Goal: Information Seeking & Learning: Check status

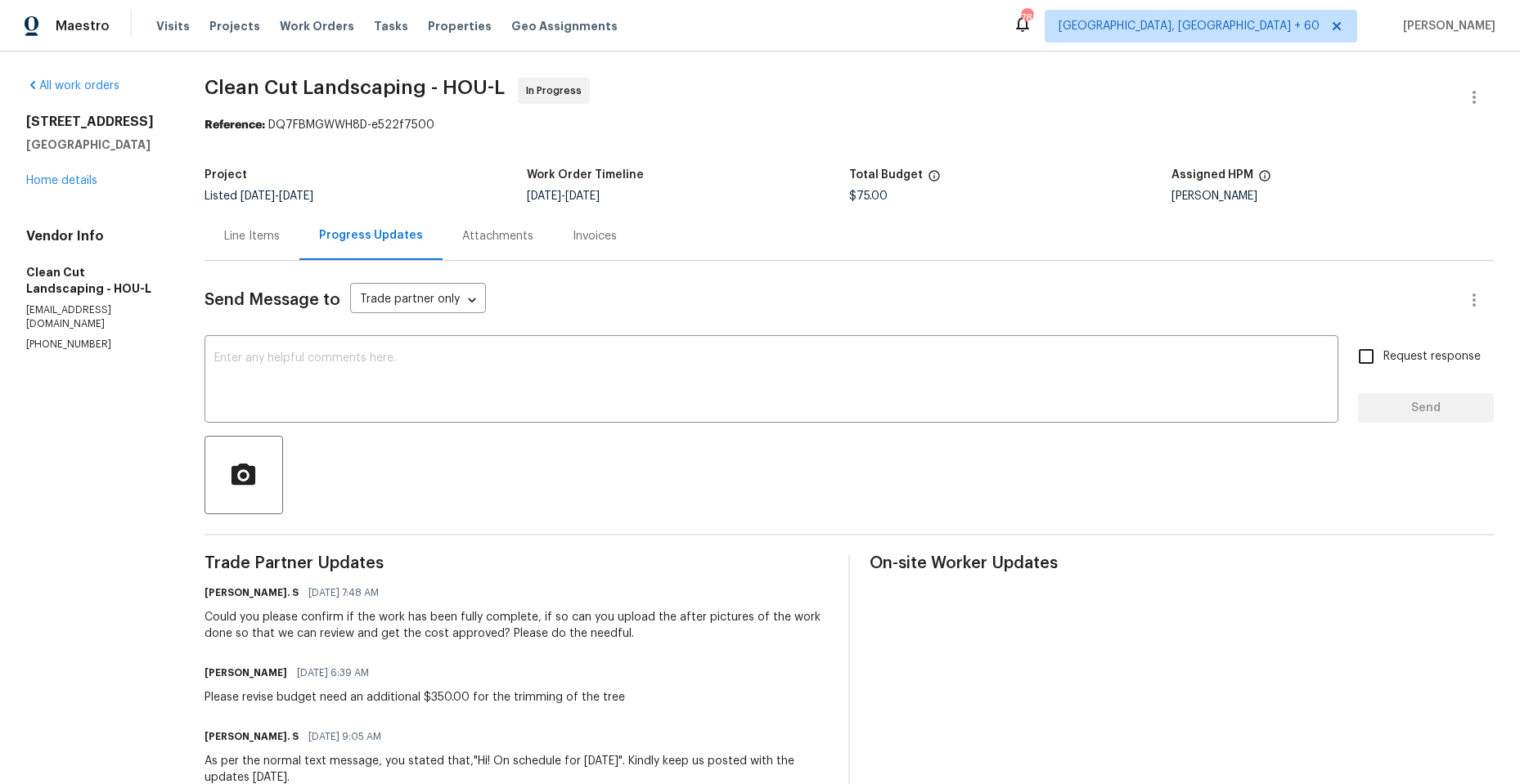
click at [257, 235] on div "Line Items" at bounding box center [252, 236] width 56 height 16
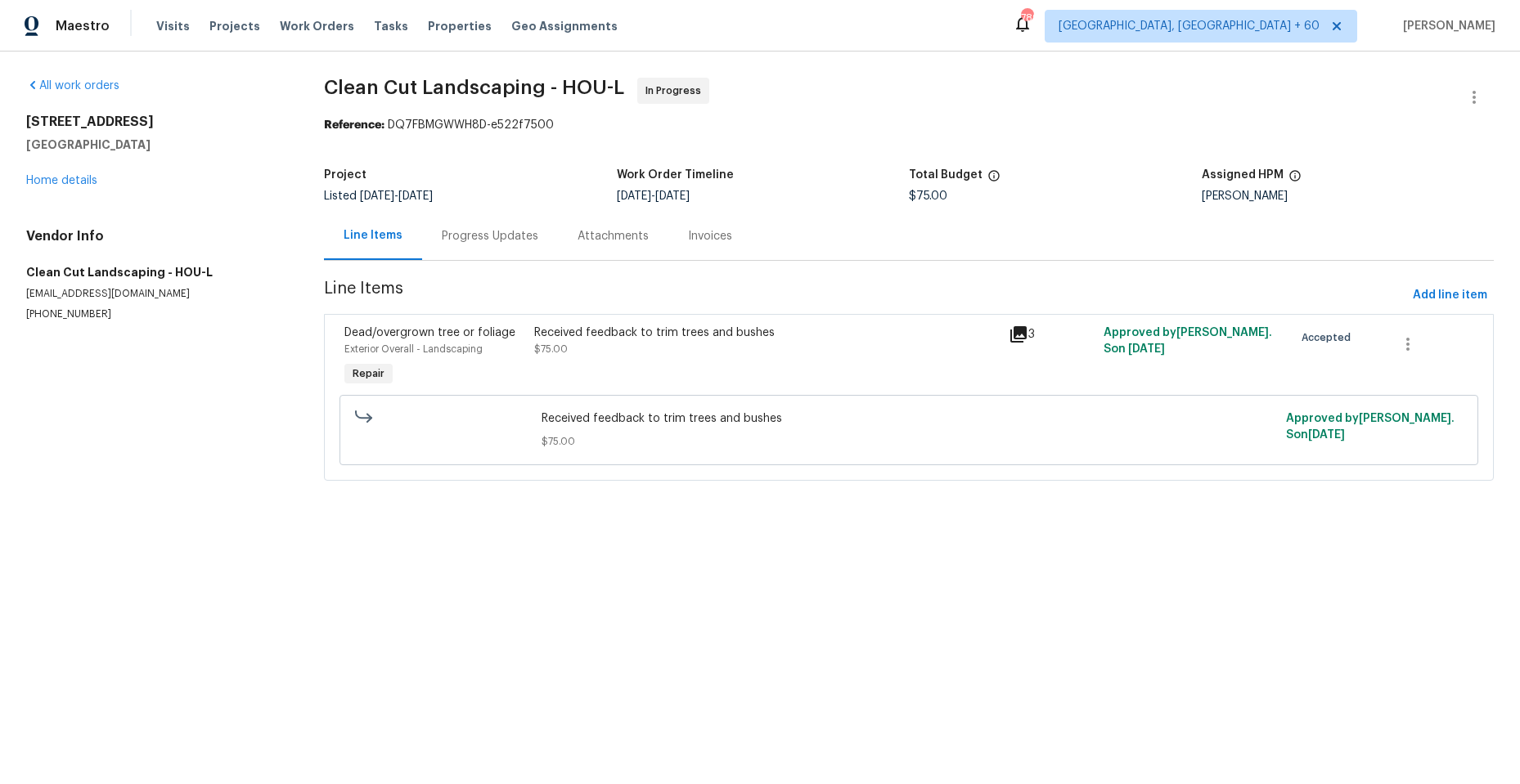
click at [1010, 334] on icon at bounding box center [1018, 334] width 20 height 20
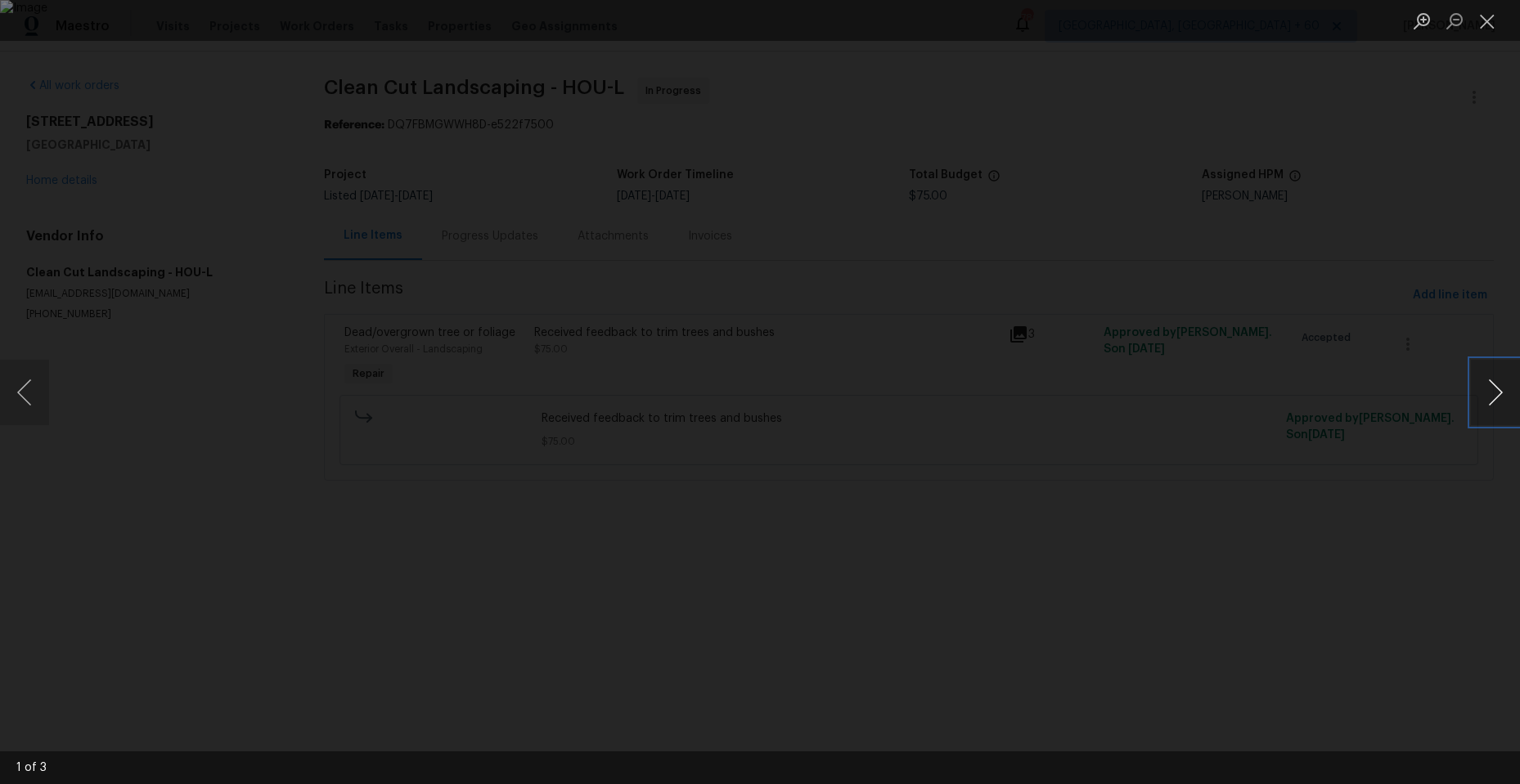
click at [1497, 386] on button "Next image" at bounding box center [1495, 392] width 49 height 65
click at [1490, 22] on button "Close lightbox" at bounding box center [1487, 21] width 33 height 29
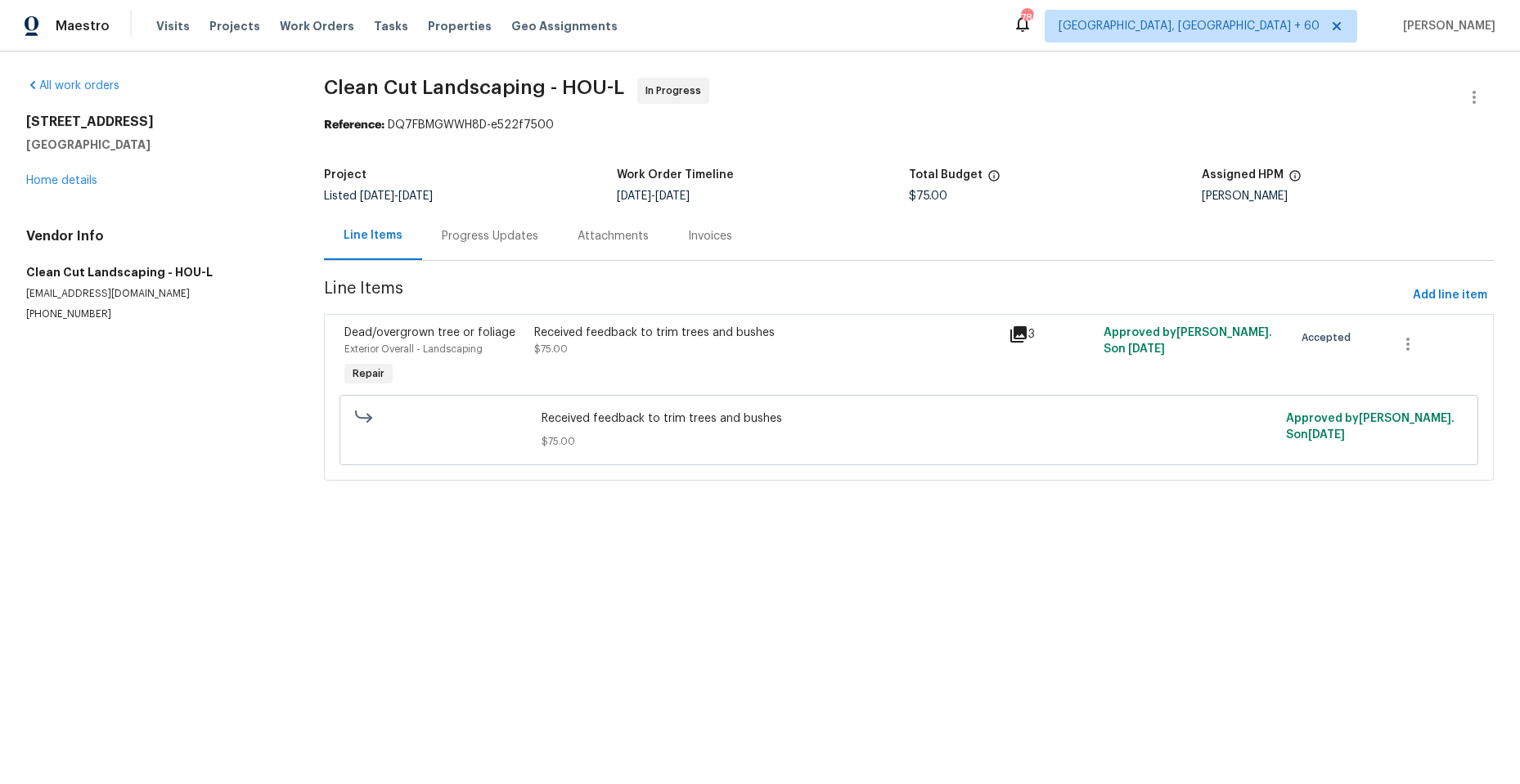
click at [496, 234] on div "Progress Updates" at bounding box center [490, 236] width 97 height 16
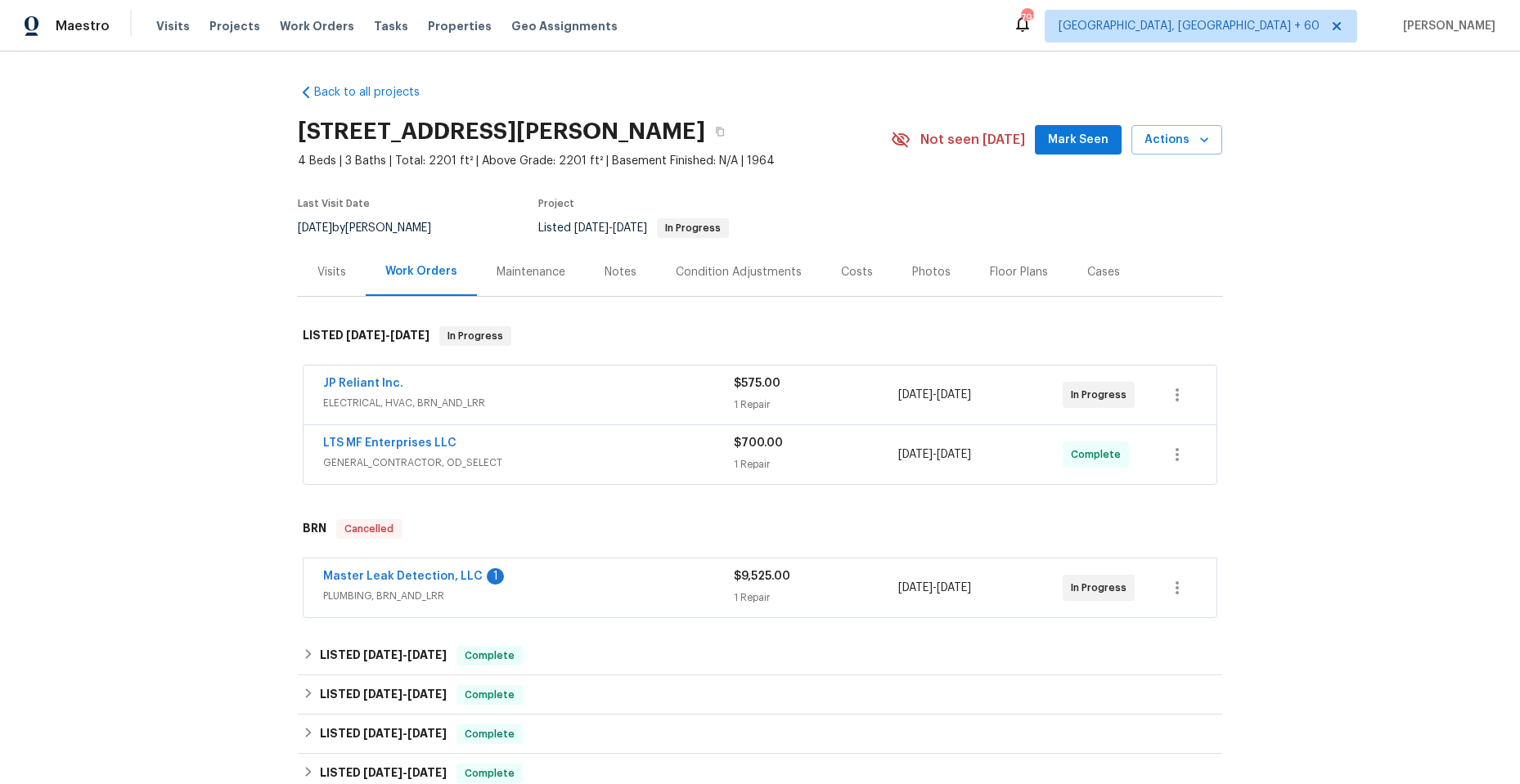
click at [620, 395] on div "JP Reliant Inc." at bounding box center [529, 384] width 411 height 20
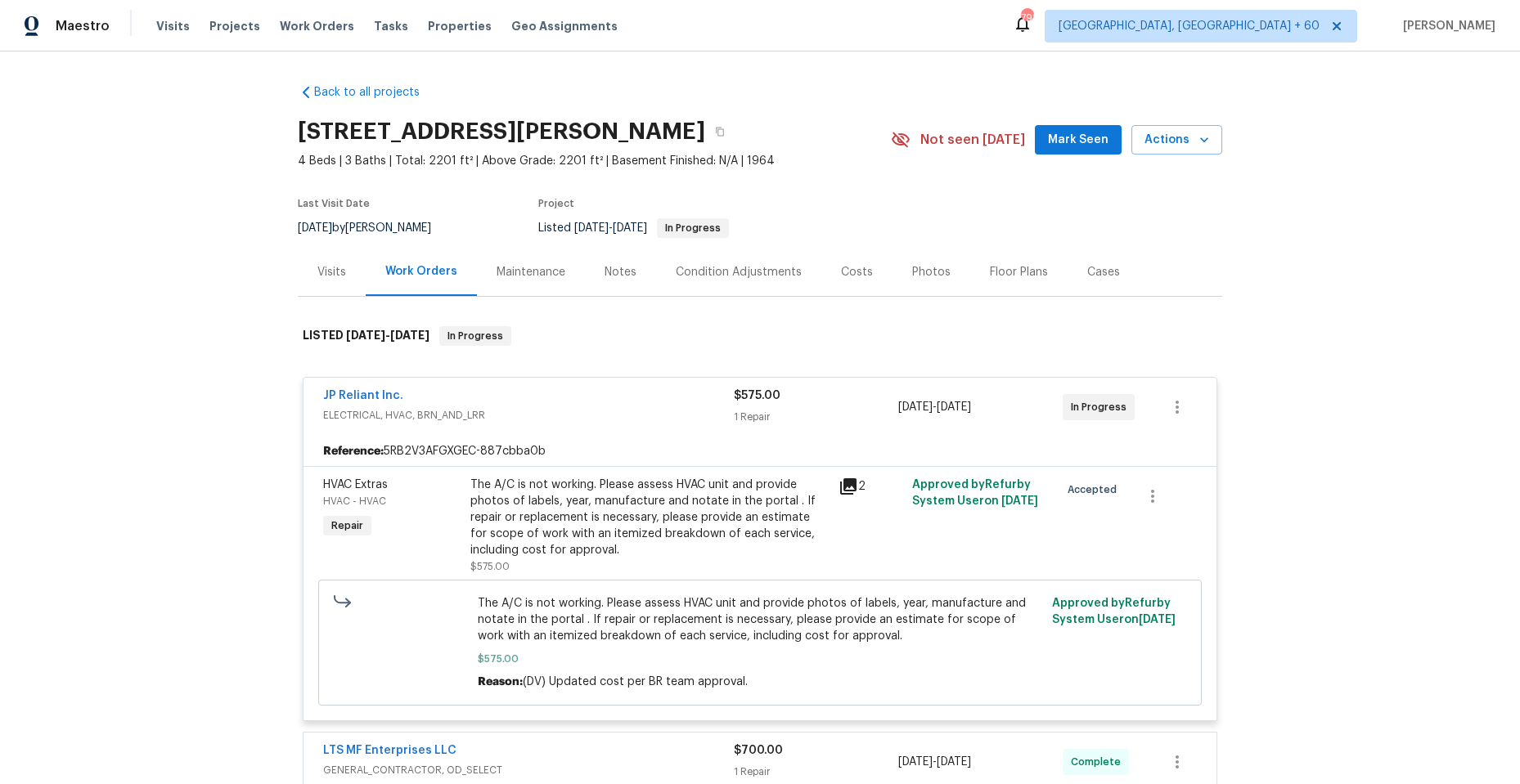
click at [841, 484] on icon at bounding box center [848, 486] width 16 height 16
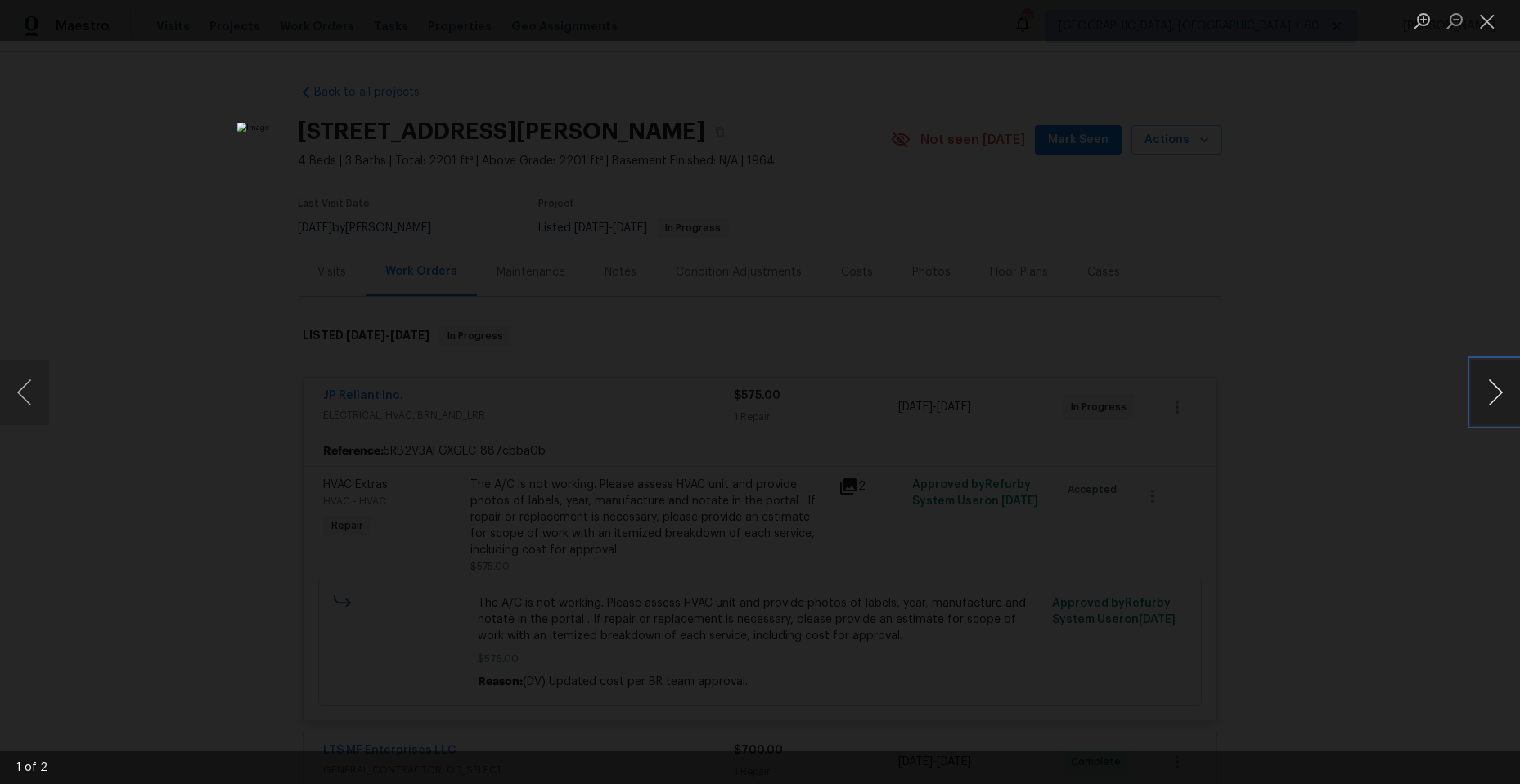
click at [1497, 392] on button "Next image" at bounding box center [1495, 392] width 49 height 65
click at [1478, 19] on button "Close lightbox" at bounding box center [1487, 21] width 33 height 29
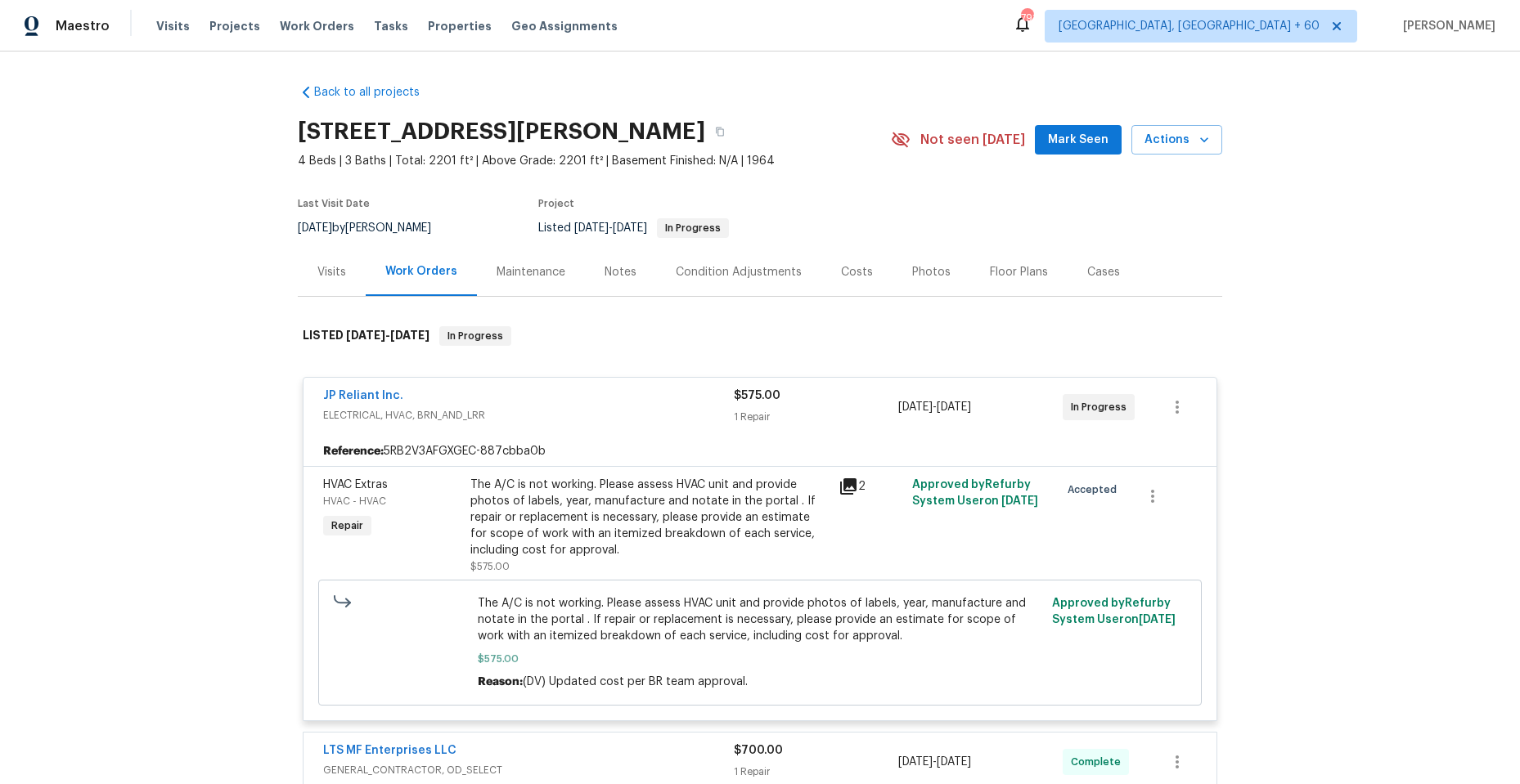
click at [842, 485] on icon at bounding box center [848, 486] width 16 height 16
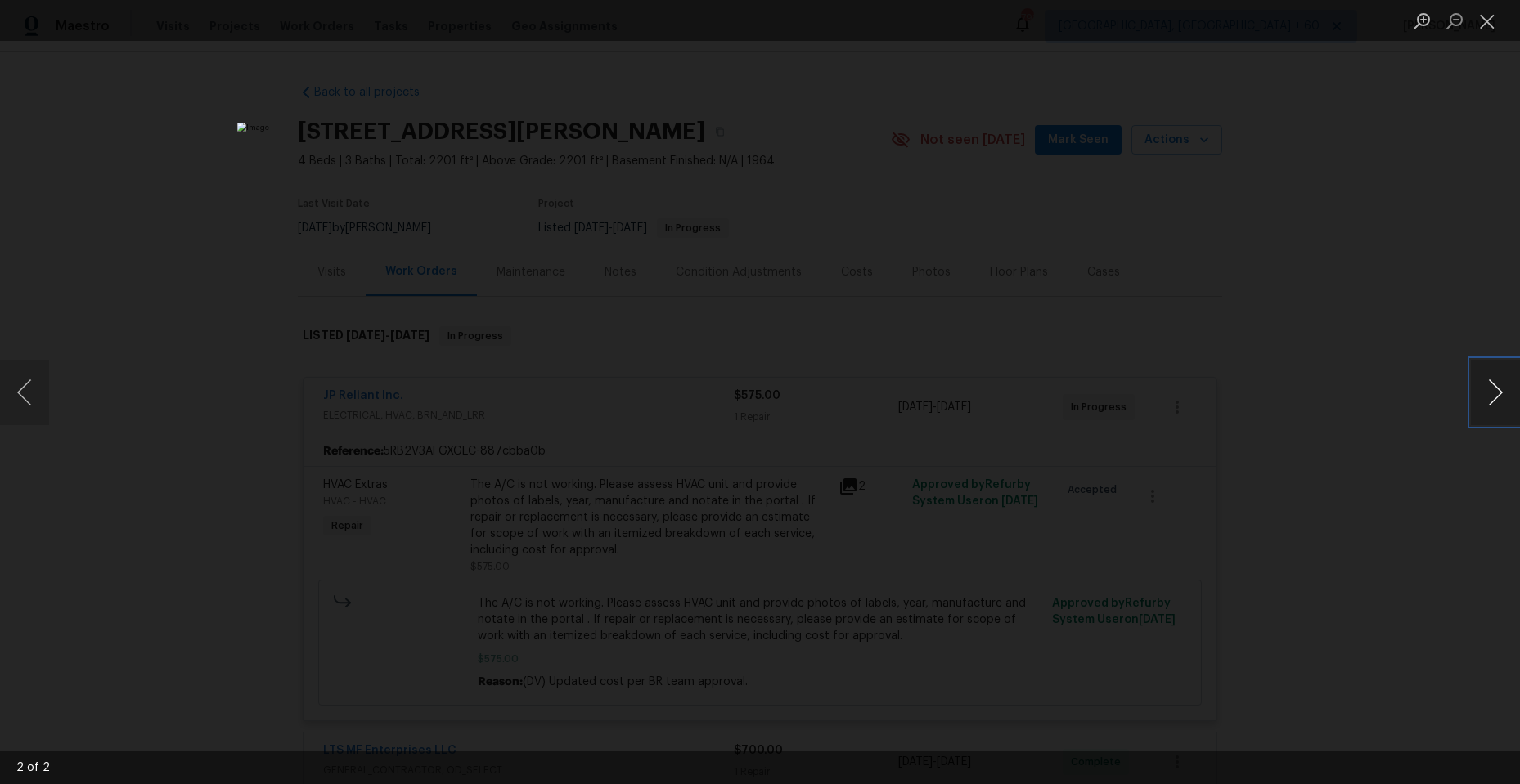
click at [1490, 383] on button "Next image" at bounding box center [1495, 392] width 49 height 65
click at [1494, 23] on button "Close lightbox" at bounding box center [1487, 21] width 33 height 29
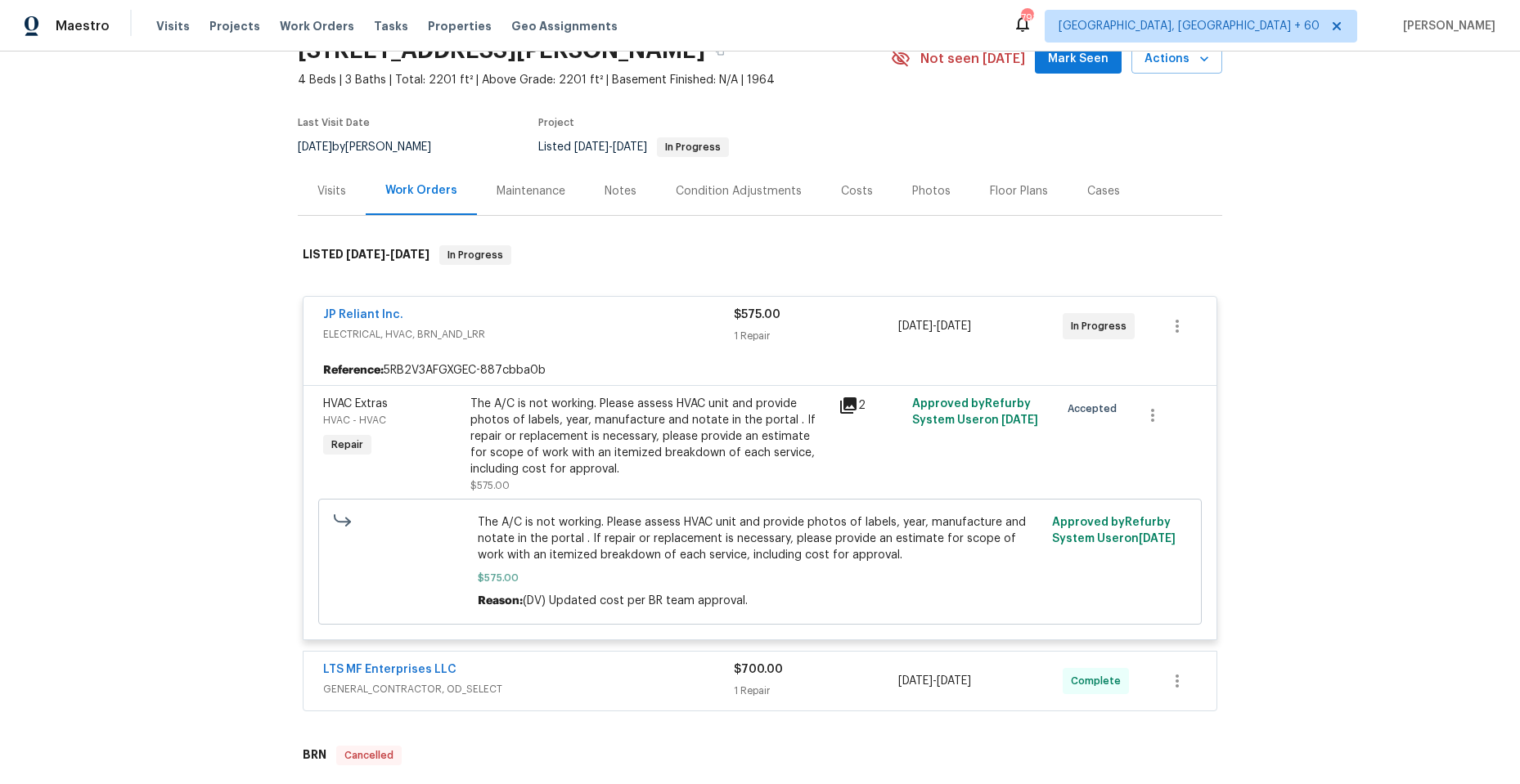
scroll to position [164, 0]
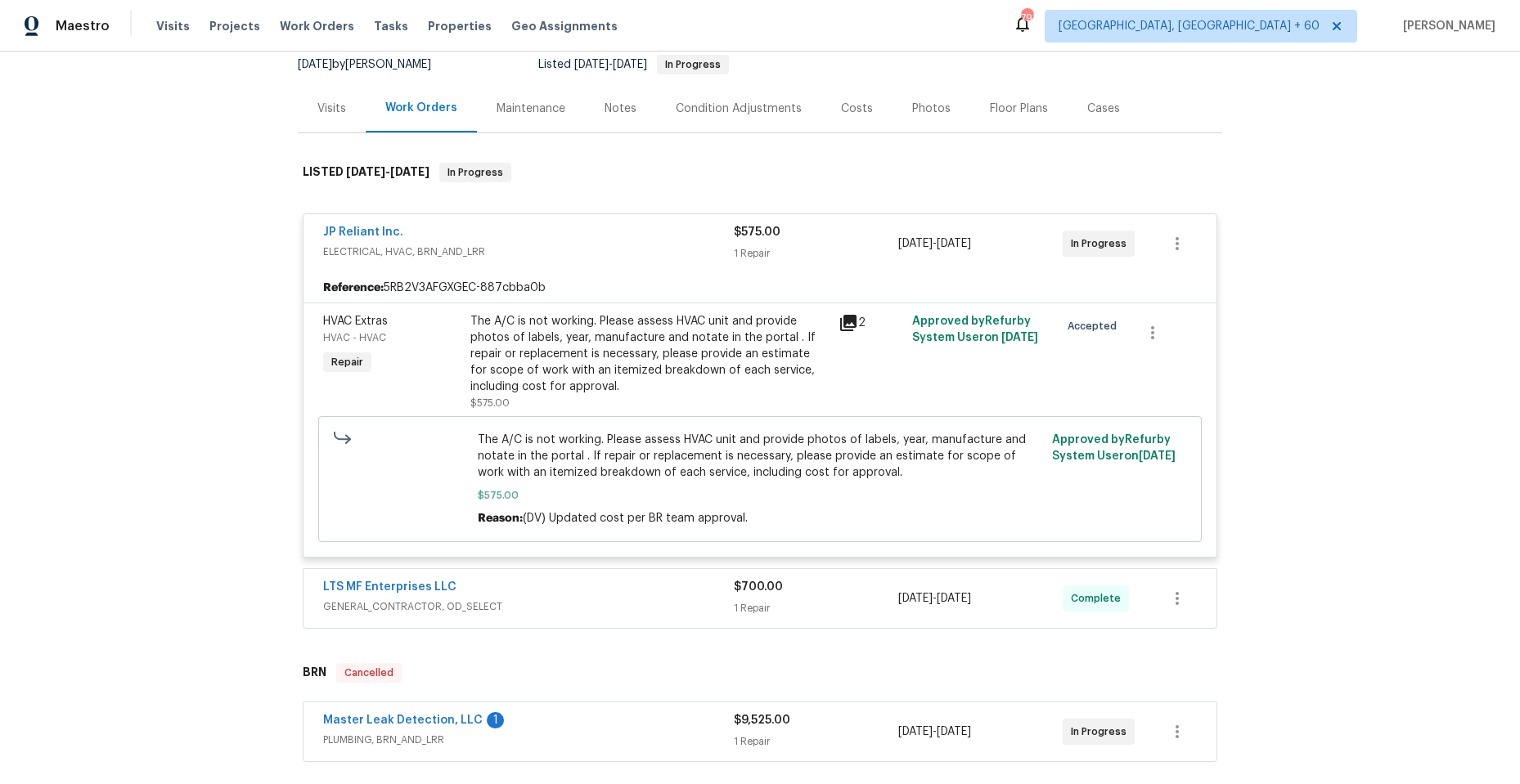
click at [604, 597] on div "LTS MF Enterprises LLC" at bounding box center [529, 588] width 411 height 20
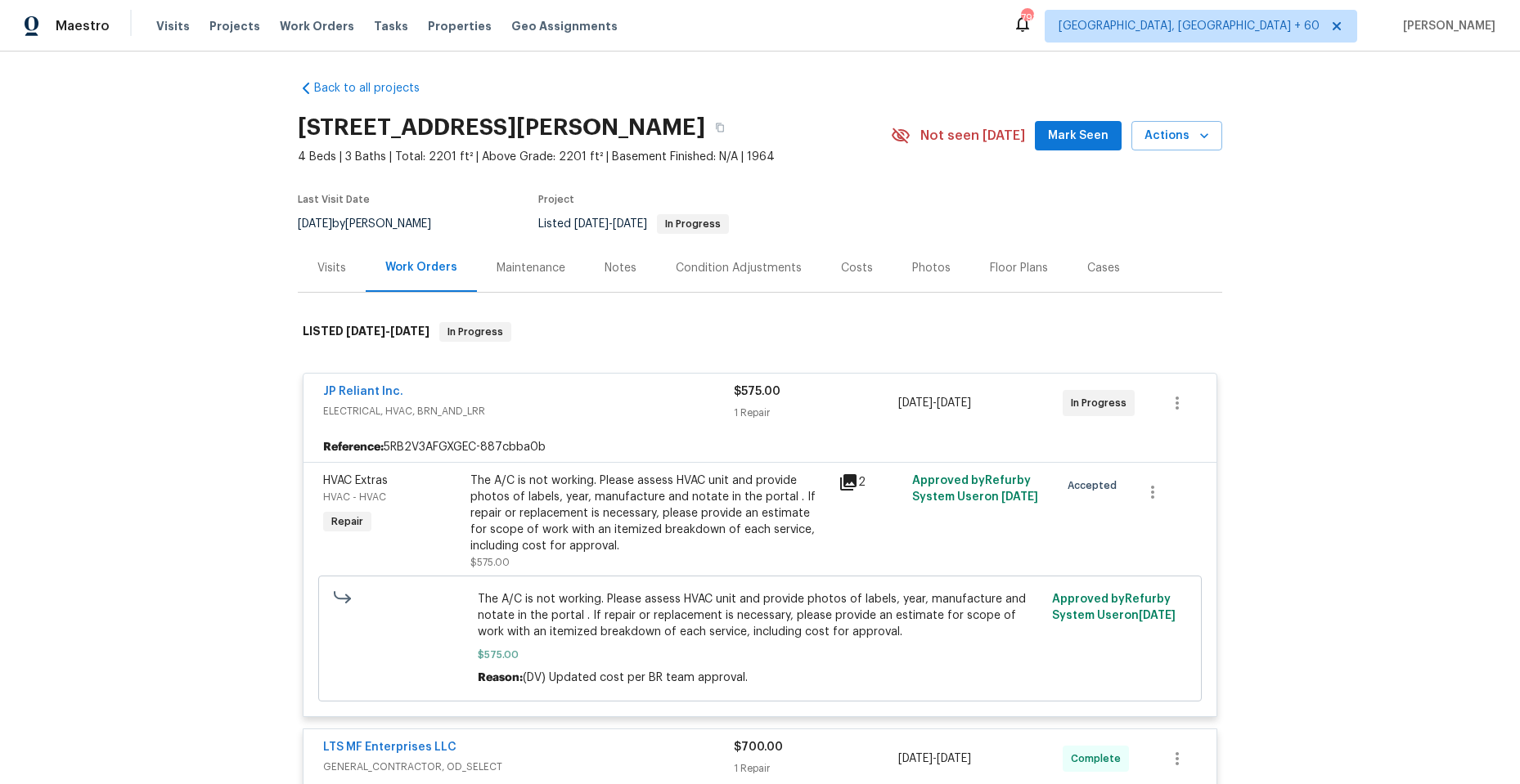
scroll to position [0, 0]
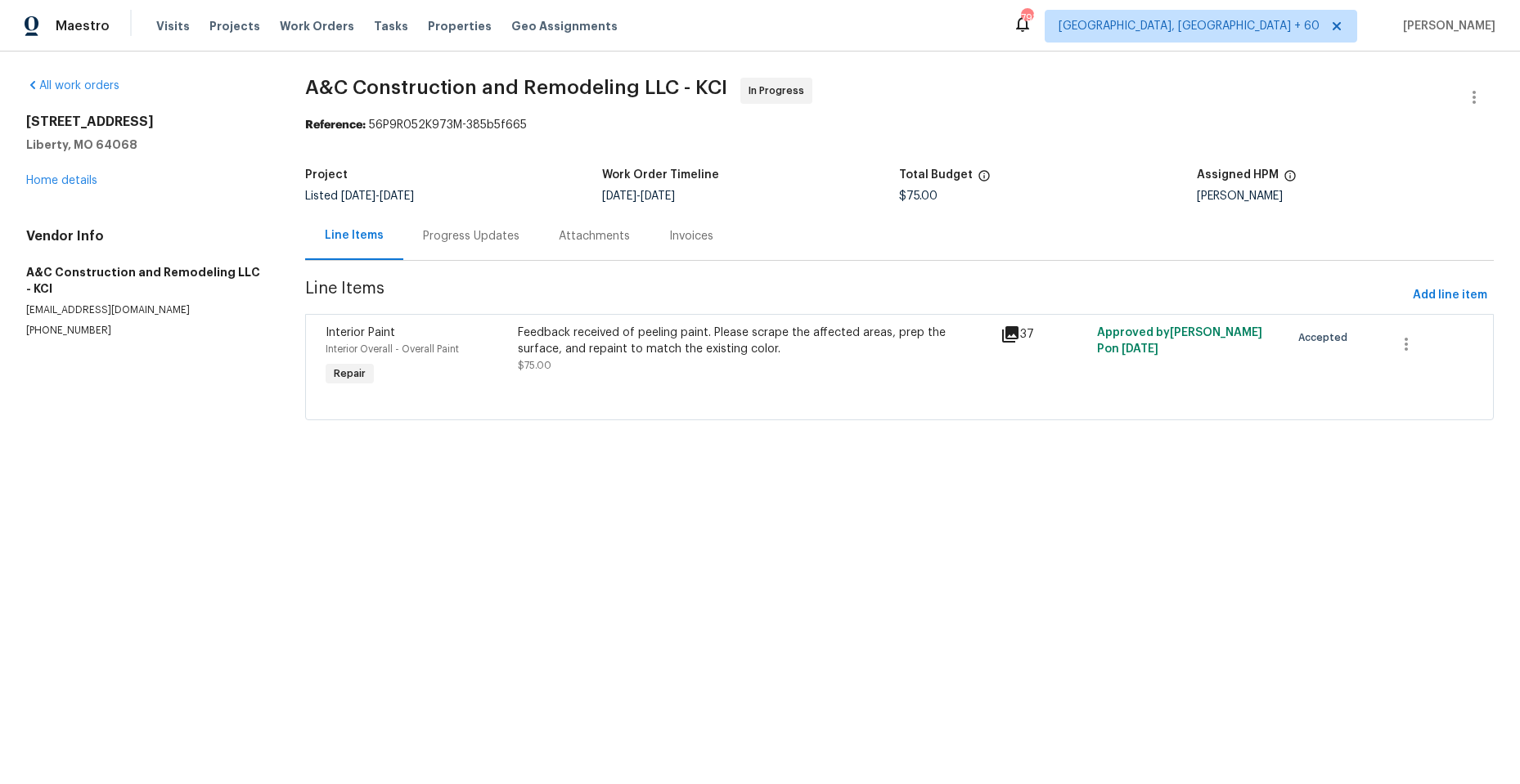
click at [475, 338] on div "Interior Paint" at bounding box center [418, 333] width 183 height 16
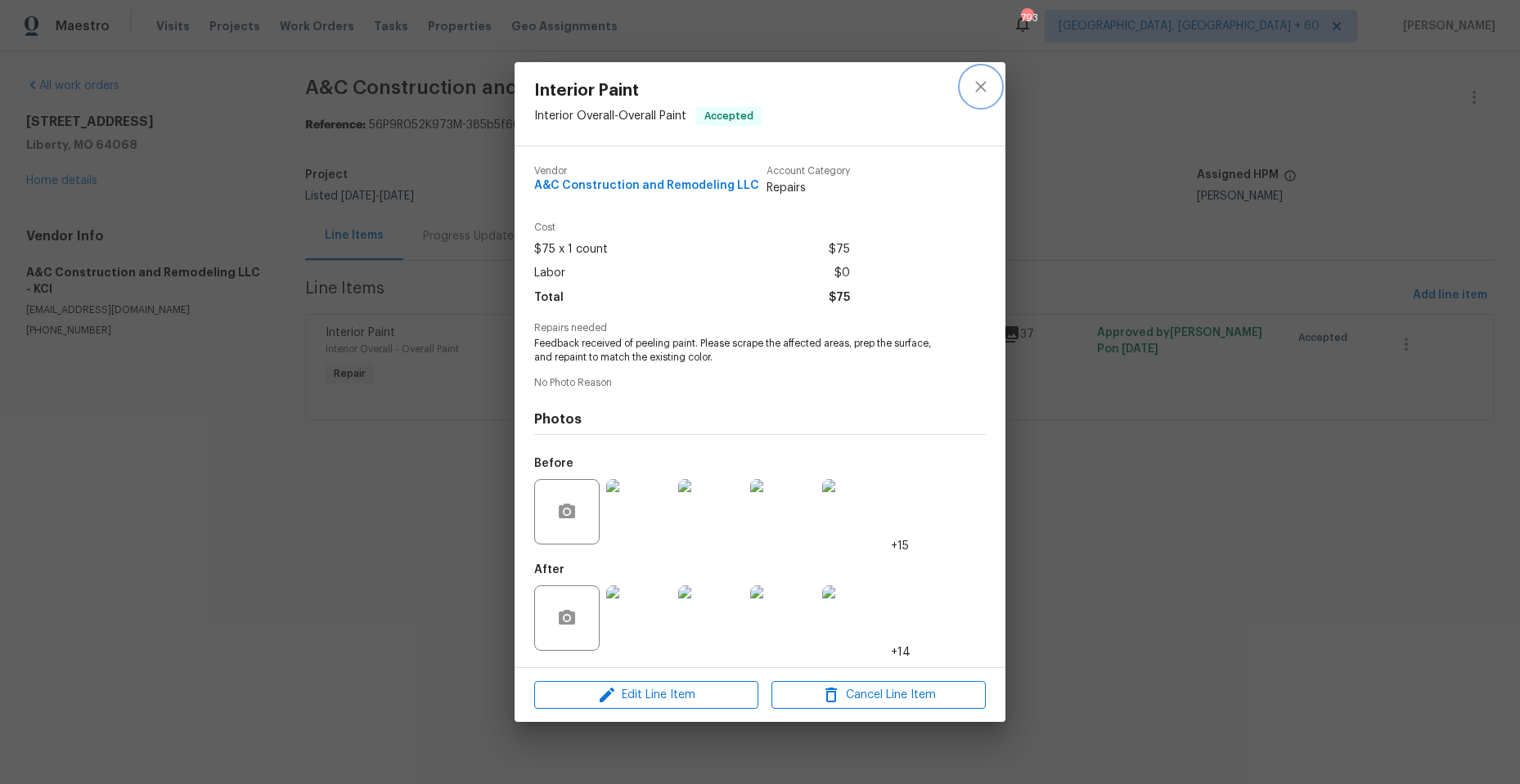
click at [976, 82] on icon "close" at bounding box center [980, 86] width 11 height 11
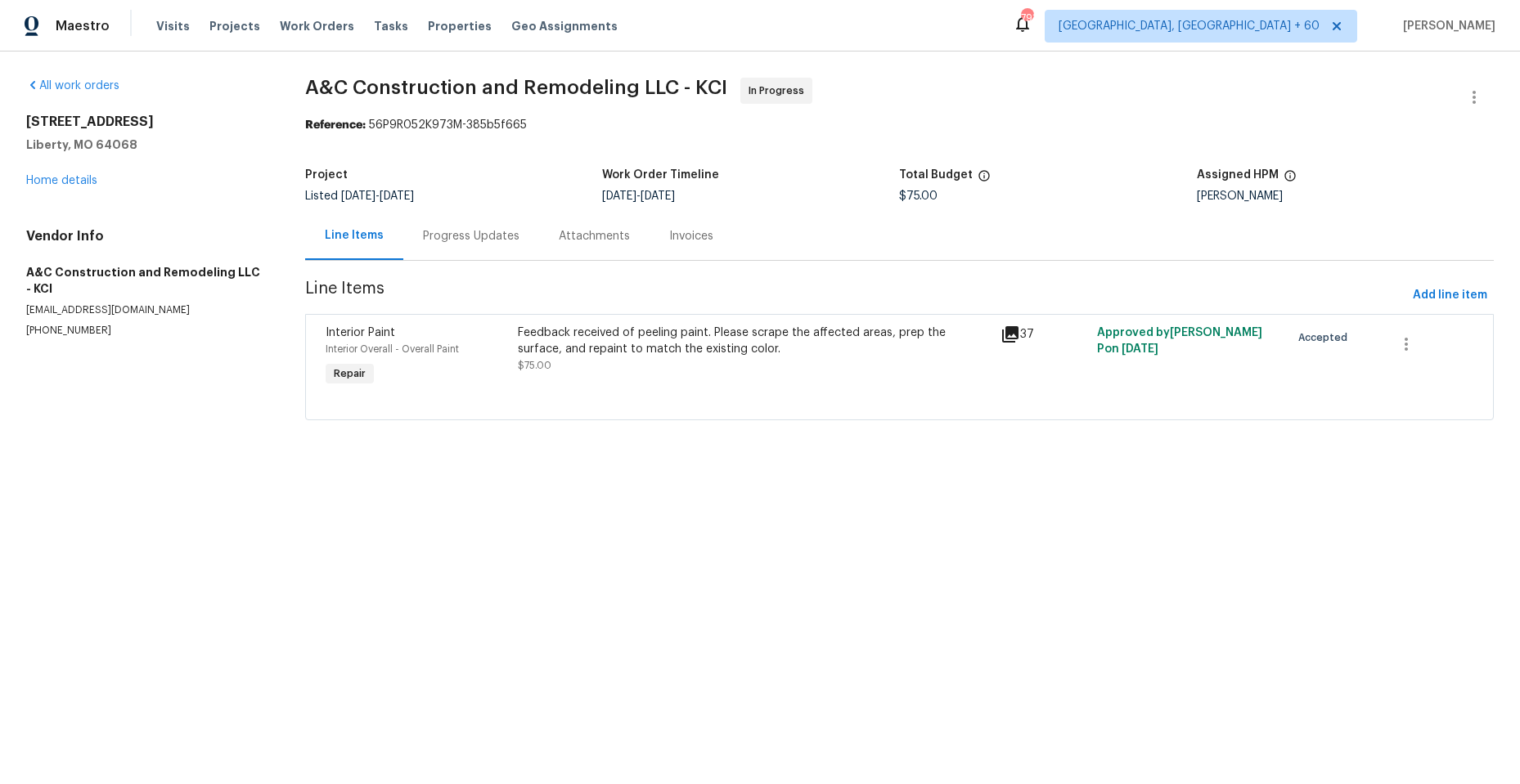
click at [458, 235] on div "Progress Updates" at bounding box center [471, 236] width 97 height 16
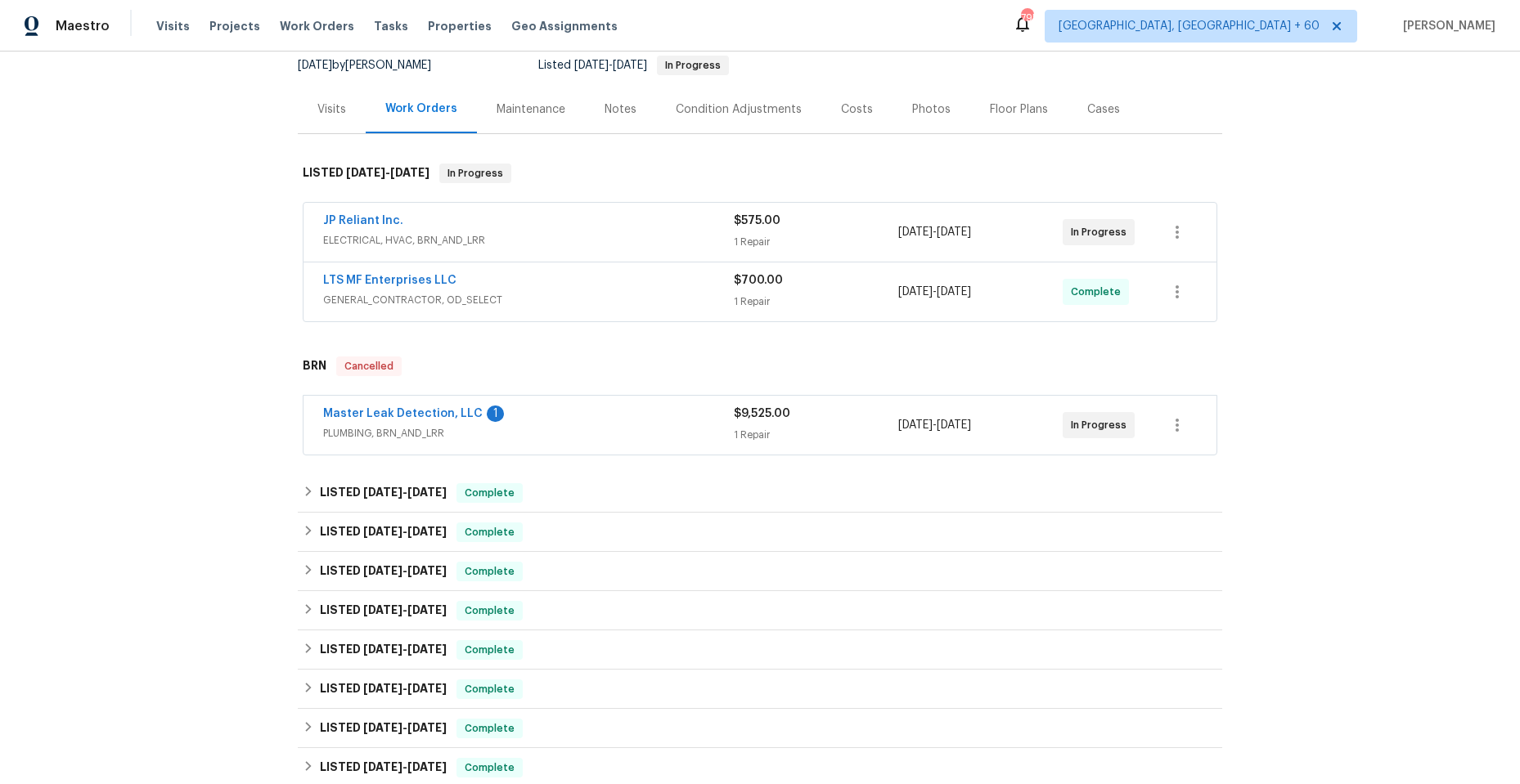
scroll to position [164, 0]
click at [356, 174] on span "8/12/25" at bounding box center [366, 171] width 39 height 11
click at [556, 220] on div "JP Reliant Inc." at bounding box center [529, 221] width 411 height 20
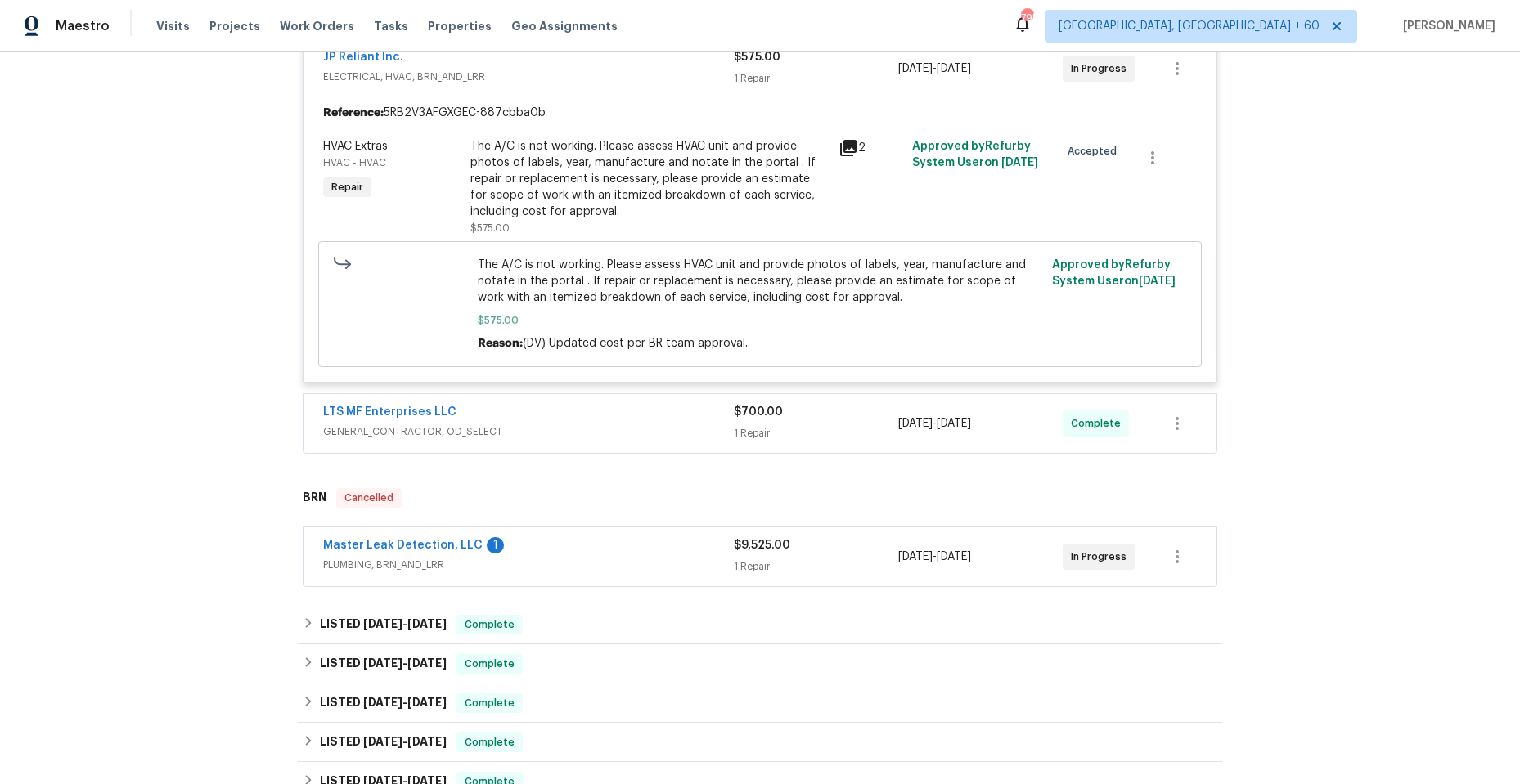
scroll to position [409, 0]
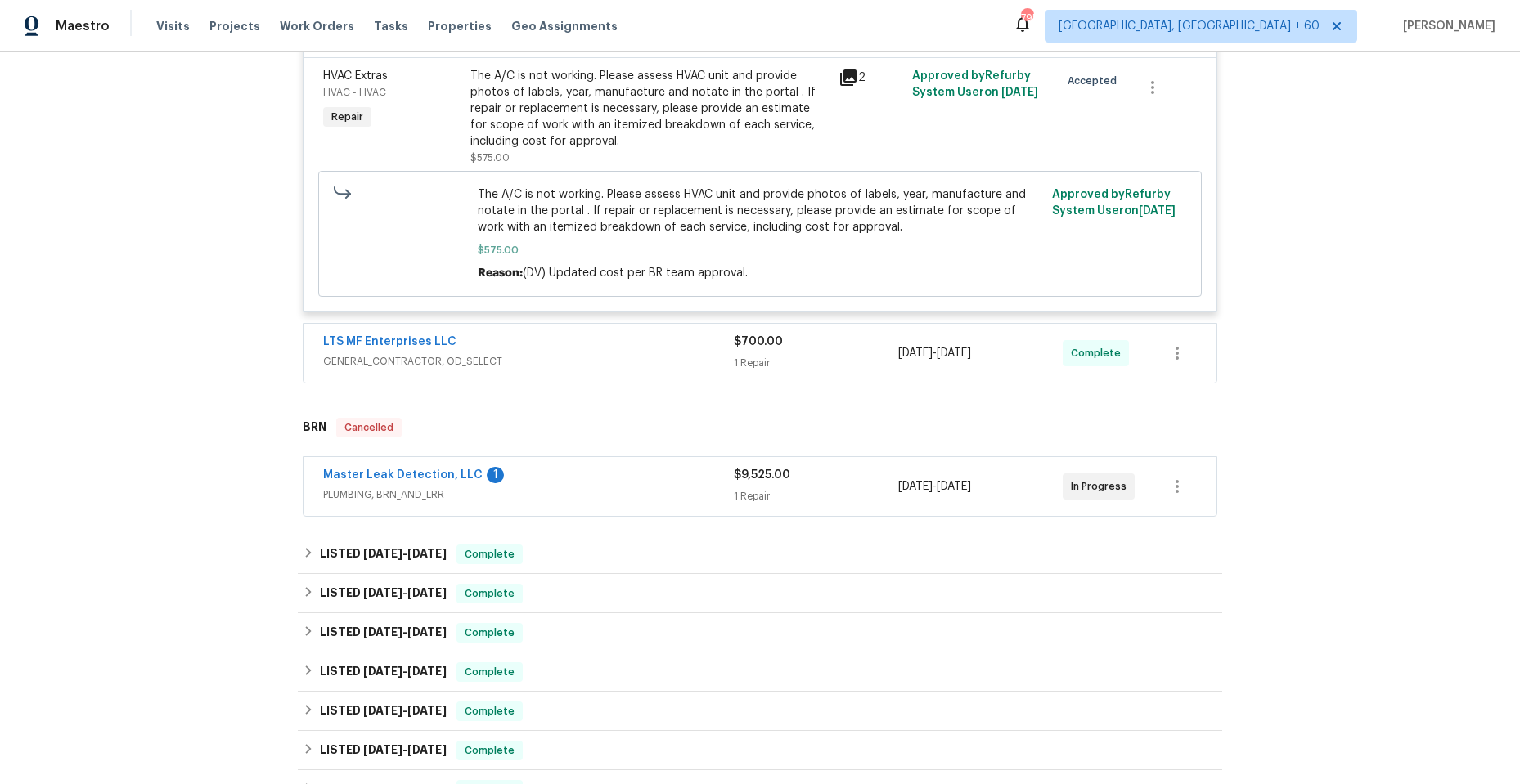
click at [616, 361] on span "GENERAL_CONTRACTOR, OD_SELECT" at bounding box center [529, 361] width 411 height 16
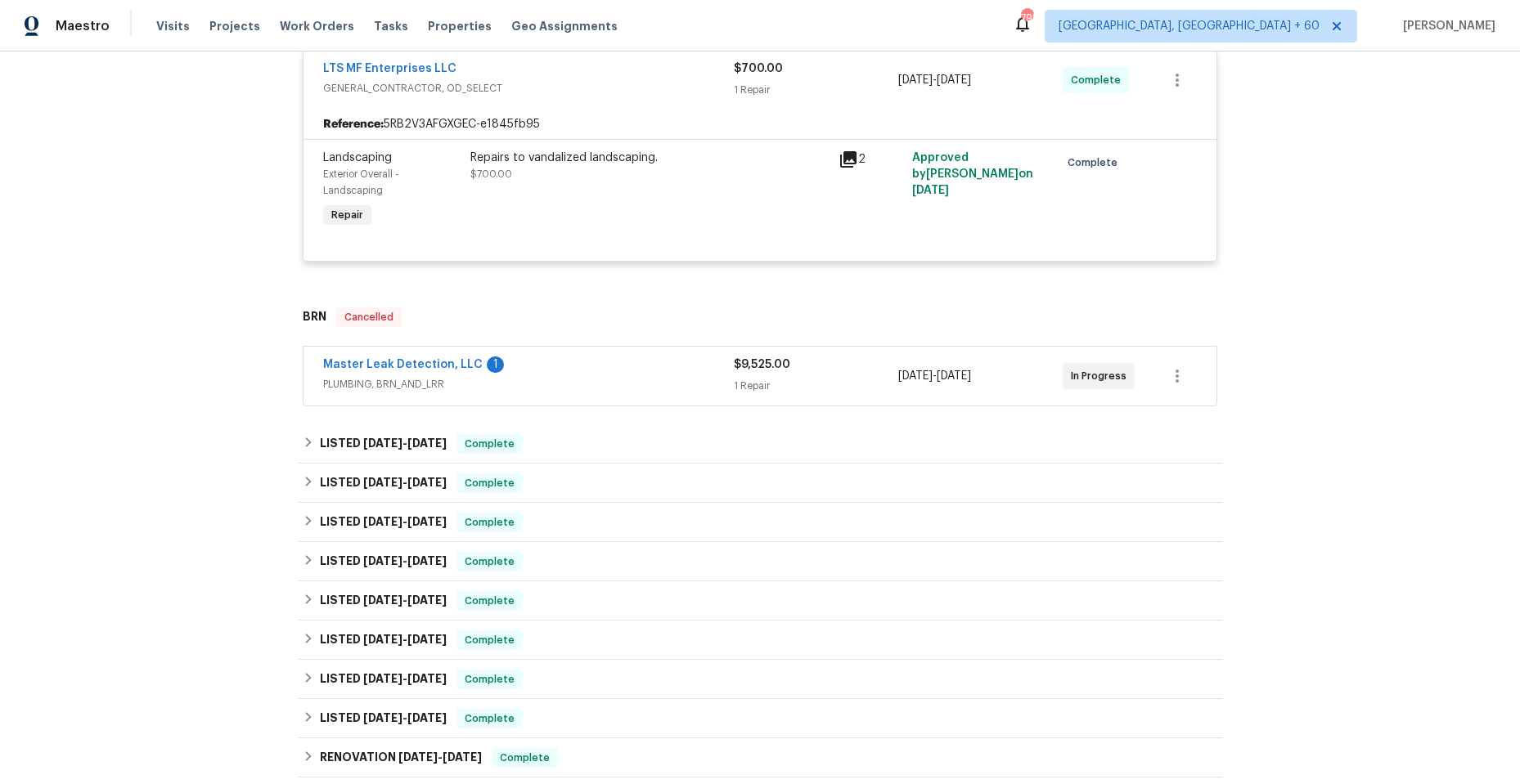
scroll to position [736, 0]
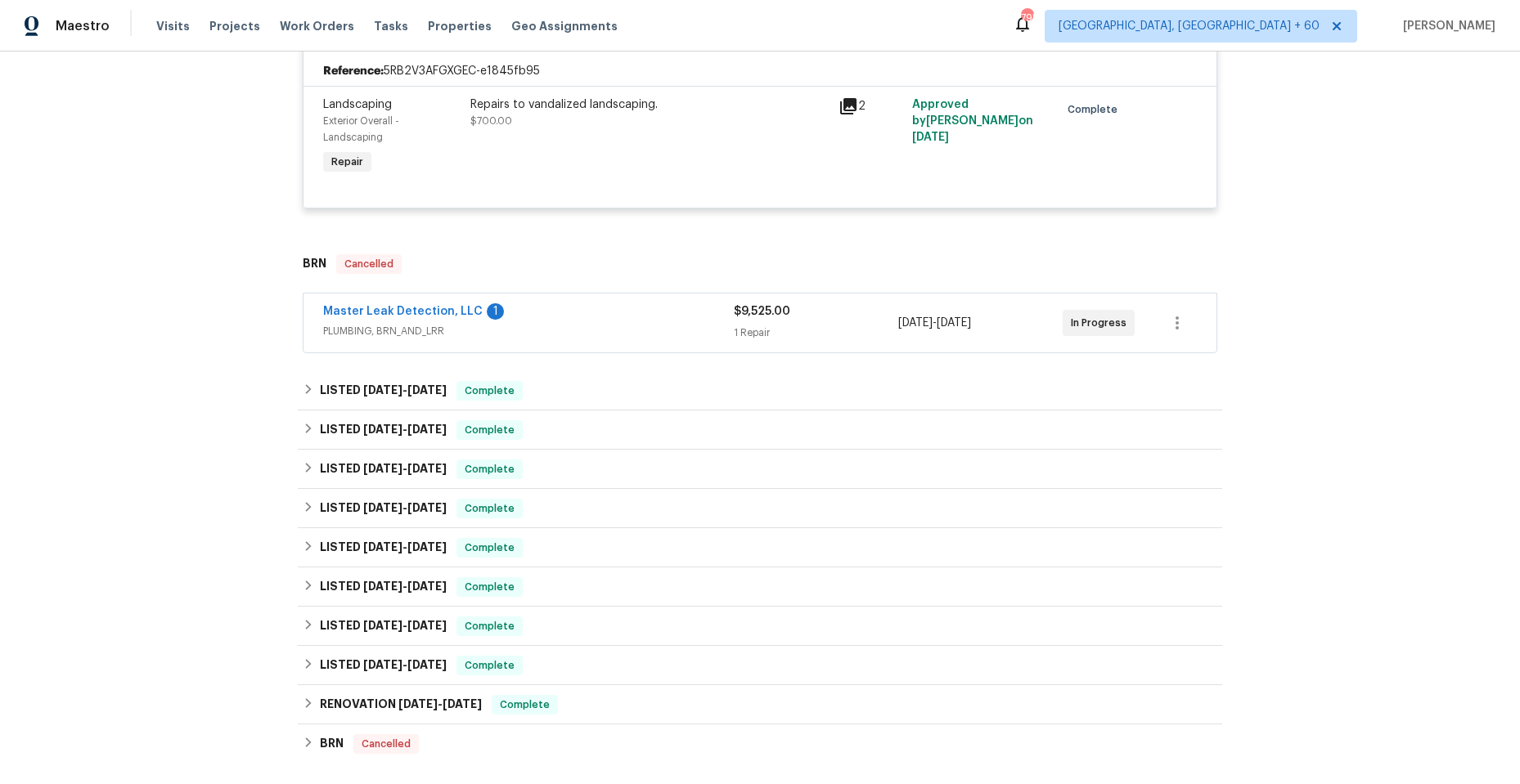
click at [552, 316] on div "Master Leak Detection, LLC 1" at bounding box center [529, 313] width 411 height 20
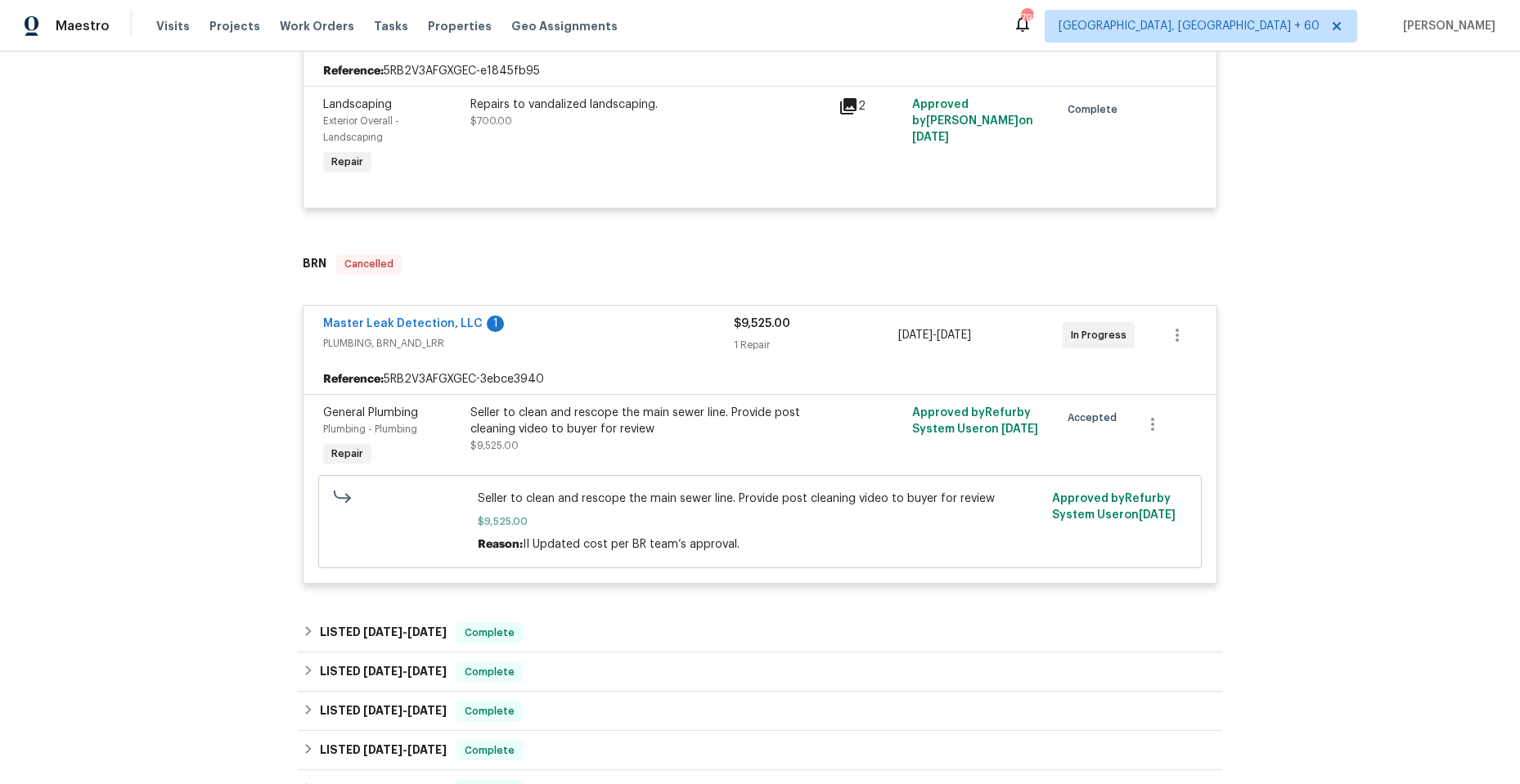
click at [561, 328] on div "Master Leak Detection, LLC 1" at bounding box center [529, 325] width 411 height 20
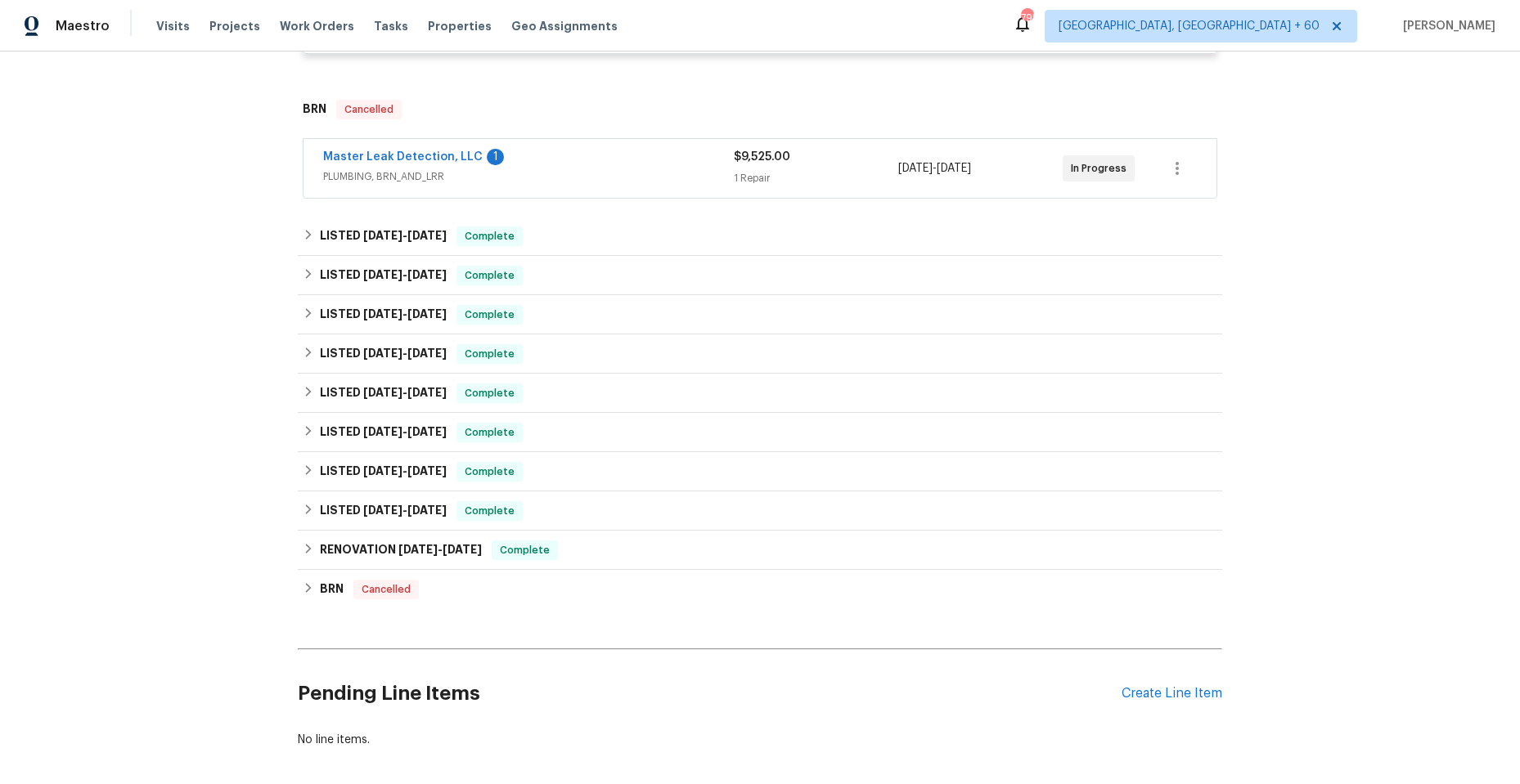
scroll to position [899, 0]
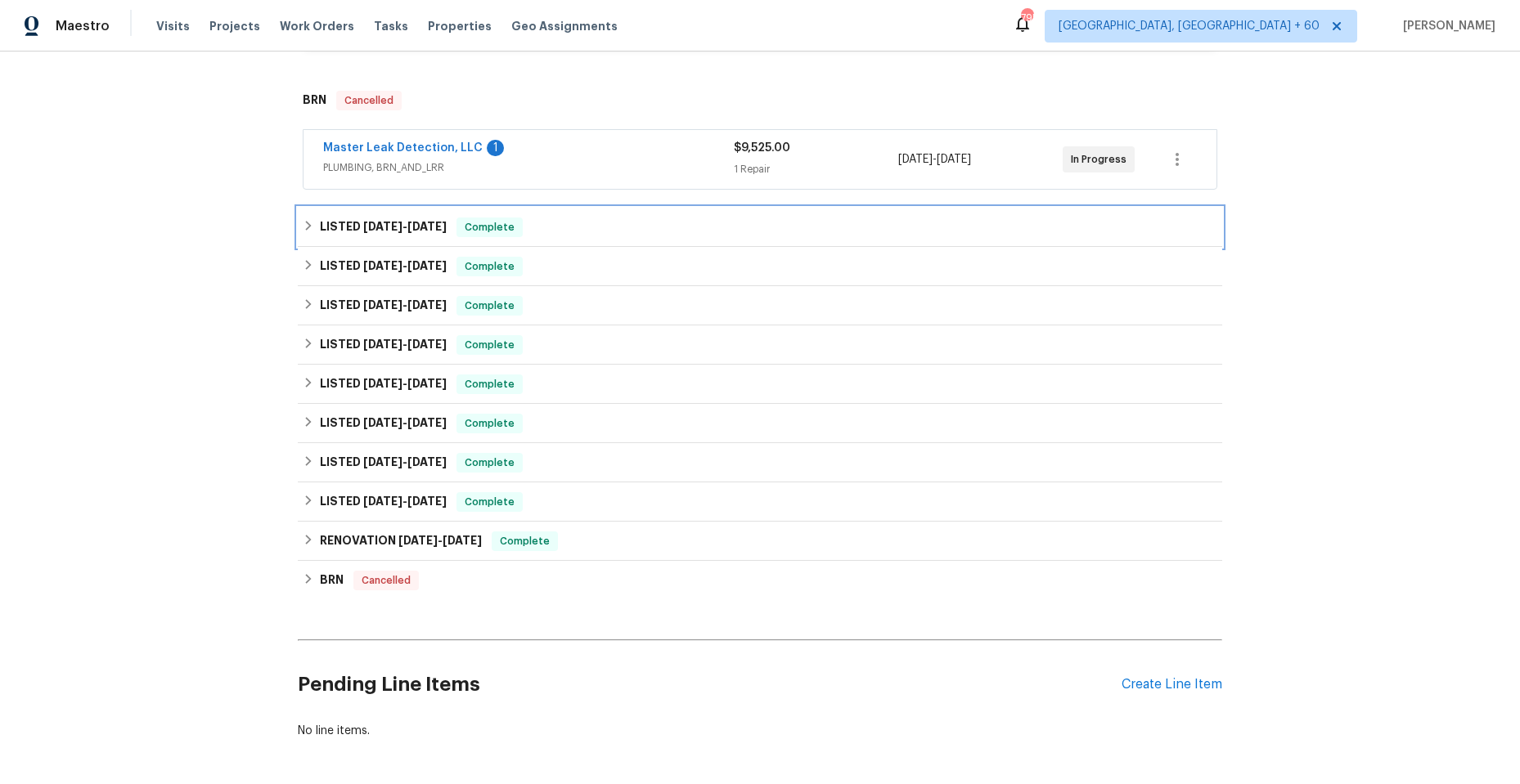
click at [303, 221] on icon at bounding box center [308, 225] width 11 height 11
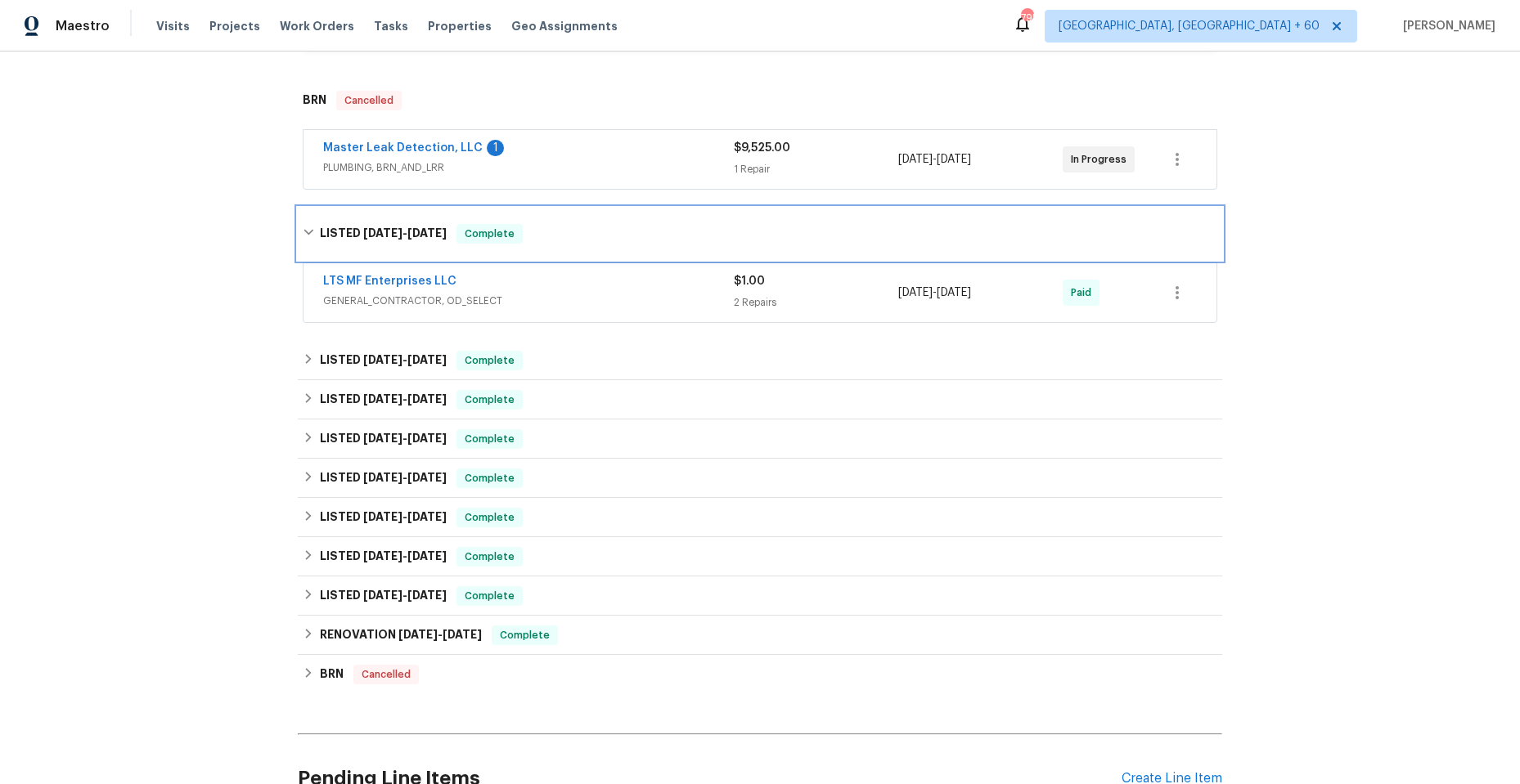
click at [301, 221] on div "LISTED 7/2/25 - 7/16/25 Complete" at bounding box center [760, 234] width 924 height 53
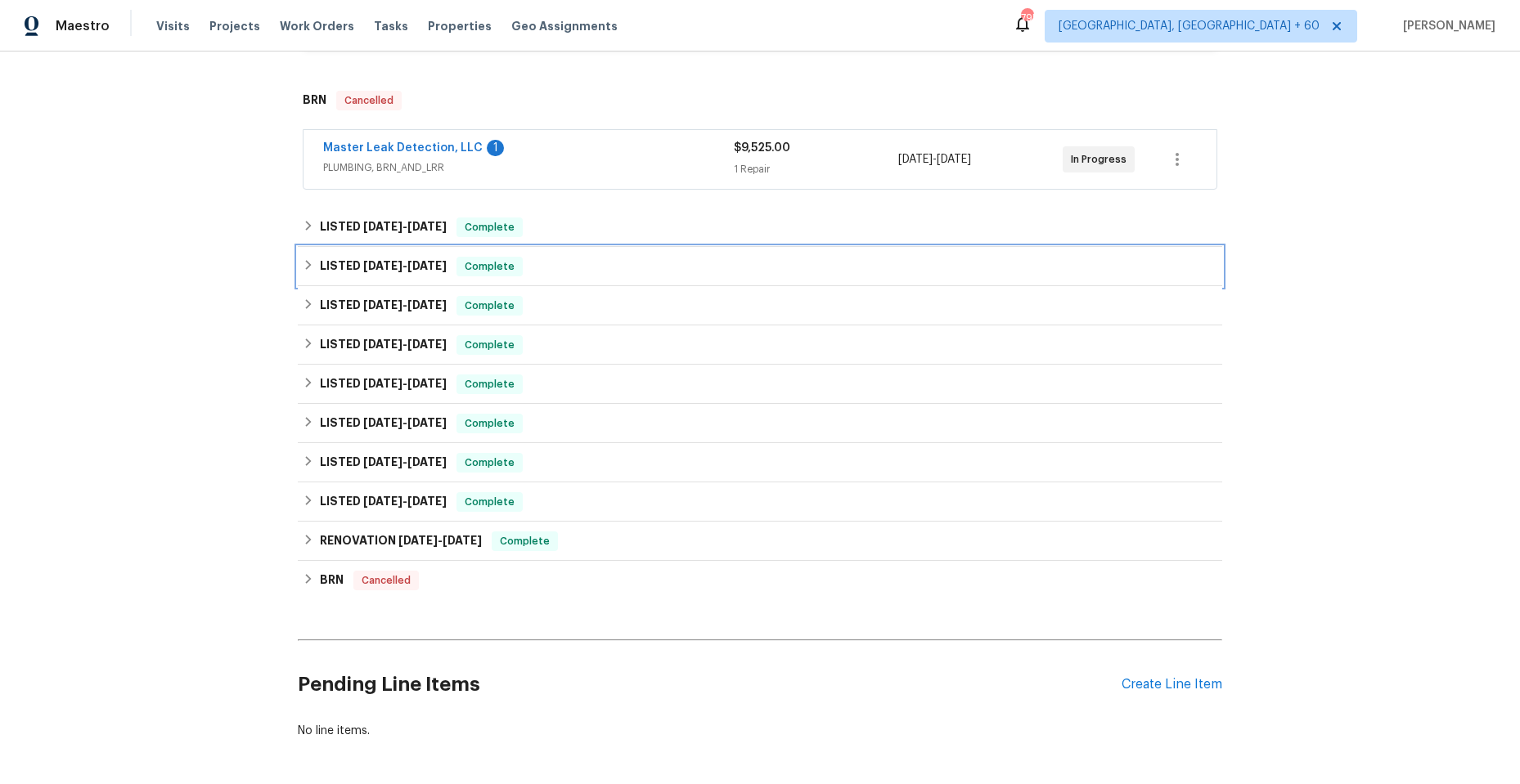
click at [305, 263] on icon at bounding box center [308, 265] width 11 height 11
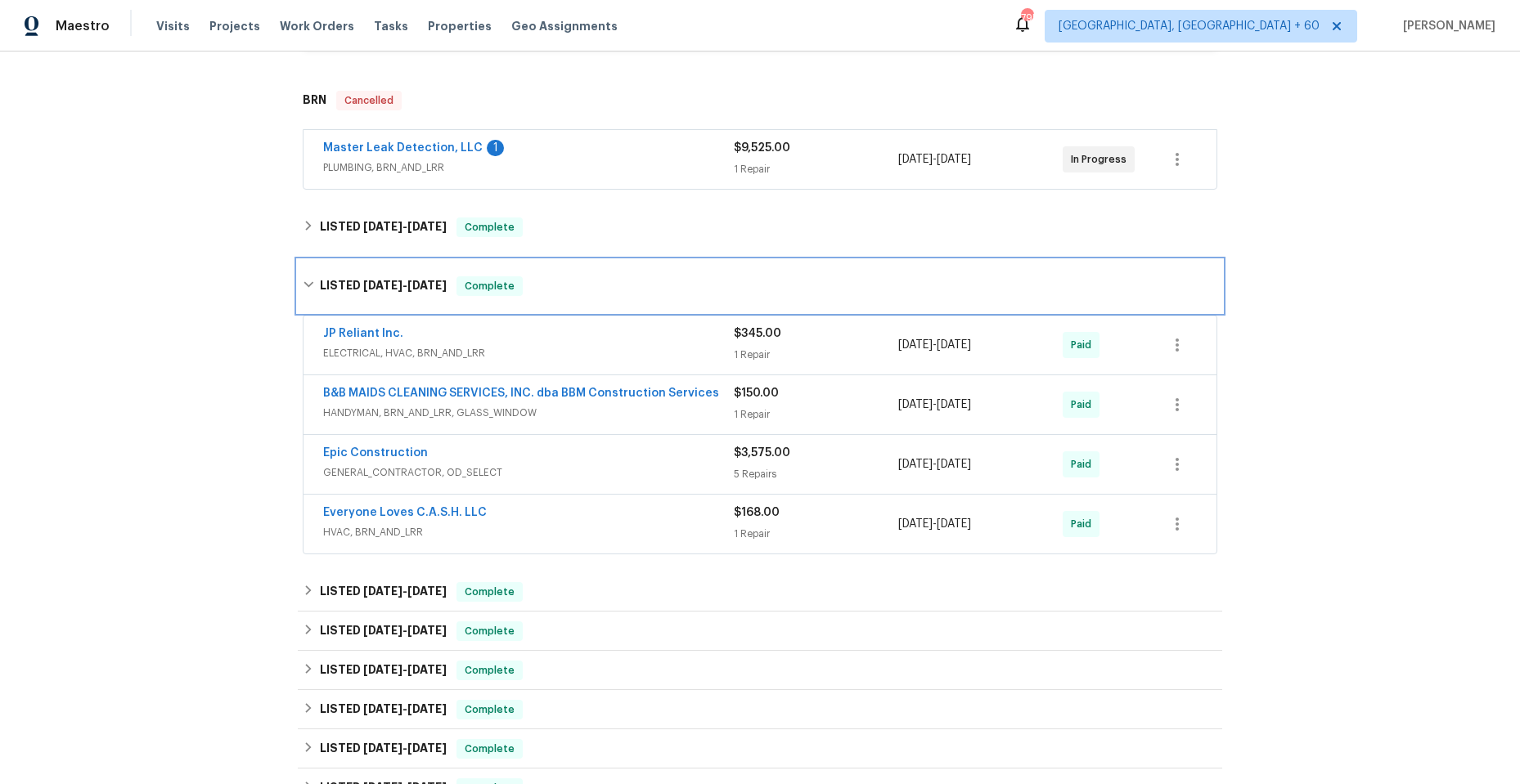
click at [305, 263] on div "LISTED 6/3/25 - 6/18/25 Complete" at bounding box center [760, 286] width 924 height 53
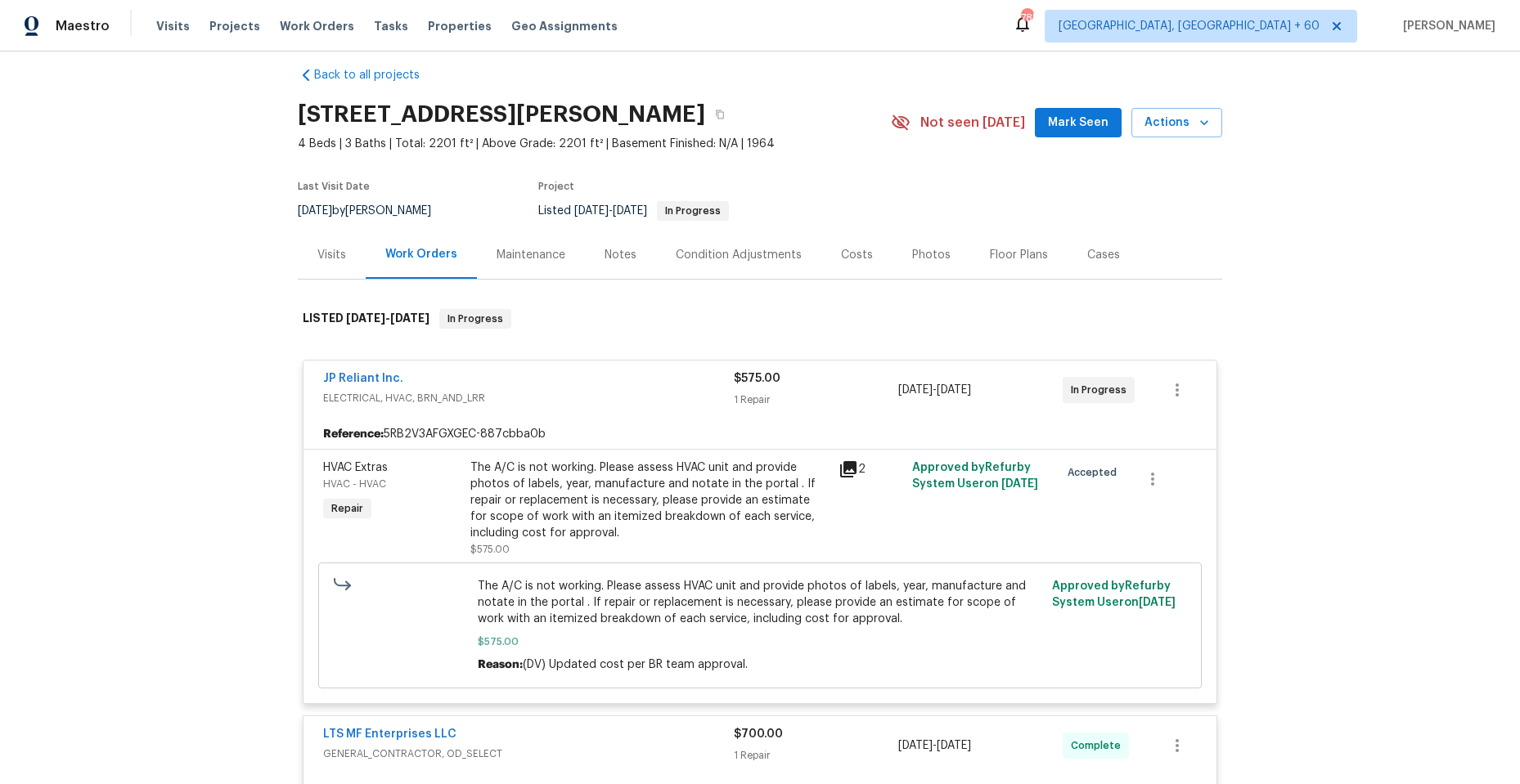
scroll to position [0, 0]
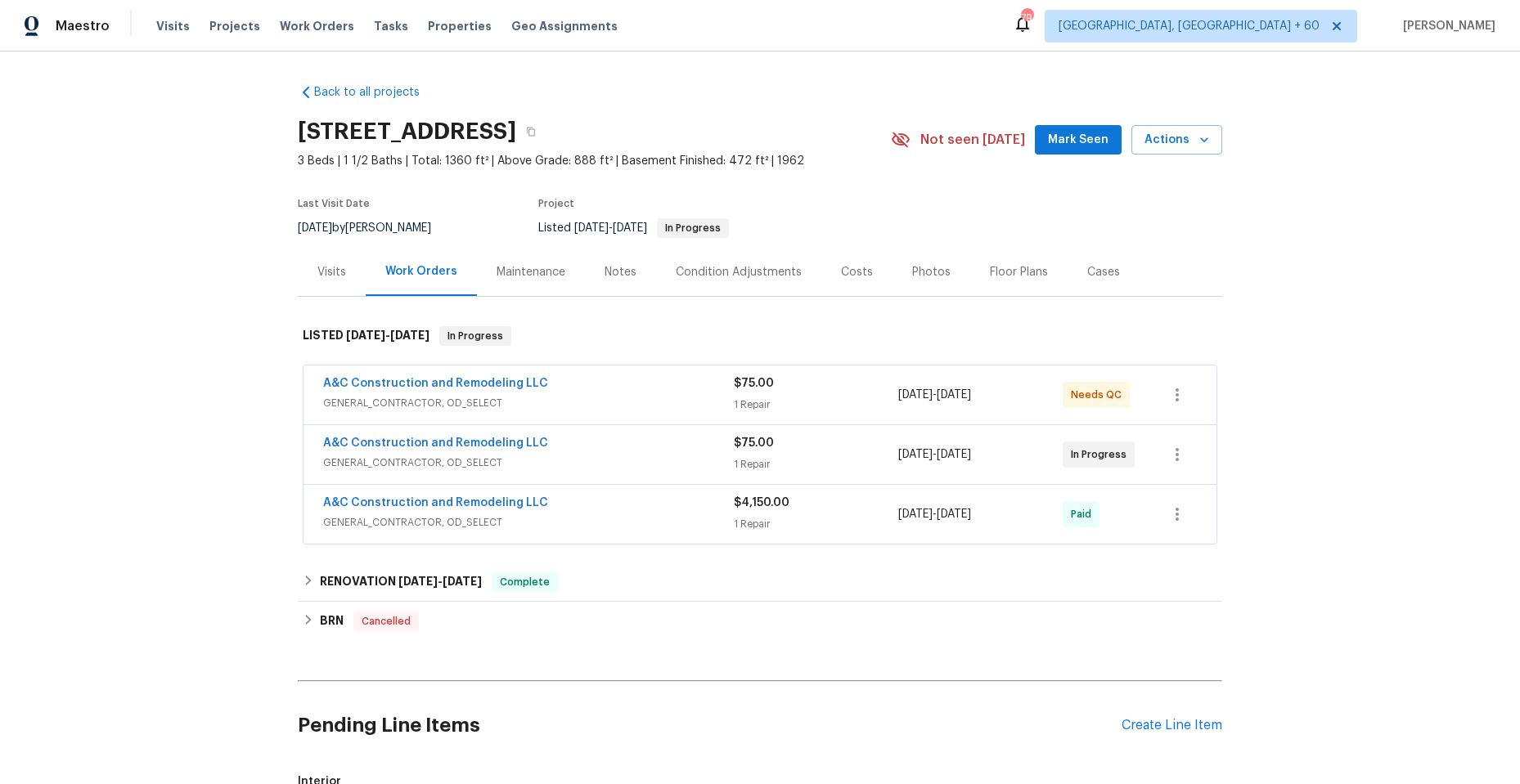
click at [634, 522] on span "GENERAL_CONTRACTOR, OD_SELECT" at bounding box center [529, 522] width 411 height 16
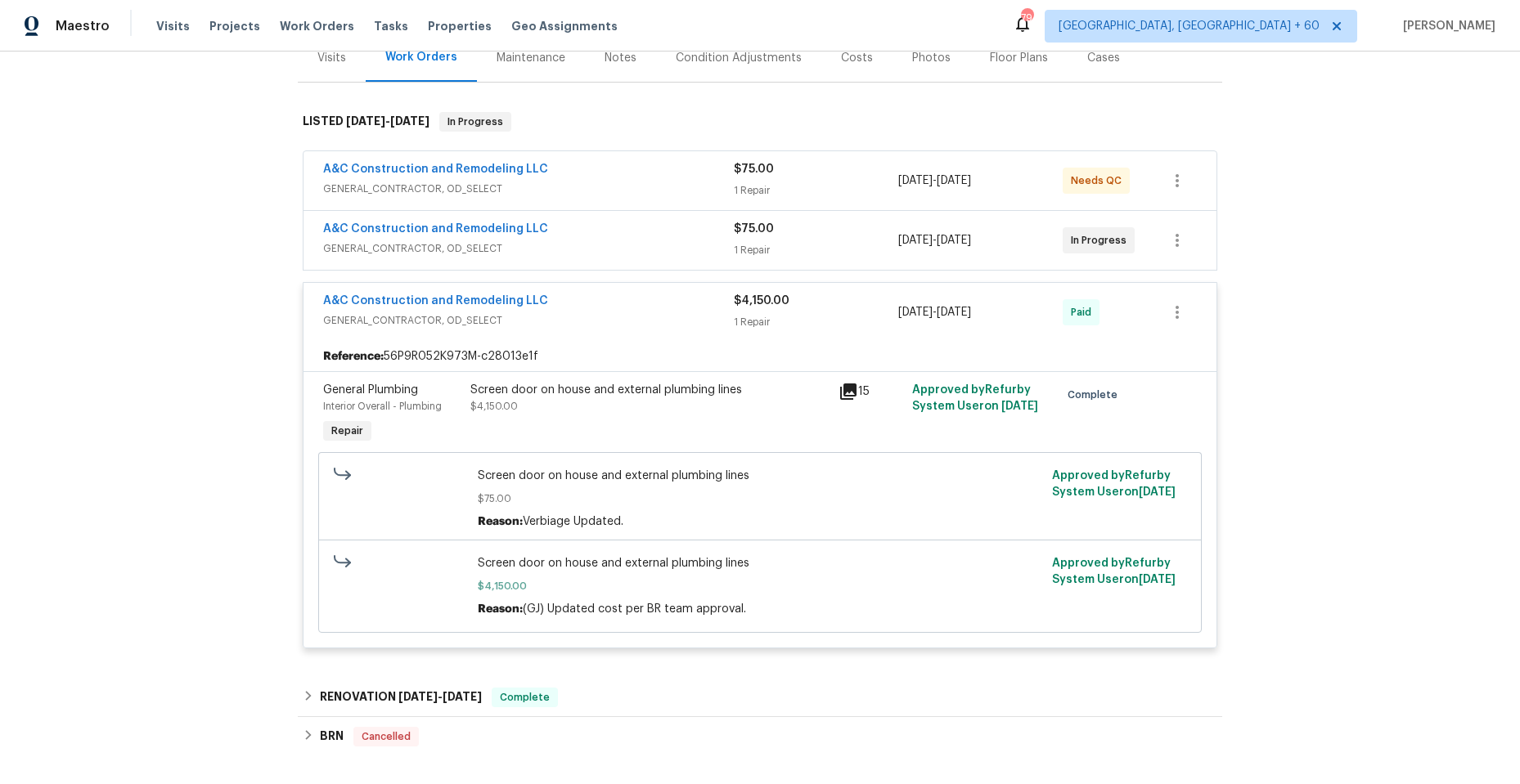
scroll to position [245, 0]
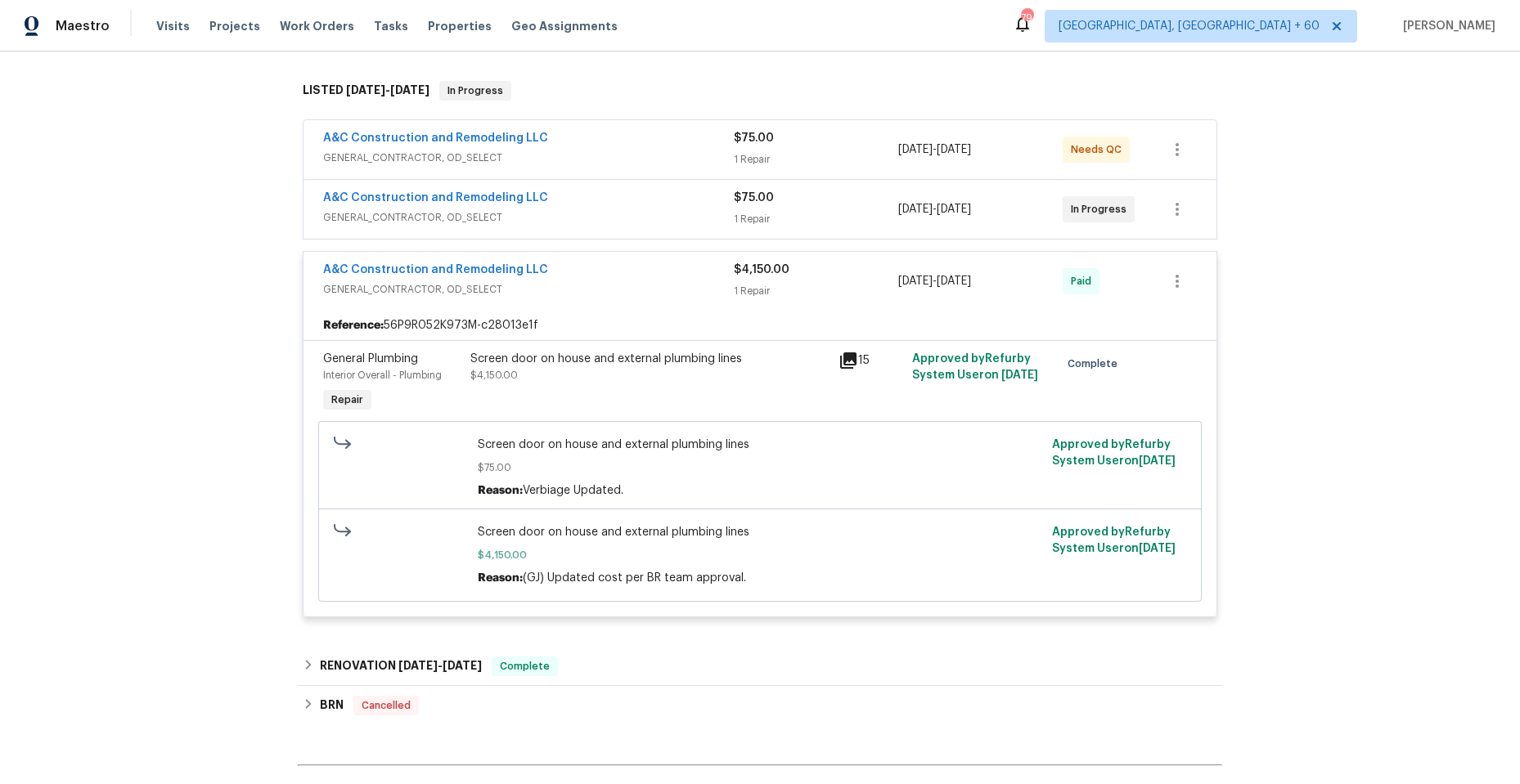
click at [845, 360] on icon at bounding box center [848, 360] width 16 height 16
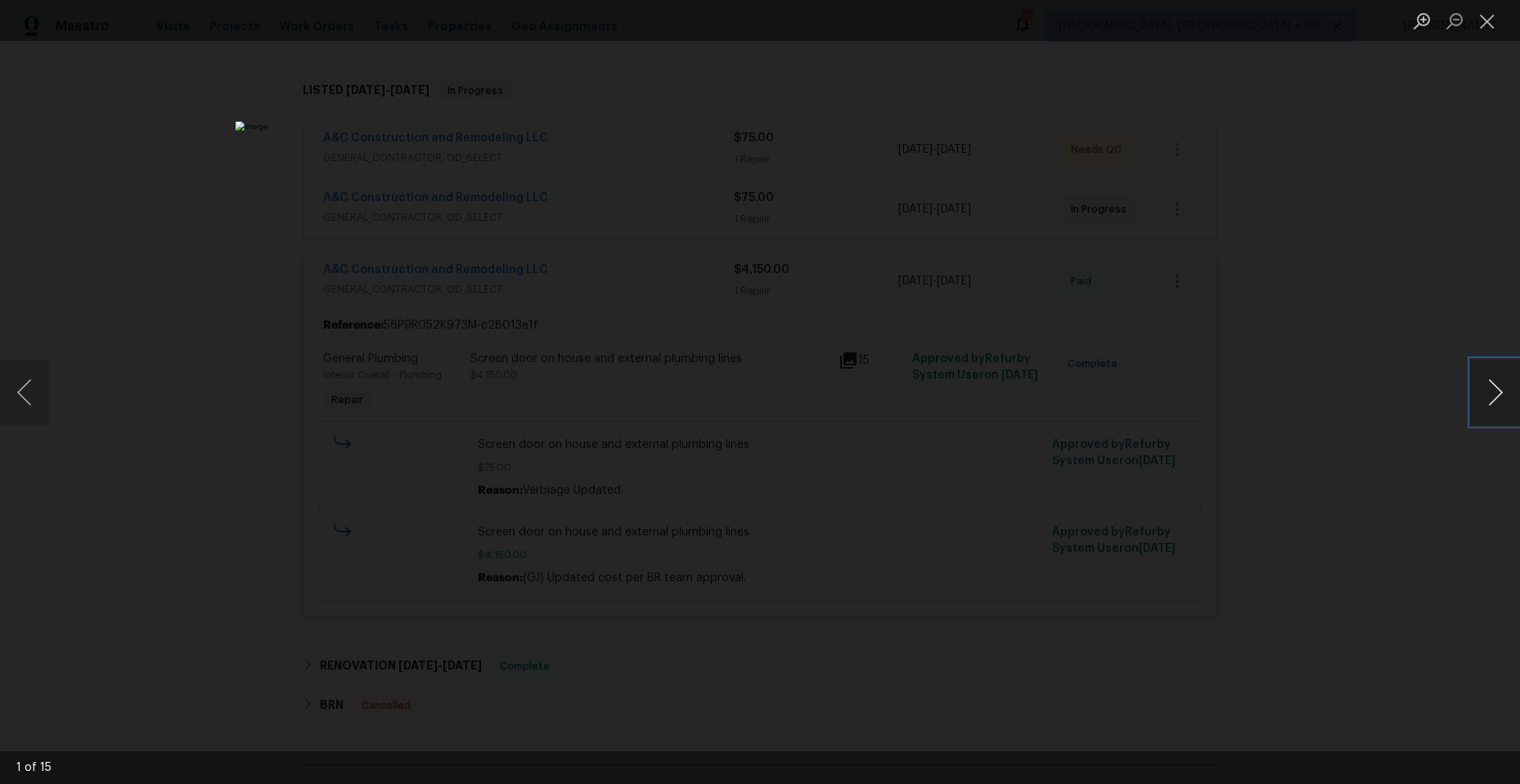
click at [1494, 385] on button "Next image" at bounding box center [1495, 392] width 49 height 65
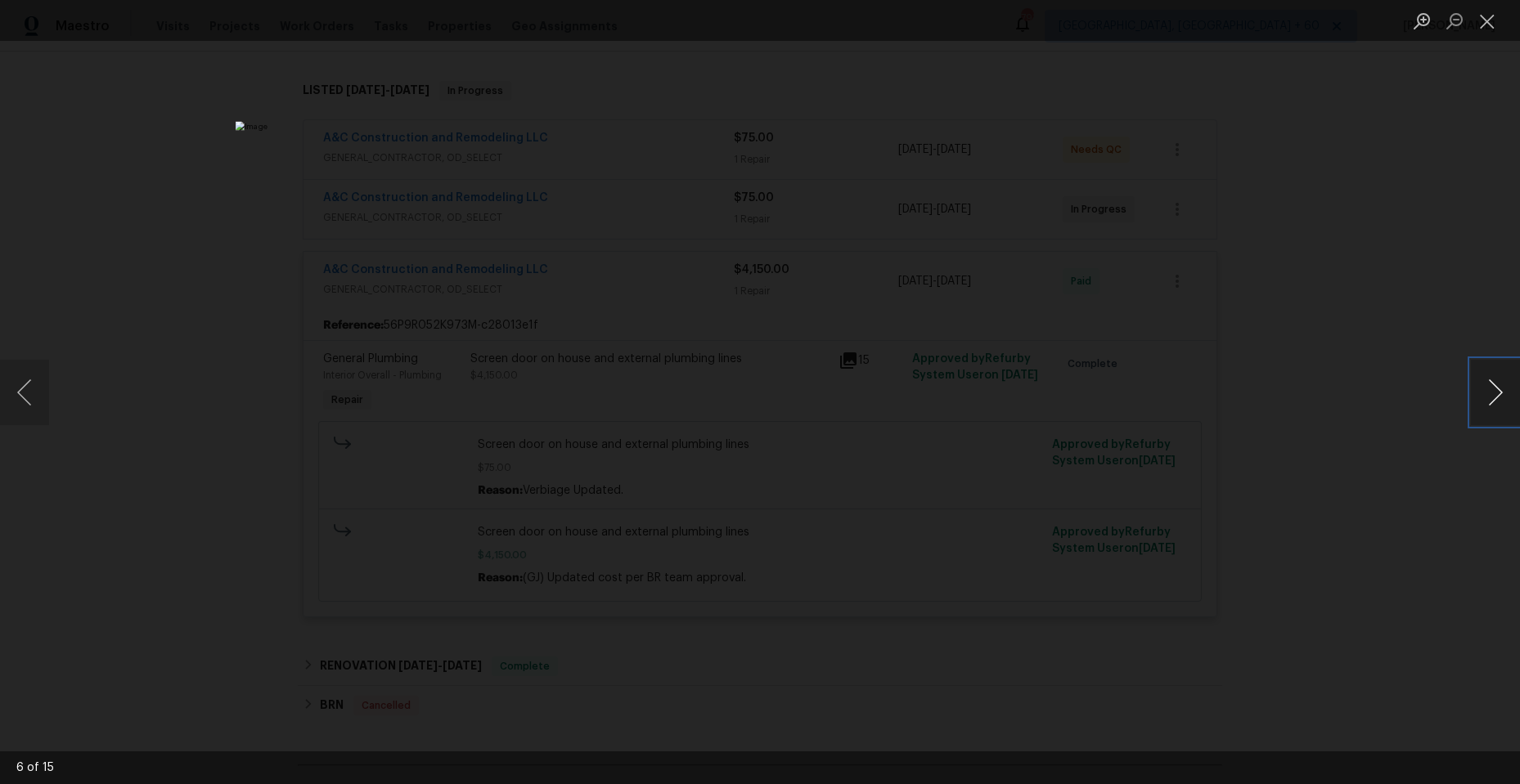
click at [1494, 385] on button "Next image" at bounding box center [1495, 392] width 49 height 65
click at [1492, 386] on button "Next image" at bounding box center [1495, 392] width 49 height 65
click at [1490, 387] on button "Next image" at bounding box center [1495, 392] width 49 height 65
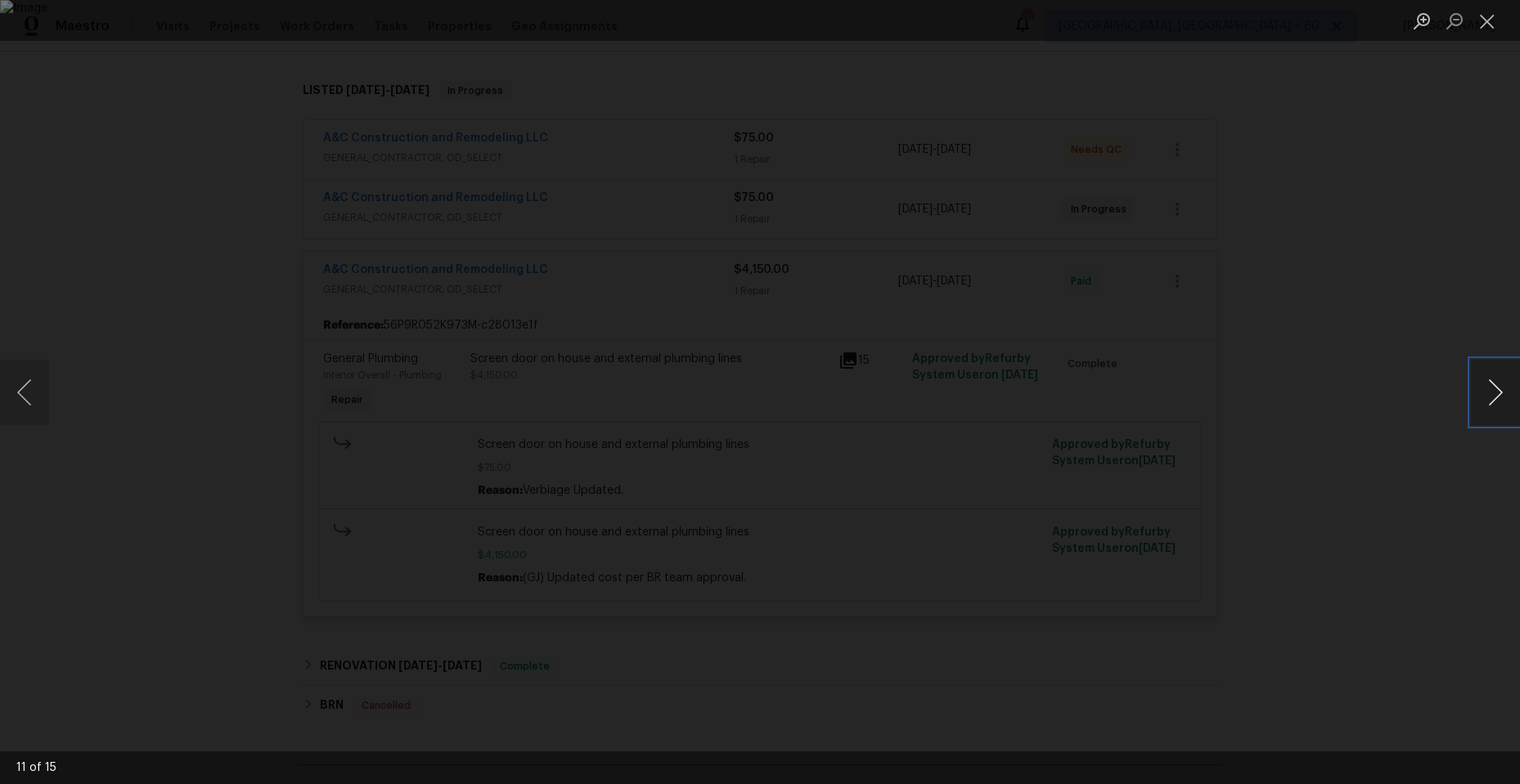
click at [1490, 387] on button "Next image" at bounding box center [1495, 392] width 49 height 65
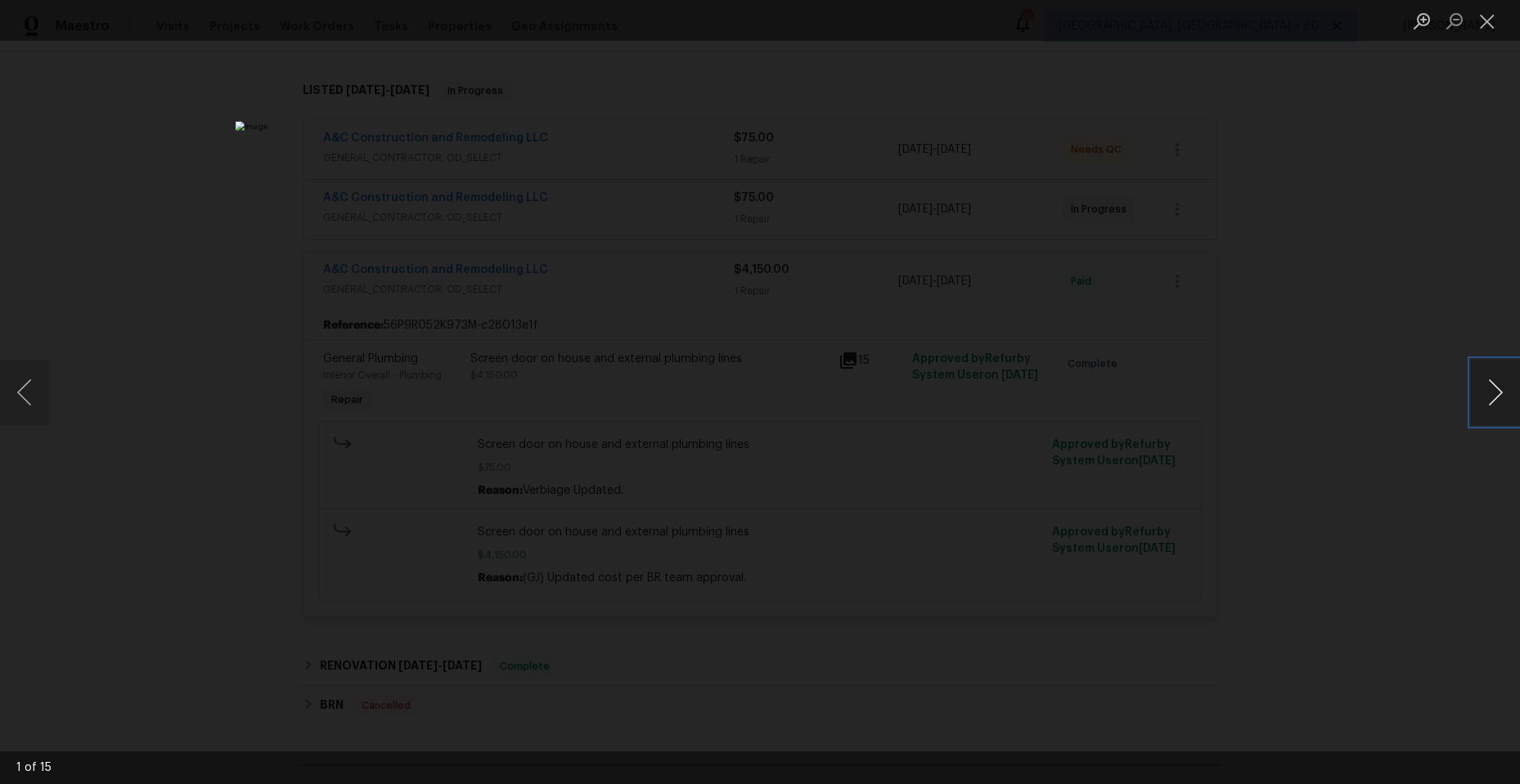
click at [1490, 387] on button "Next image" at bounding box center [1495, 392] width 49 height 65
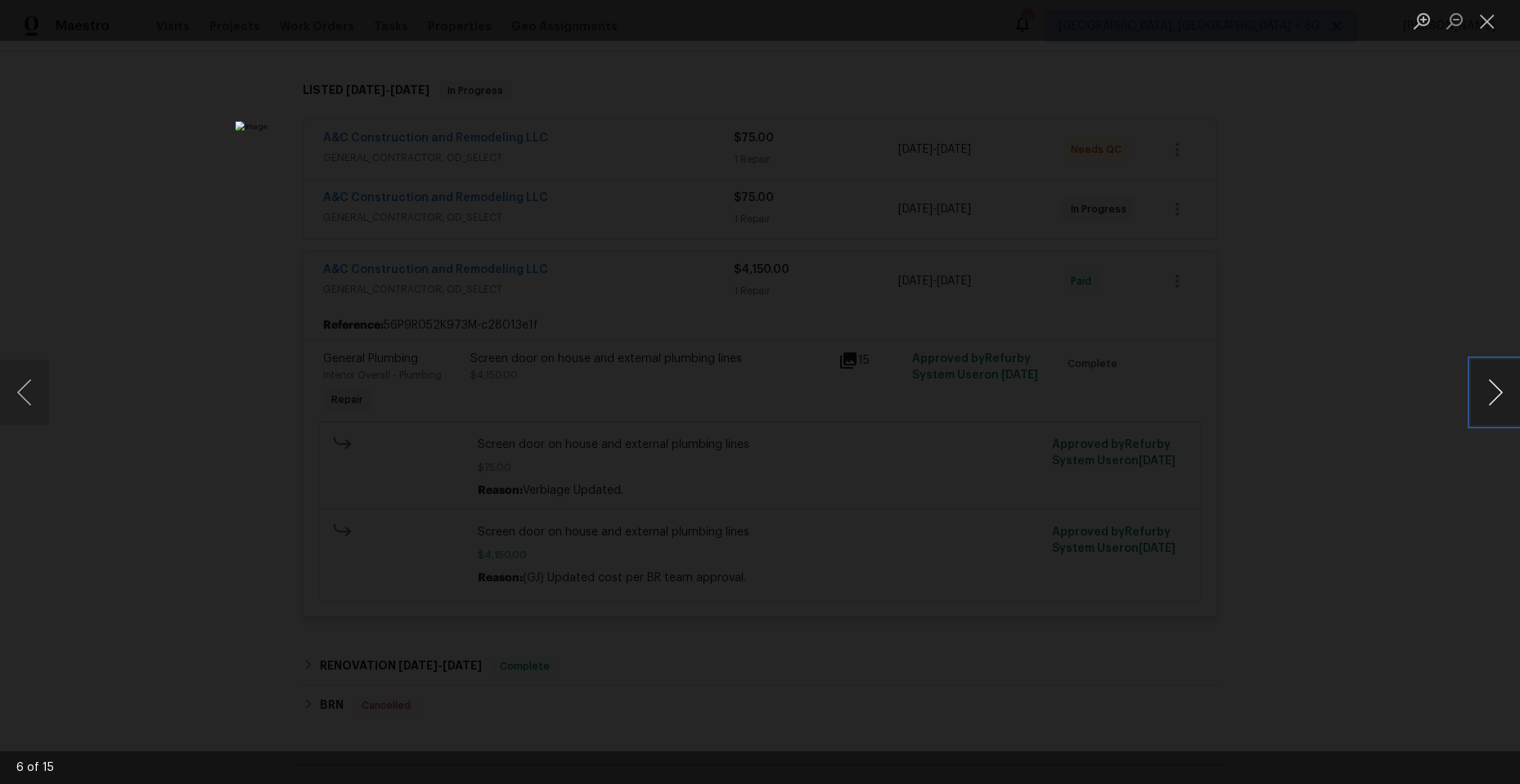
click at [1490, 387] on button "Next image" at bounding box center [1495, 392] width 49 height 65
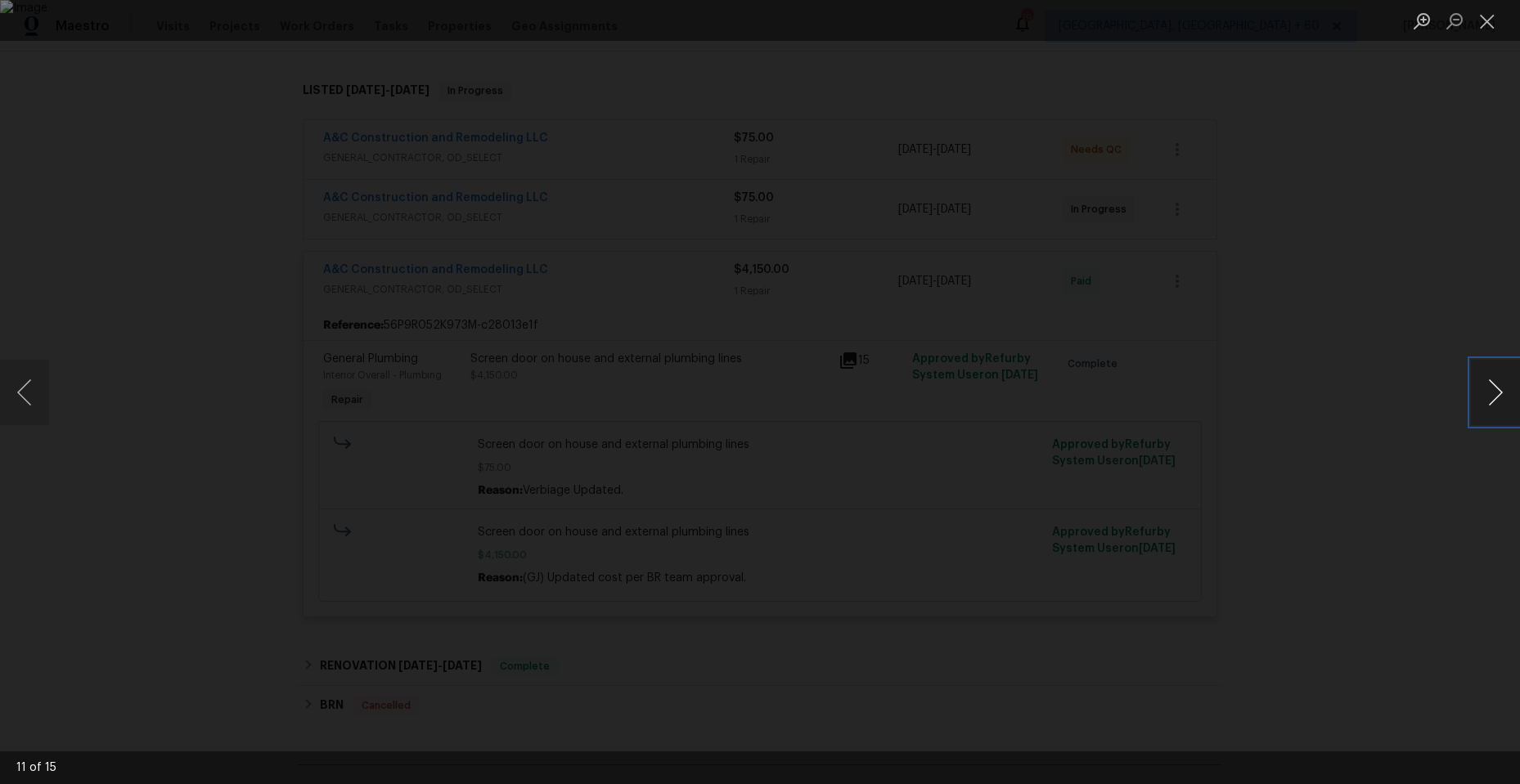
click at [1490, 387] on button "Next image" at bounding box center [1495, 392] width 49 height 65
click at [1491, 25] on button "Close lightbox" at bounding box center [1487, 21] width 33 height 29
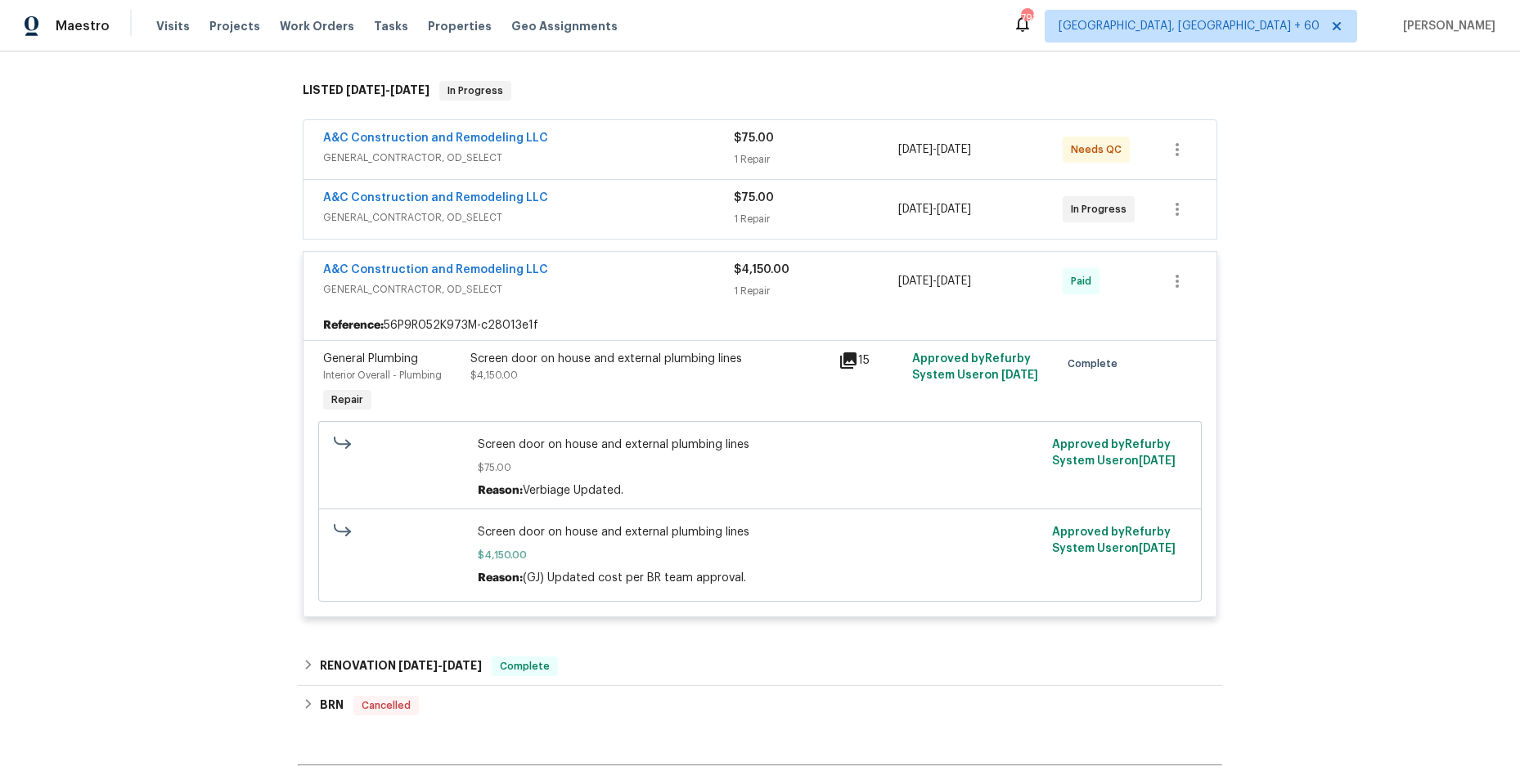
click at [640, 146] on div "A&C Construction and Remodeling LLC" at bounding box center [529, 139] width 411 height 20
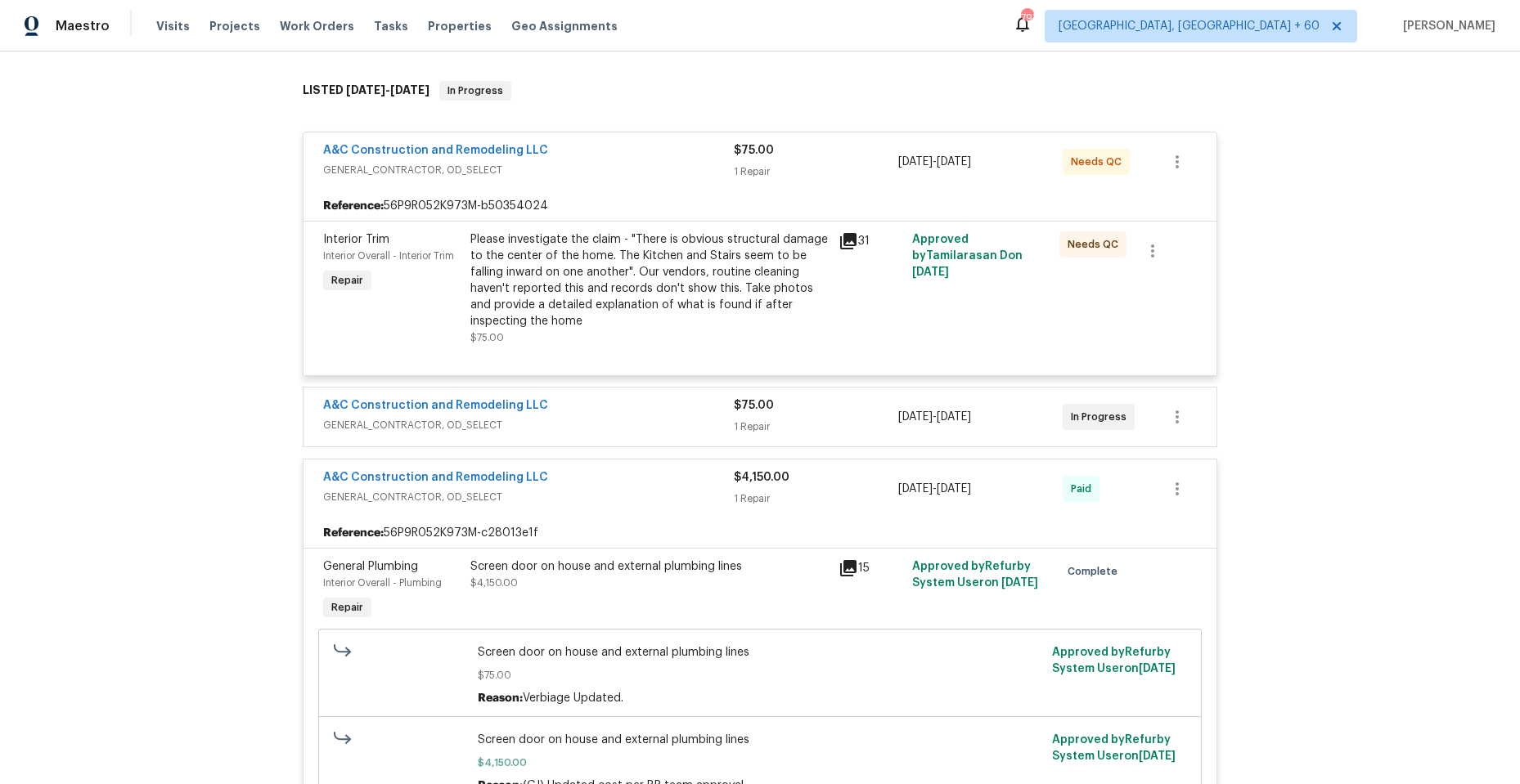
click at [613, 410] on div "A&C Construction and Remodeling LLC" at bounding box center [529, 406] width 411 height 20
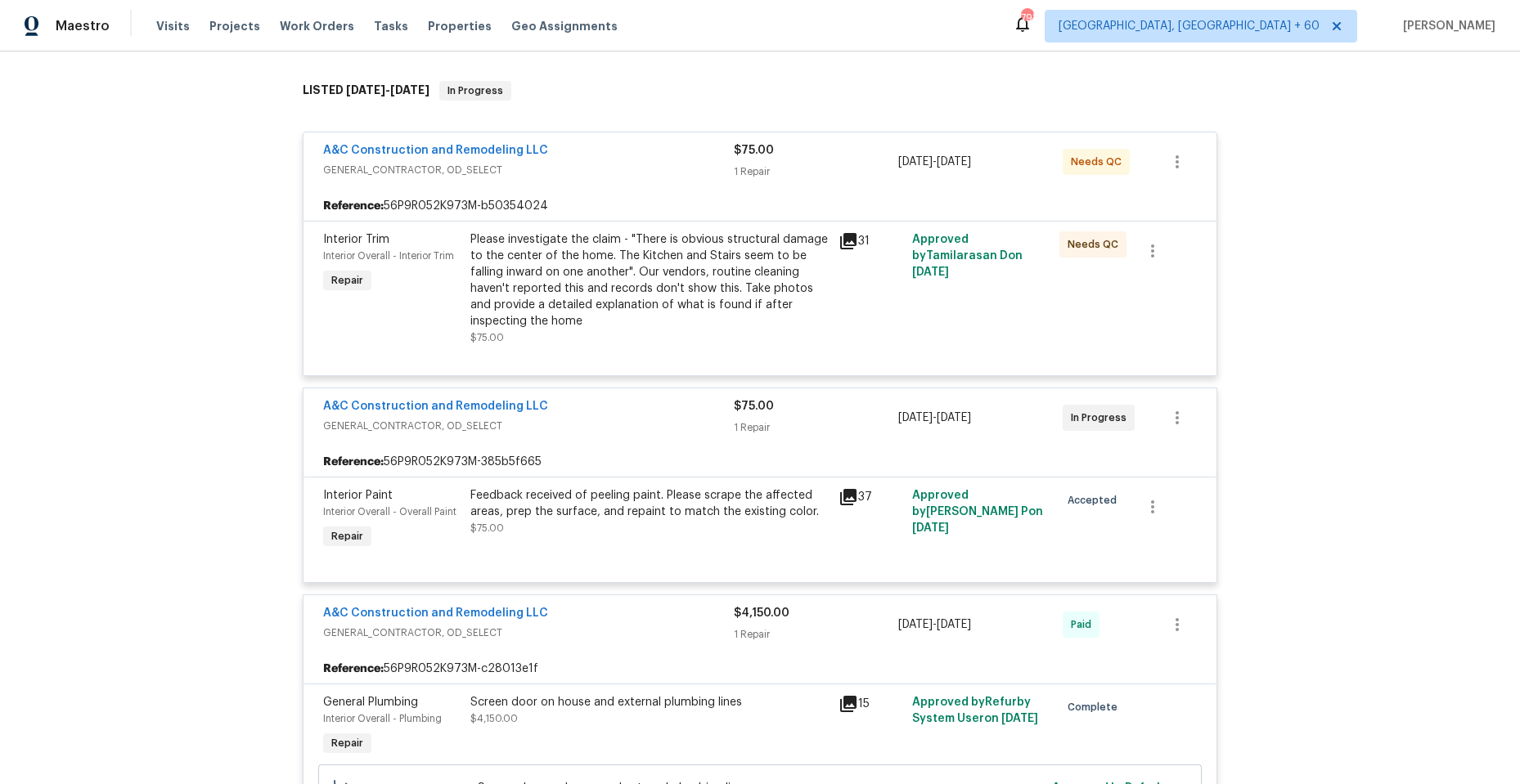
click at [614, 610] on div "A&C Construction and Remodeling LLC" at bounding box center [529, 614] width 411 height 20
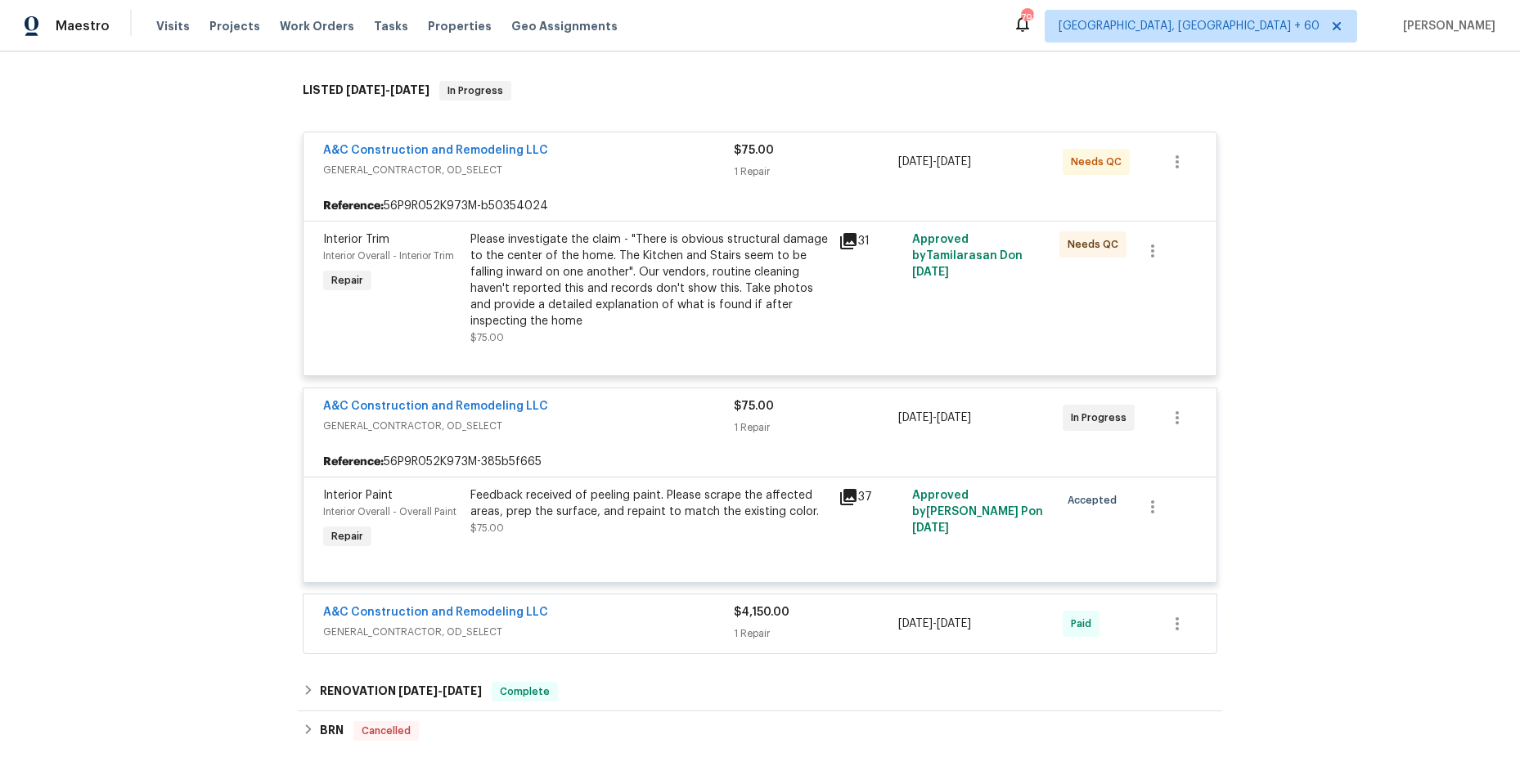
click at [844, 242] on icon at bounding box center [848, 241] width 16 height 16
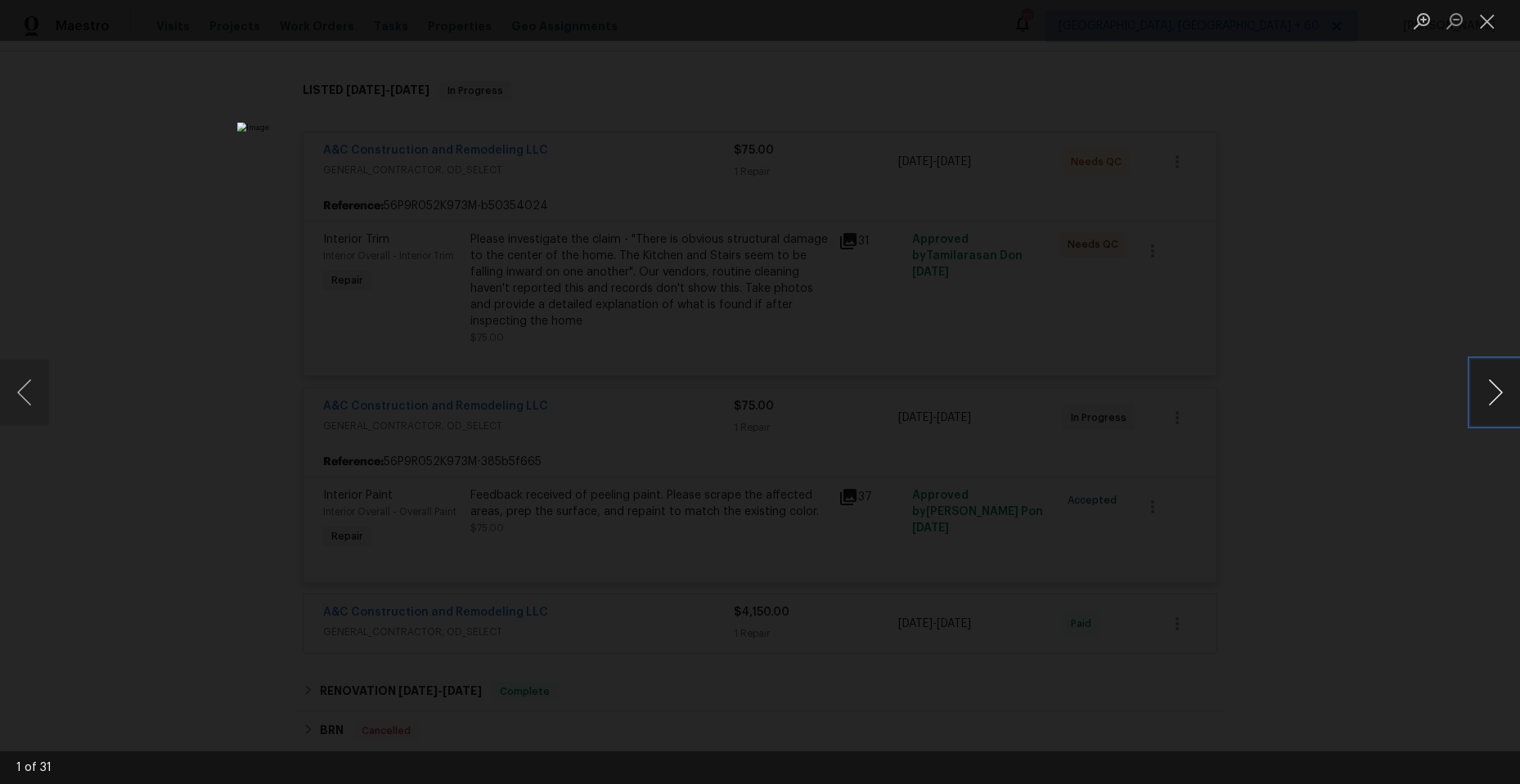
click at [1489, 388] on button "Next image" at bounding box center [1495, 392] width 49 height 65
click at [26, 388] on button "Previous image" at bounding box center [25, 392] width 49 height 65
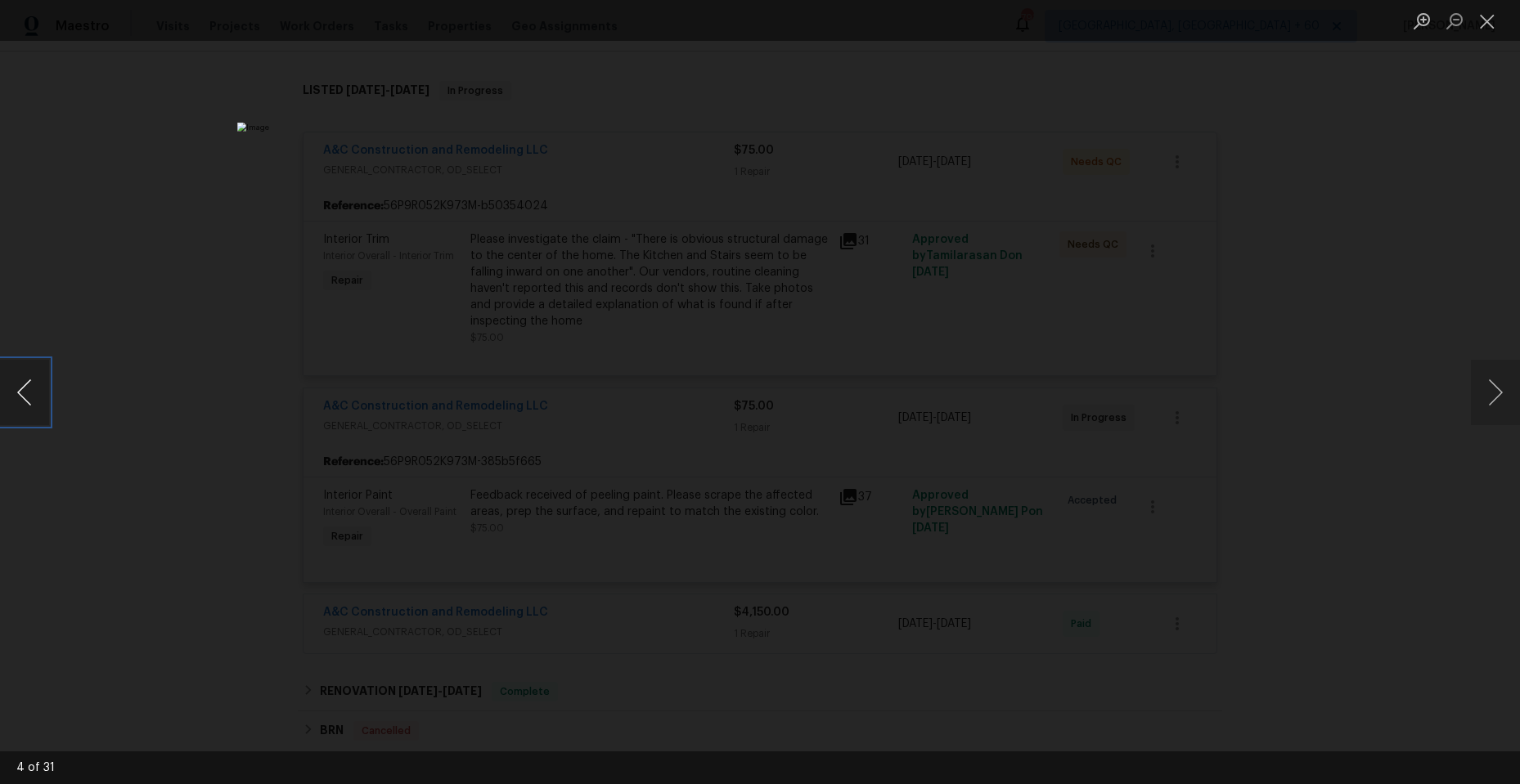
click at [26, 388] on button "Previous image" at bounding box center [25, 392] width 49 height 65
click at [1481, 20] on button "Close lightbox" at bounding box center [1487, 21] width 33 height 29
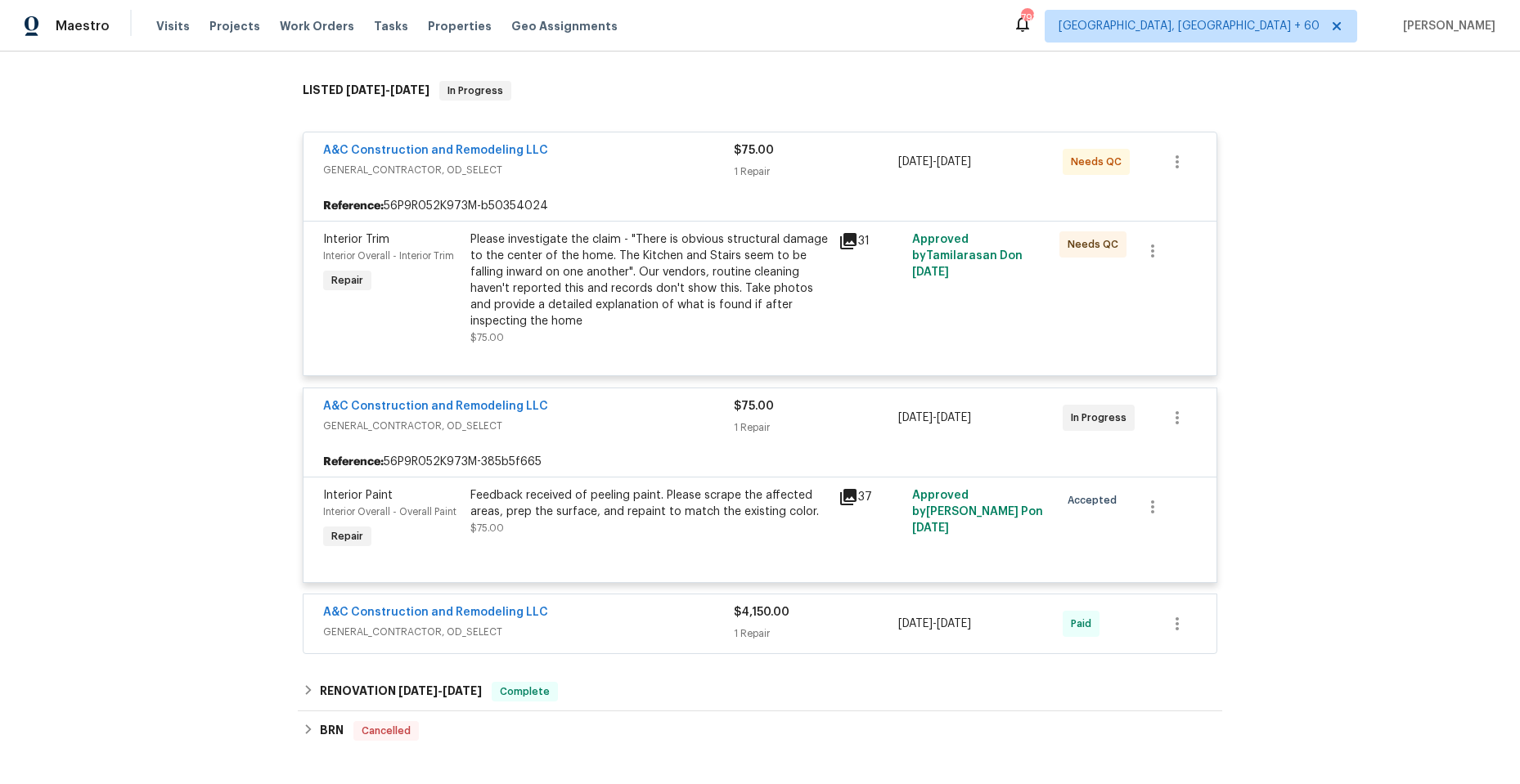
click at [846, 497] on icon at bounding box center [848, 496] width 16 height 16
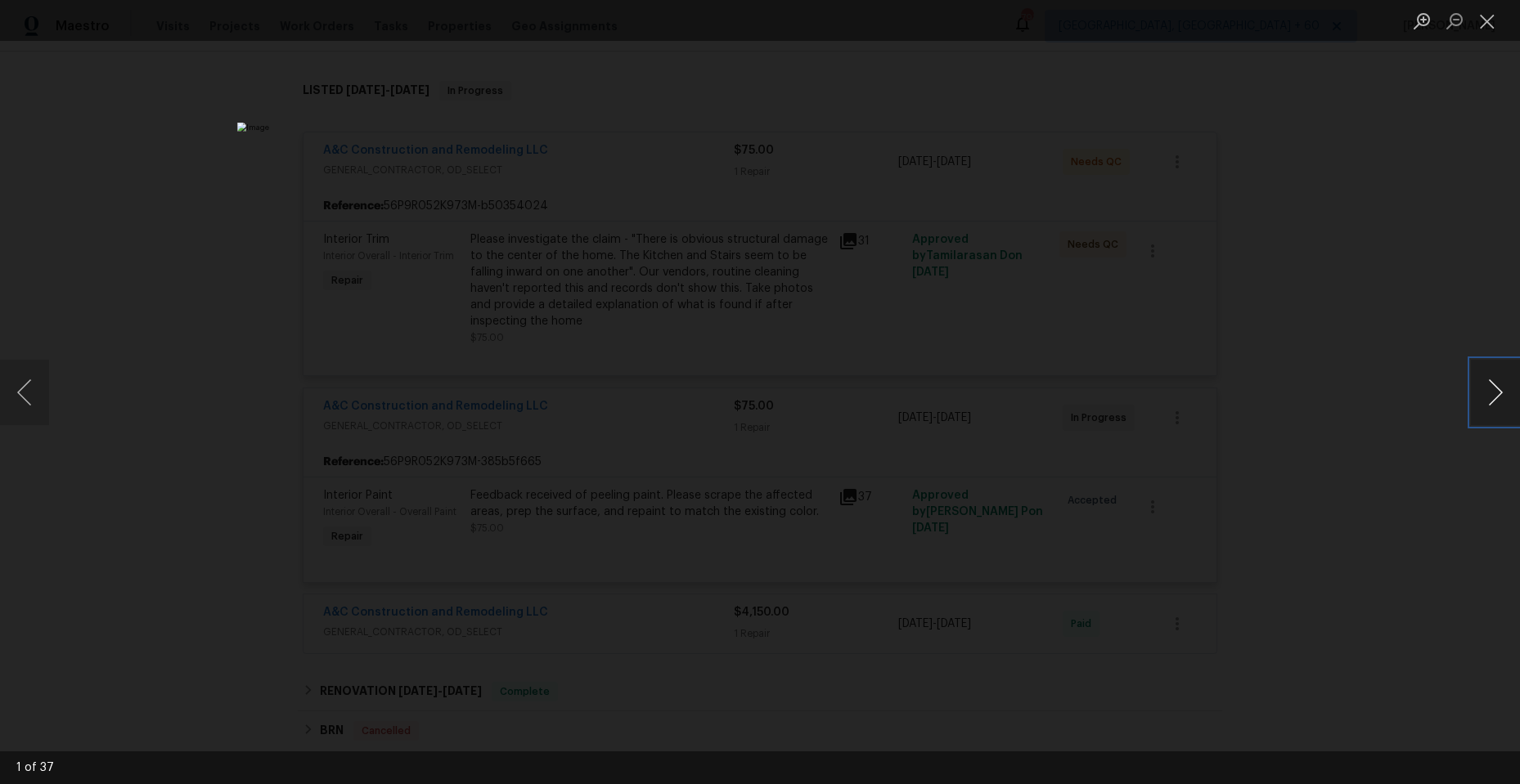
click at [1491, 390] on button "Next image" at bounding box center [1495, 392] width 49 height 65
click at [1496, 393] on button "Next image" at bounding box center [1495, 392] width 49 height 65
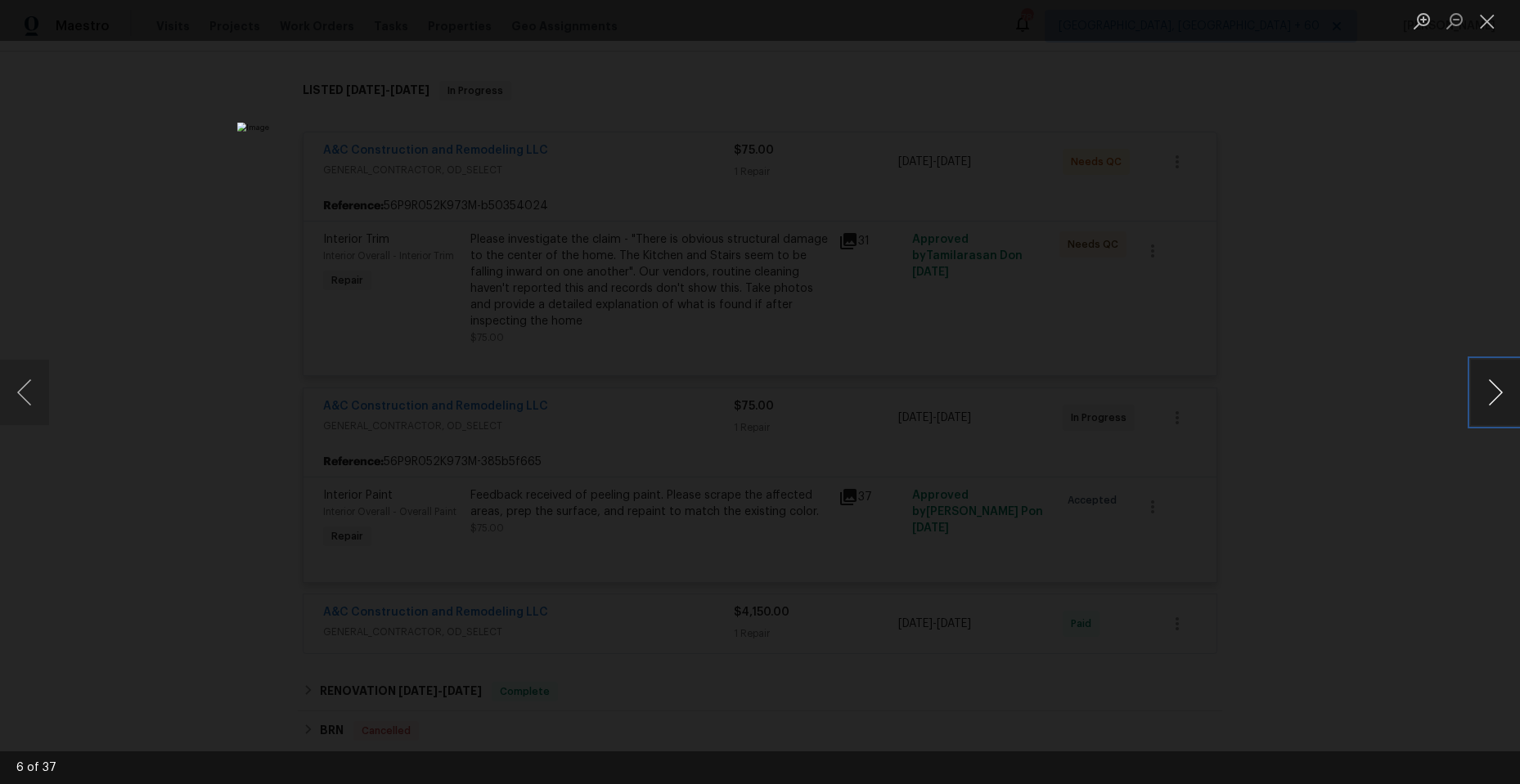
click at [1496, 393] on button "Next image" at bounding box center [1495, 392] width 49 height 65
click at [25, 395] on button "Previous image" at bounding box center [25, 392] width 49 height 65
click at [1494, 389] on button "Next image" at bounding box center [1495, 392] width 49 height 65
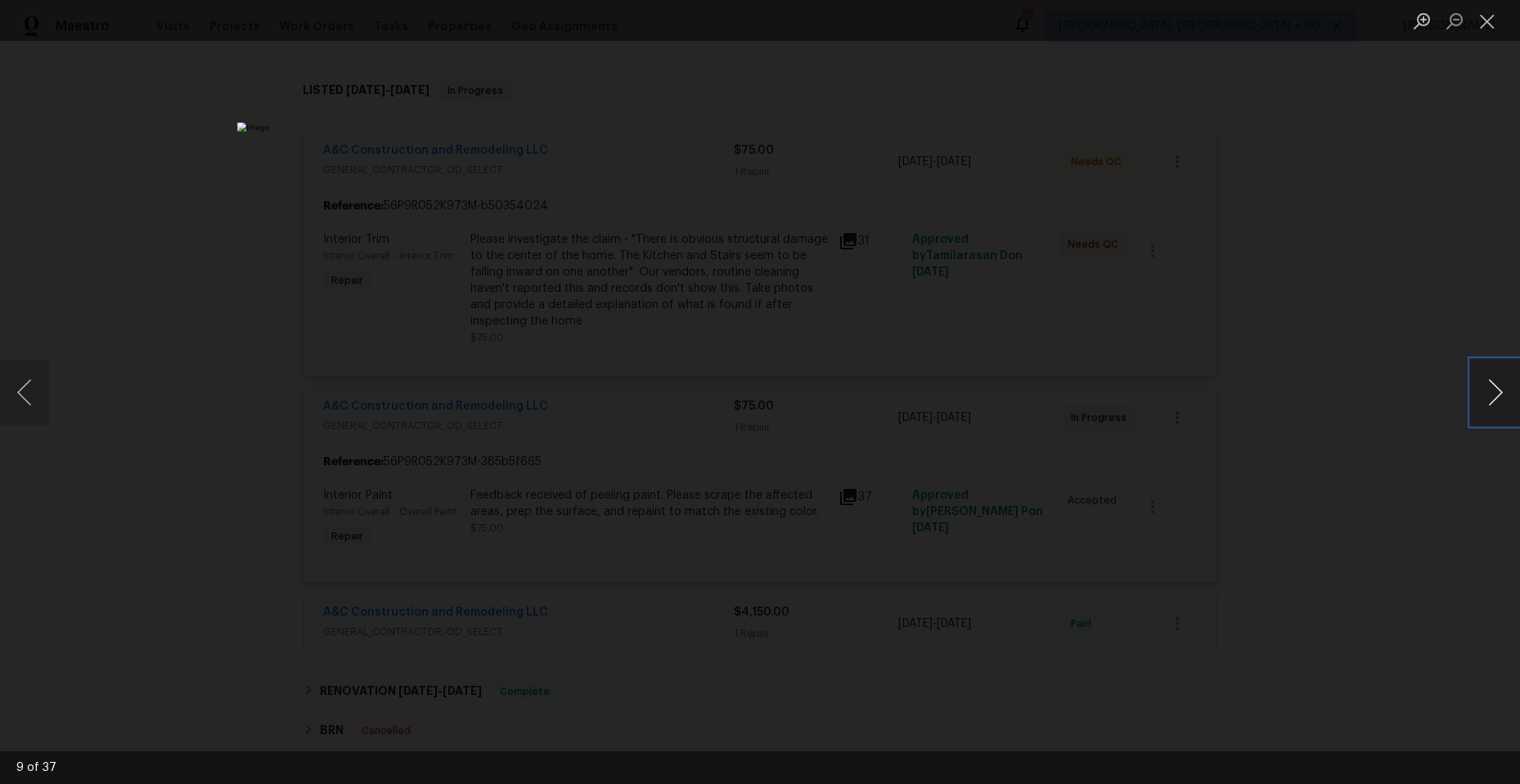
click at [1494, 389] on button "Next image" at bounding box center [1495, 392] width 49 height 65
click at [1488, 395] on button "Next image" at bounding box center [1495, 392] width 49 height 65
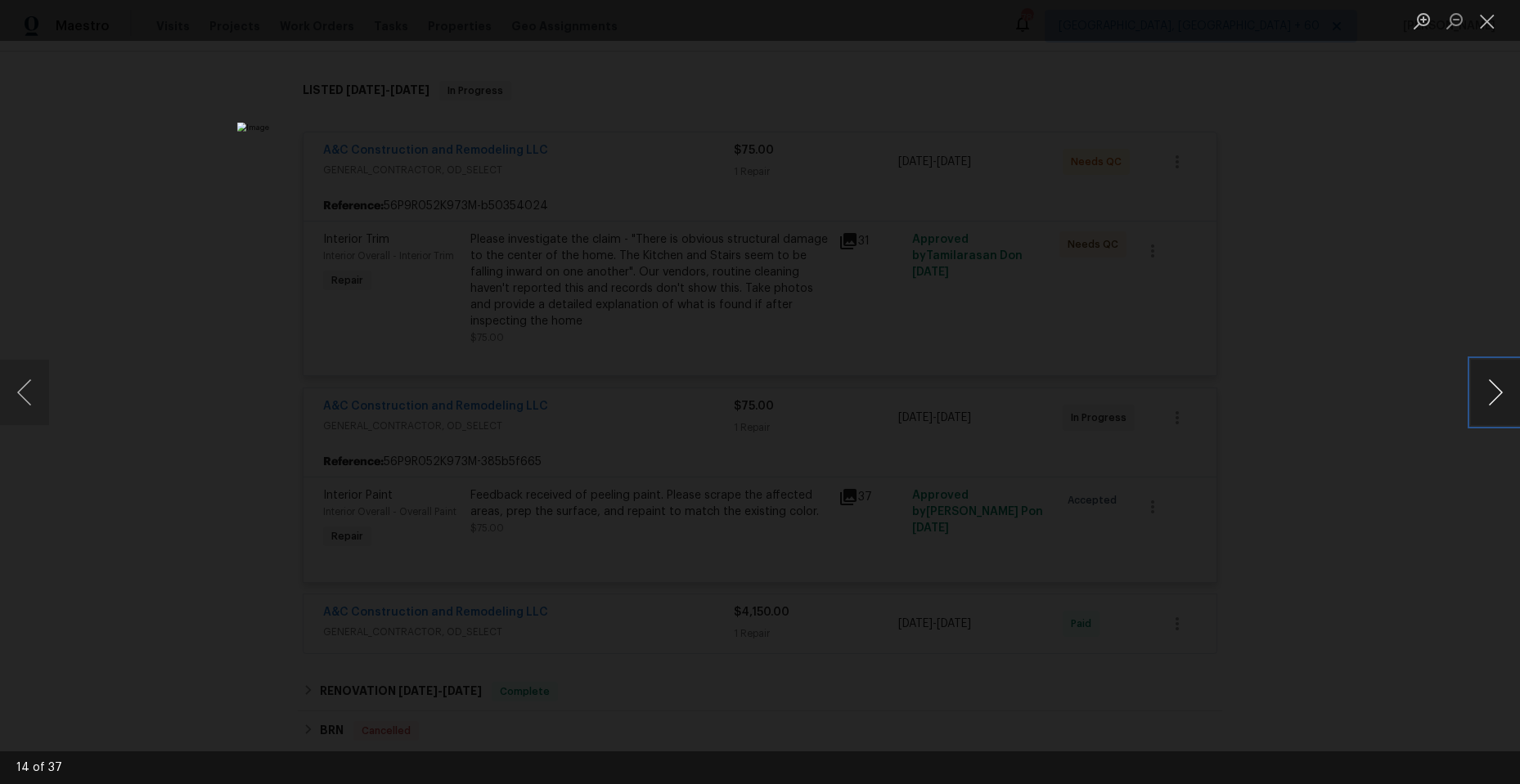
click at [1488, 395] on button "Next image" at bounding box center [1495, 392] width 49 height 65
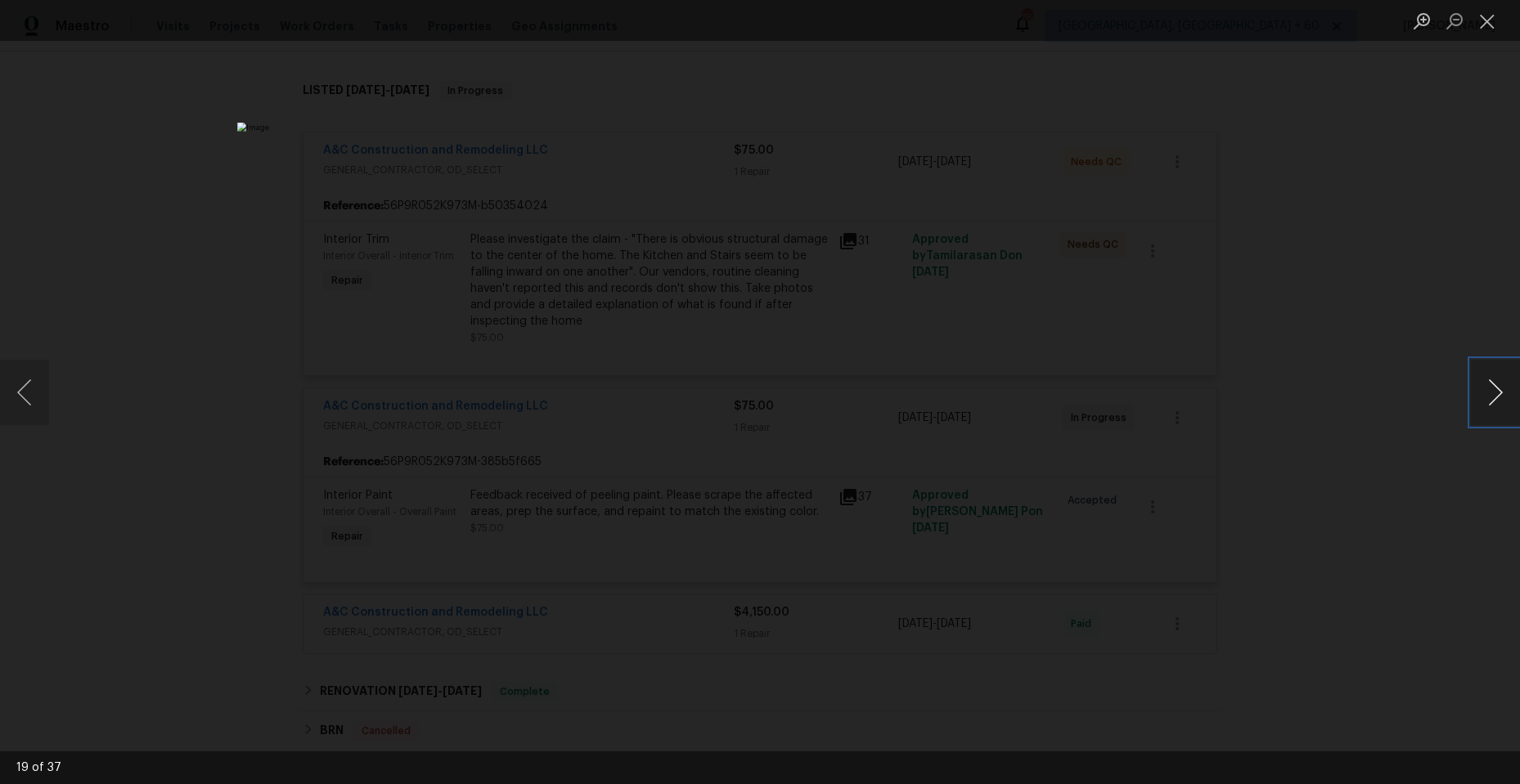
click at [1488, 395] on button "Next image" at bounding box center [1495, 392] width 49 height 65
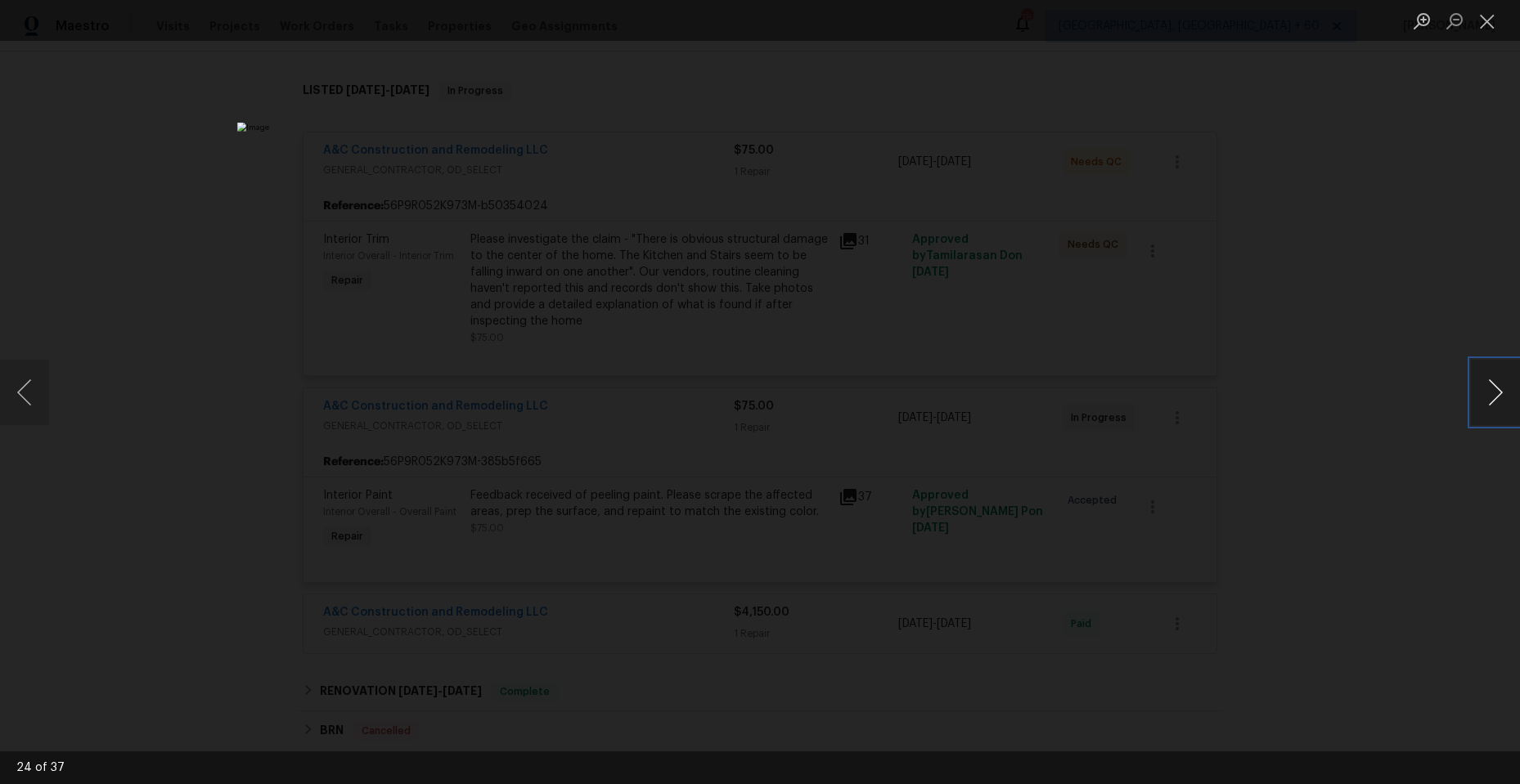
click at [1488, 395] on button "Next image" at bounding box center [1495, 392] width 49 height 65
click at [1488, 25] on button "Close lightbox" at bounding box center [1487, 21] width 33 height 29
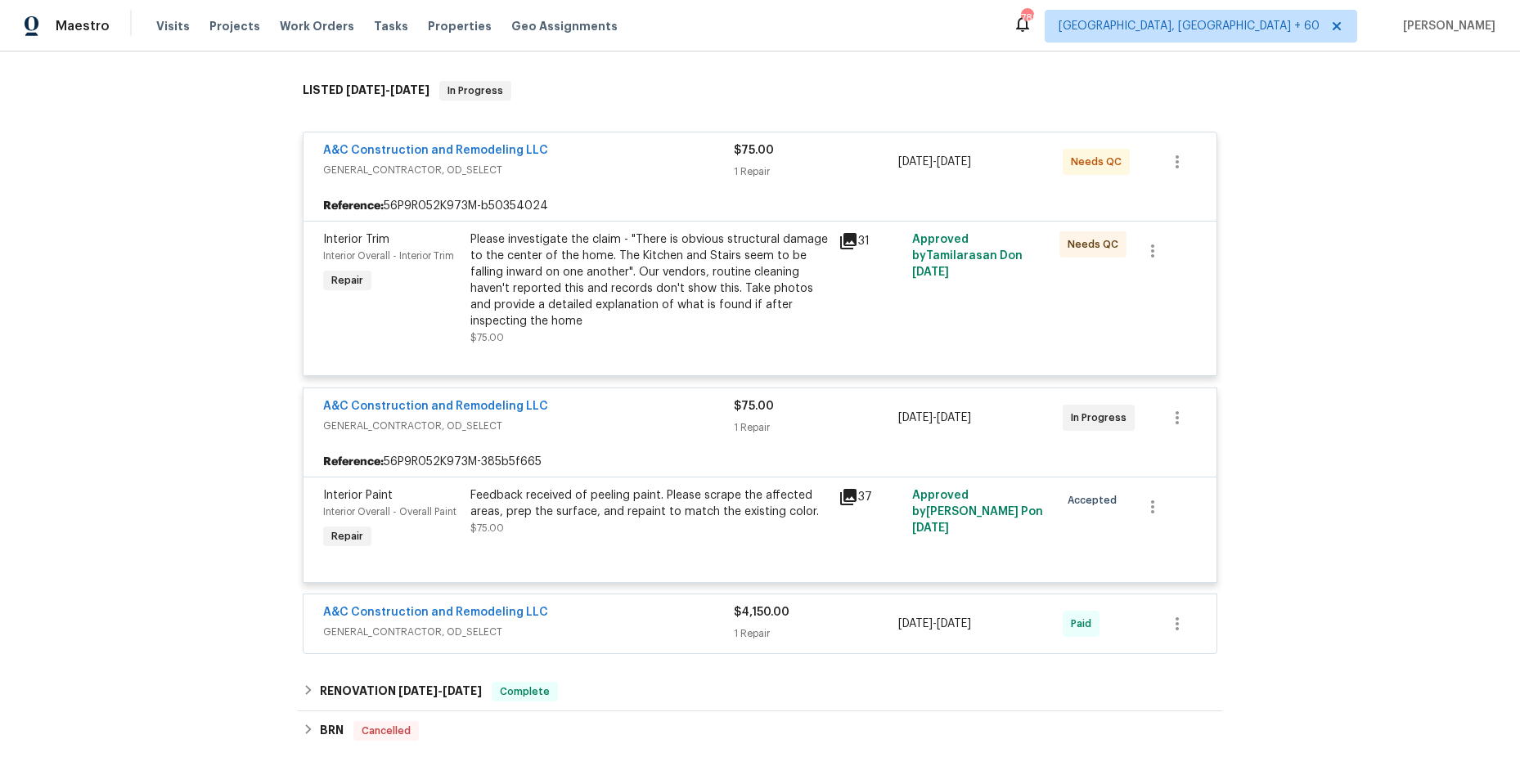
click at [841, 241] on icon at bounding box center [848, 241] width 16 height 16
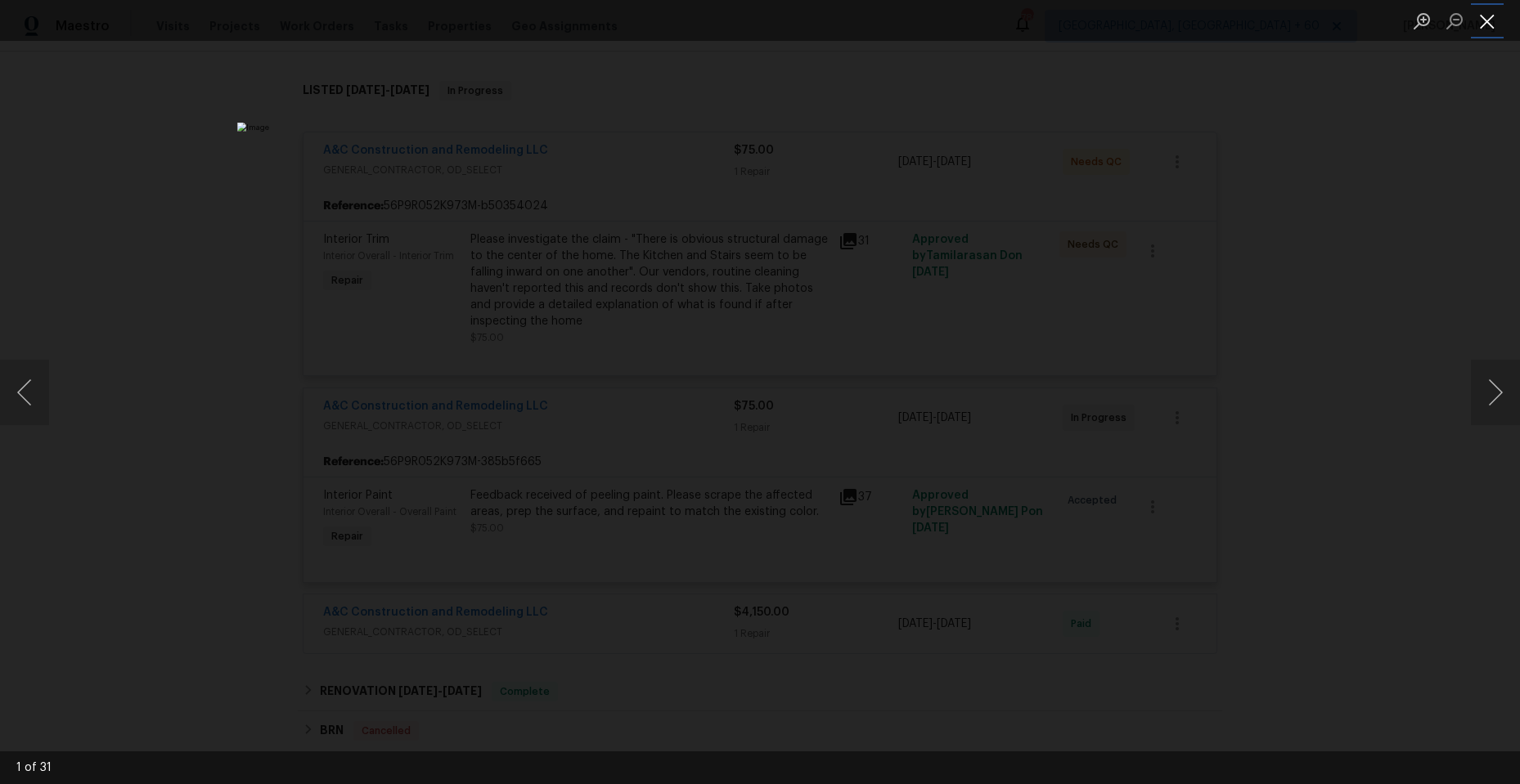
click at [1484, 13] on button "Close lightbox" at bounding box center [1487, 21] width 33 height 29
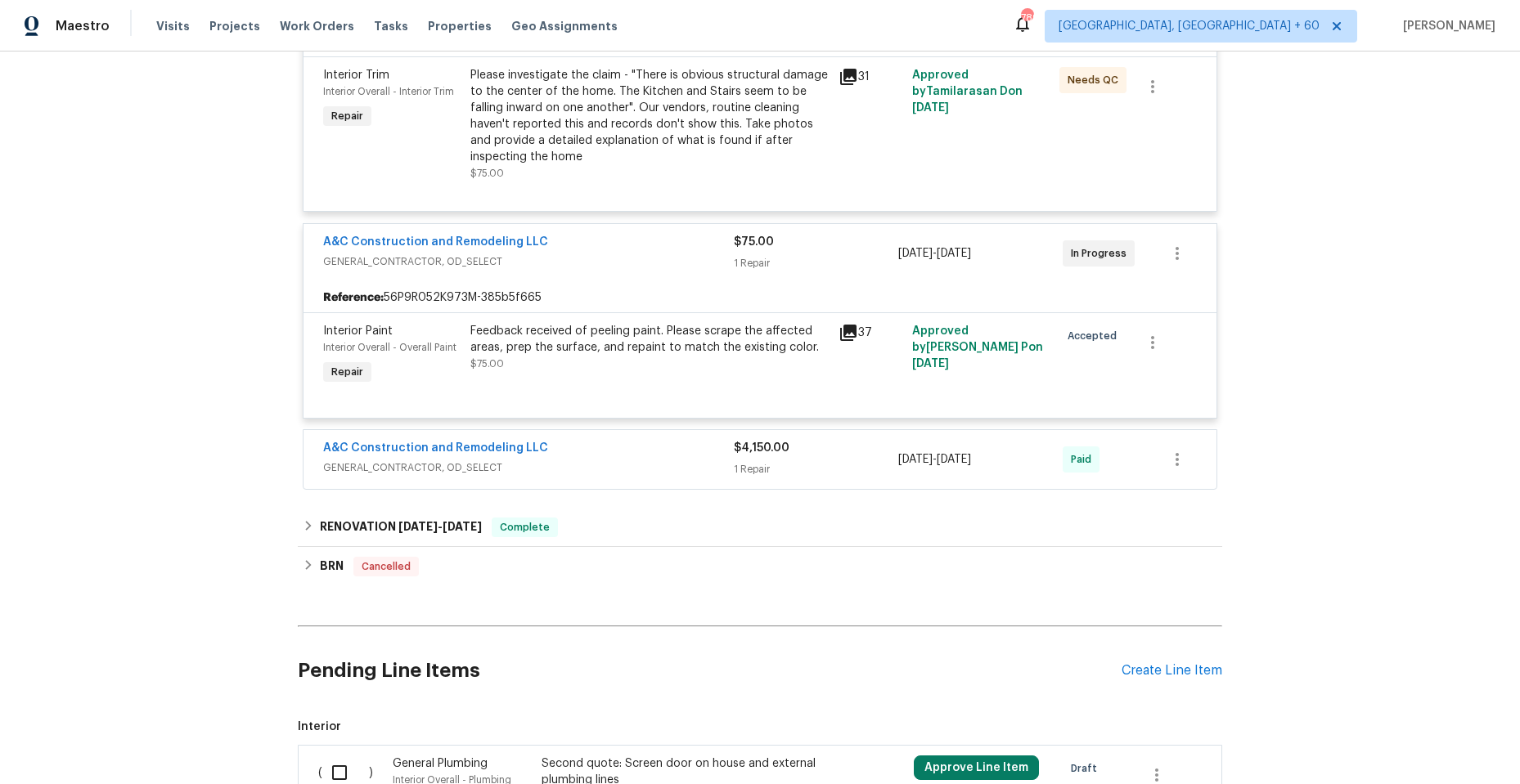
scroll to position [490, 0]
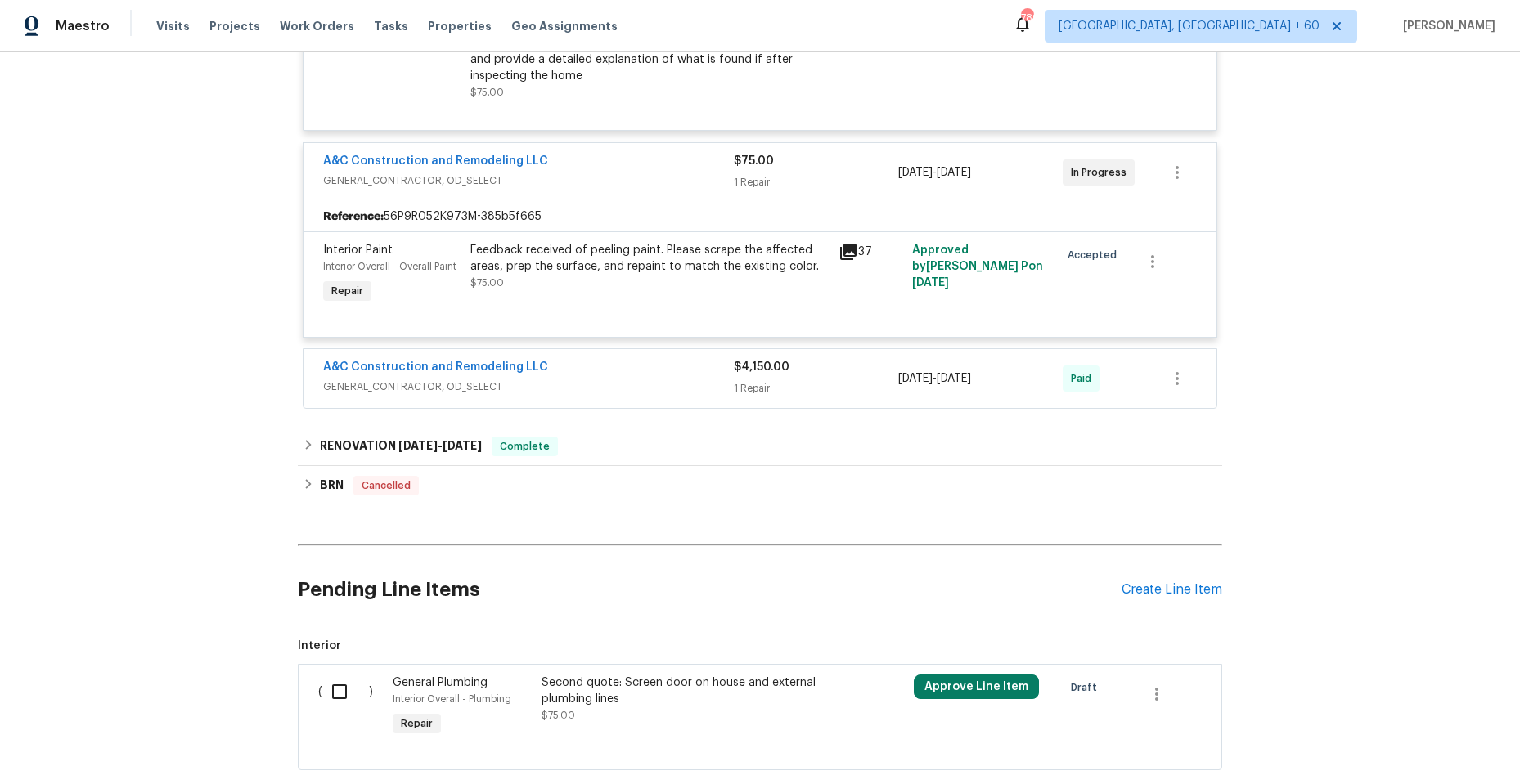
click at [844, 247] on icon at bounding box center [848, 251] width 16 height 16
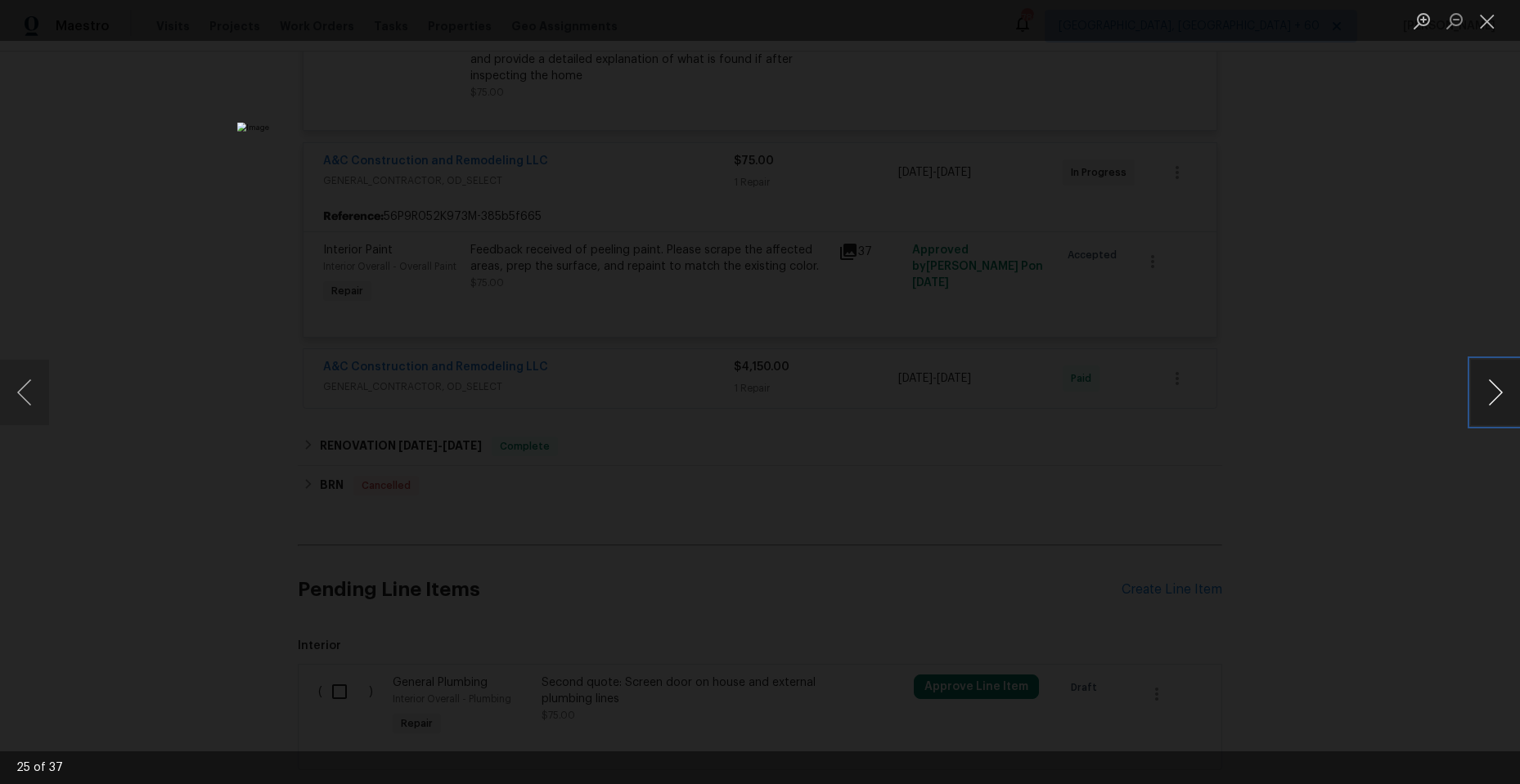
click at [1495, 385] on button "Next image" at bounding box center [1495, 392] width 49 height 65
click at [18, 395] on button "Previous image" at bounding box center [25, 392] width 49 height 65
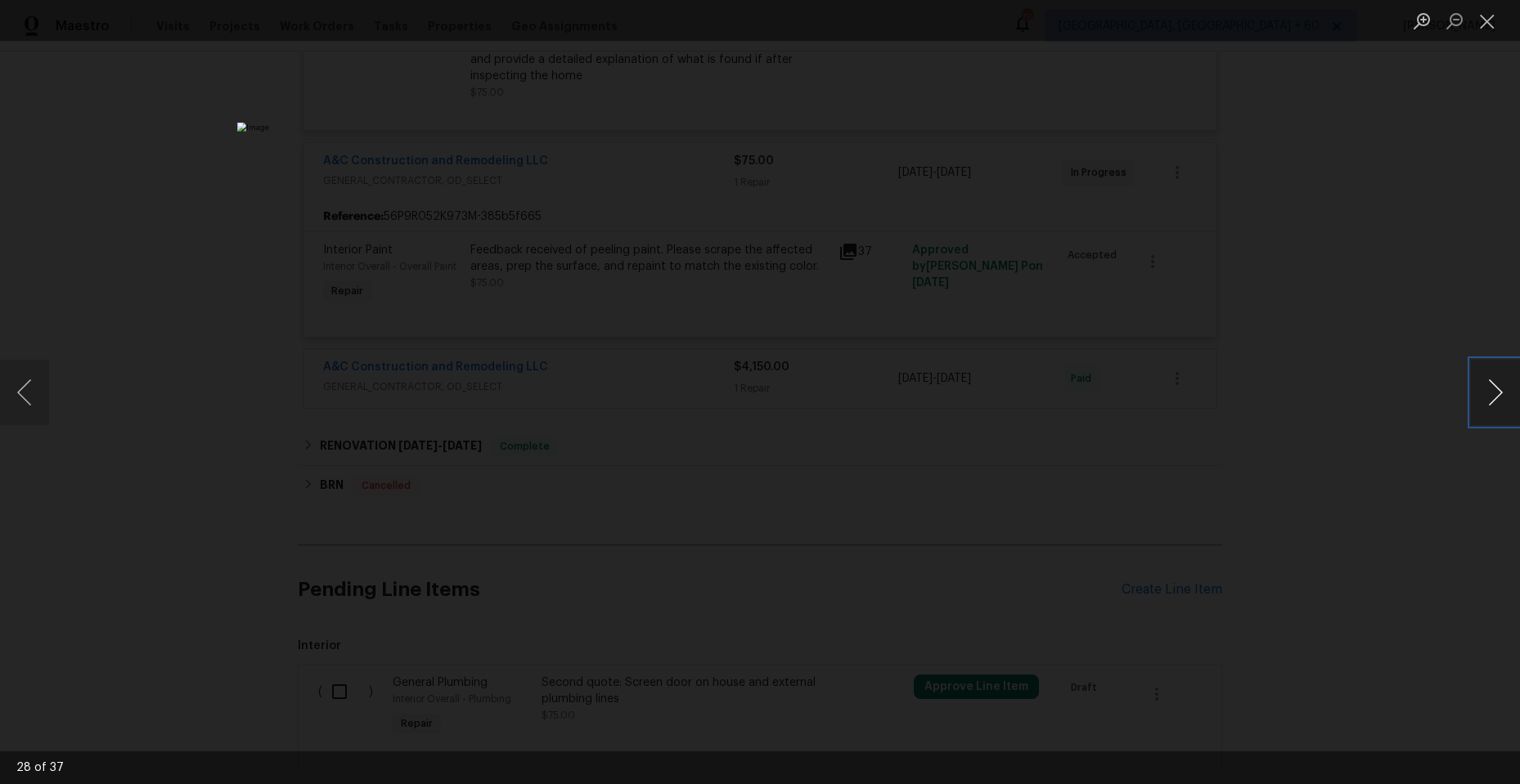
click at [1494, 387] on button "Next image" at bounding box center [1495, 392] width 49 height 65
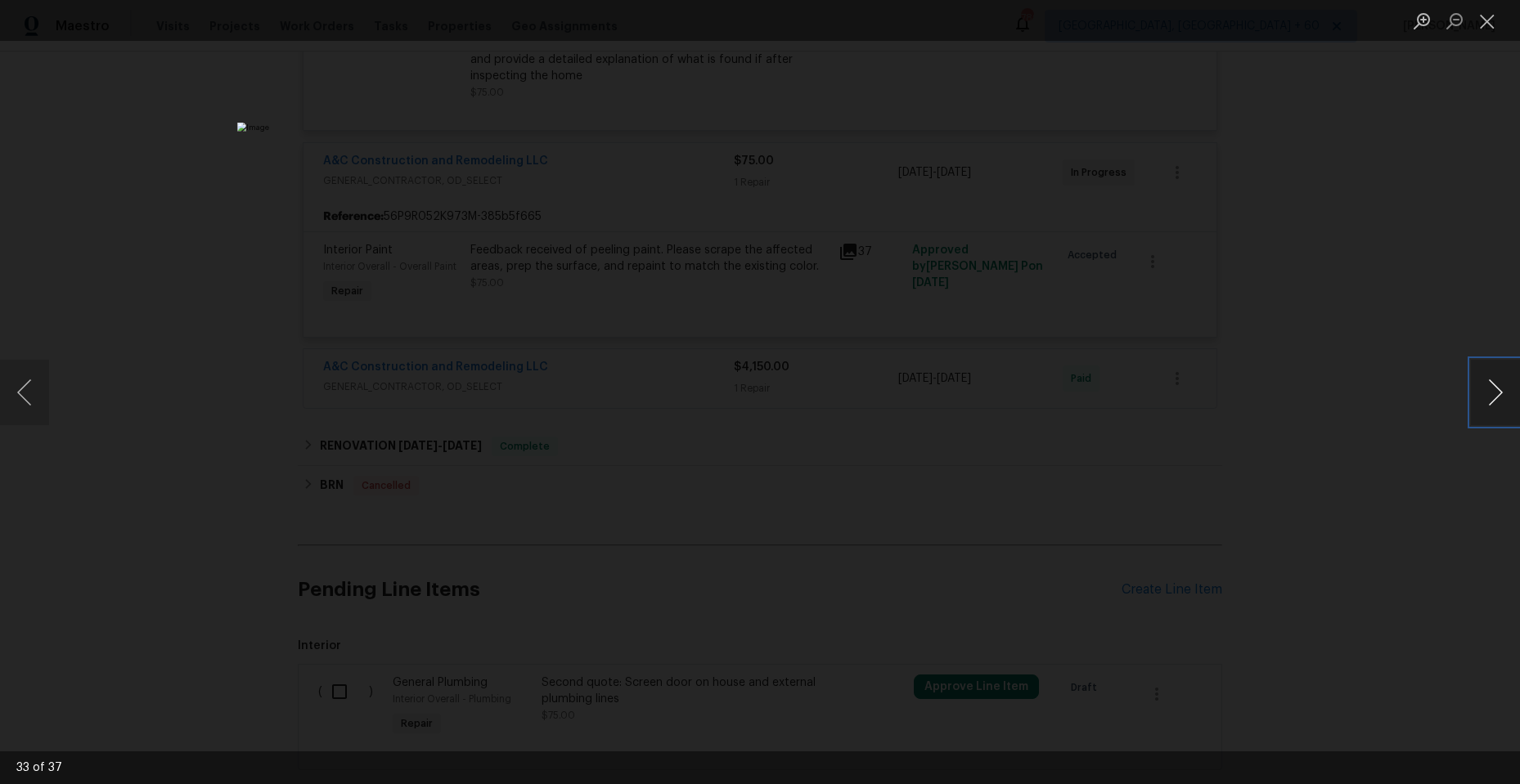
click at [1494, 387] on button "Next image" at bounding box center [1495, 392] width 49 height 65
click at [21, 389] on button "Previous image" at bounding box center [25, 392] width 49 height 65
click at [1490, 387] on button "Next image" at bounding box center [1495, 392] width 49 height 65
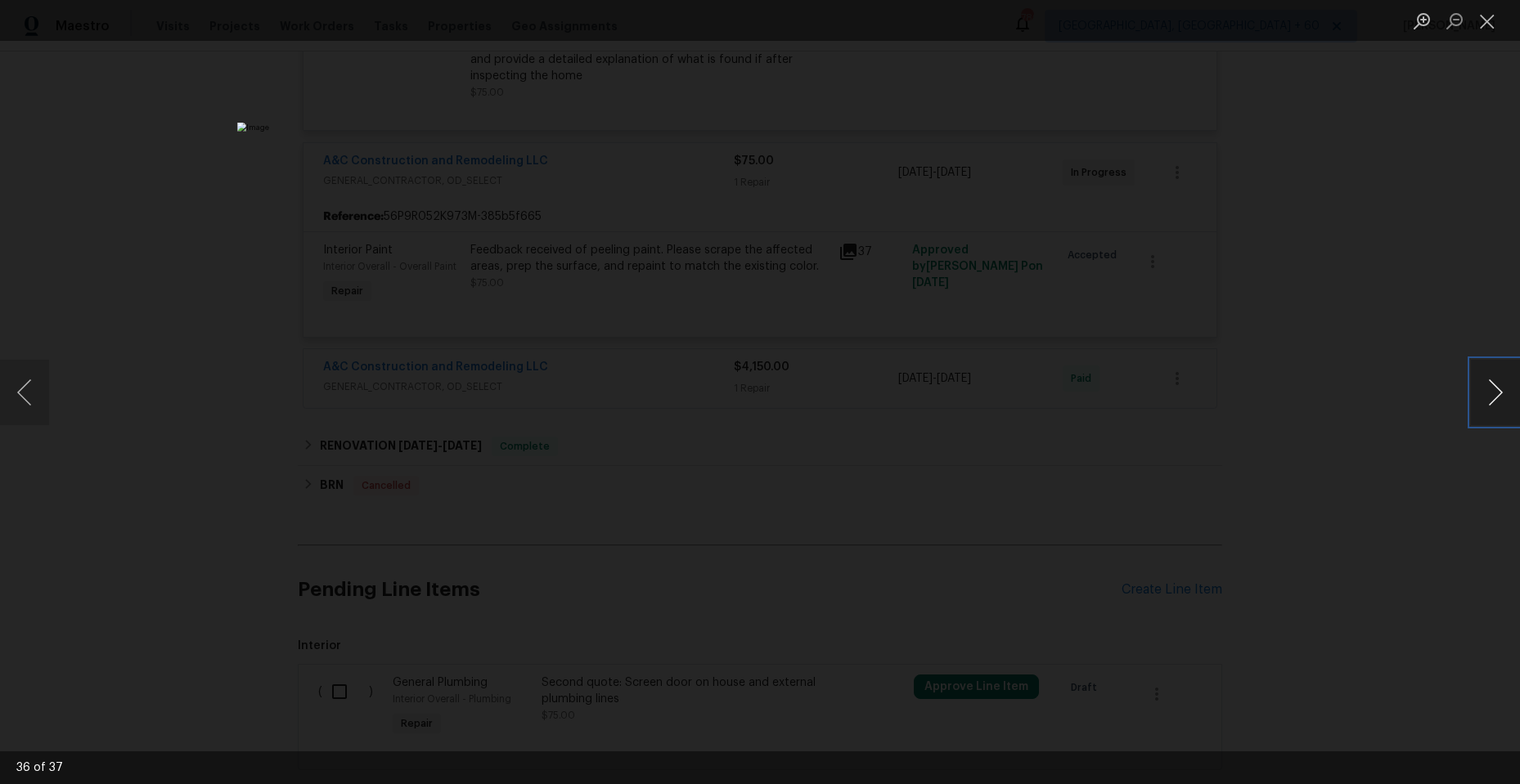
click at [1489, 387] on button "Next image" at bounding box center [1495, 392] width 49 height 65
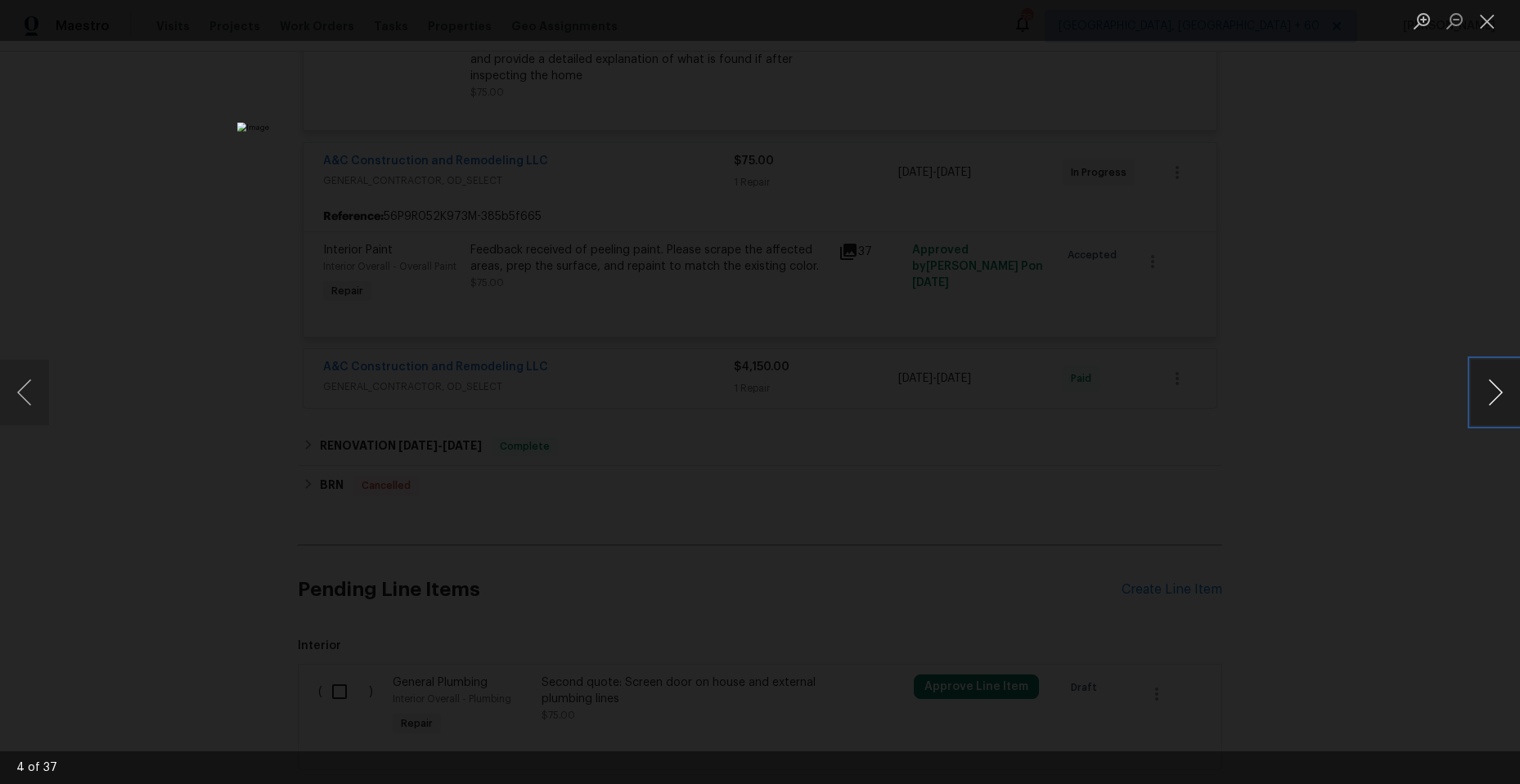
click at [1489, 387] on button "Next image" at bounding box center [1495, 392] width 49 height 65
click at [1500, 21] on button "Close lightbox" at bounding box center [1487, 21] width 33 height 29
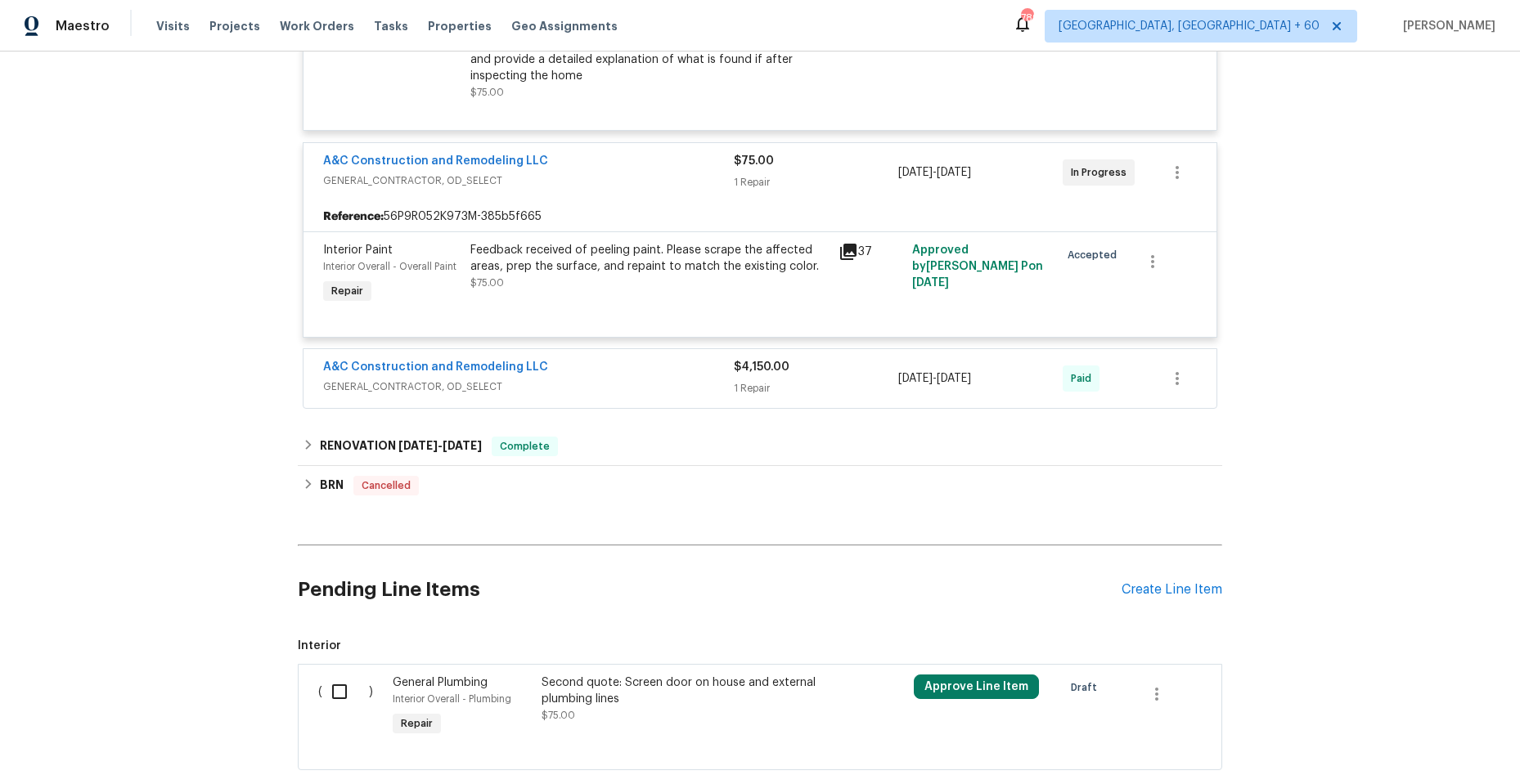
click at [645, 387] on span "GENERAL_CONTRACTOR, OD_SELECT" at bounding box center [529, 386] width 411 height 16
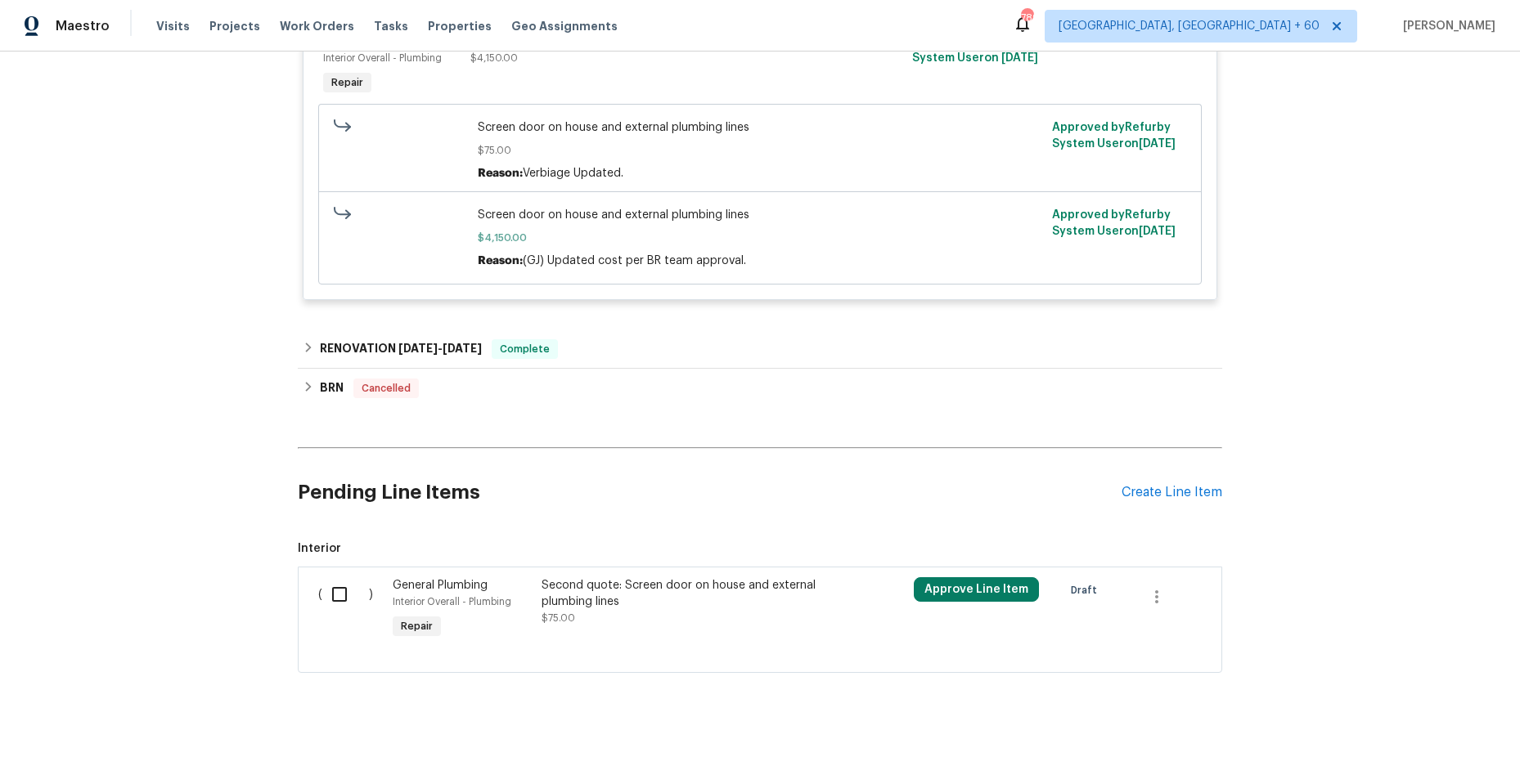
scroll to position [918, 0]
click at [303, 342] on icon at bounding box center [308, 347] width 11 height 11
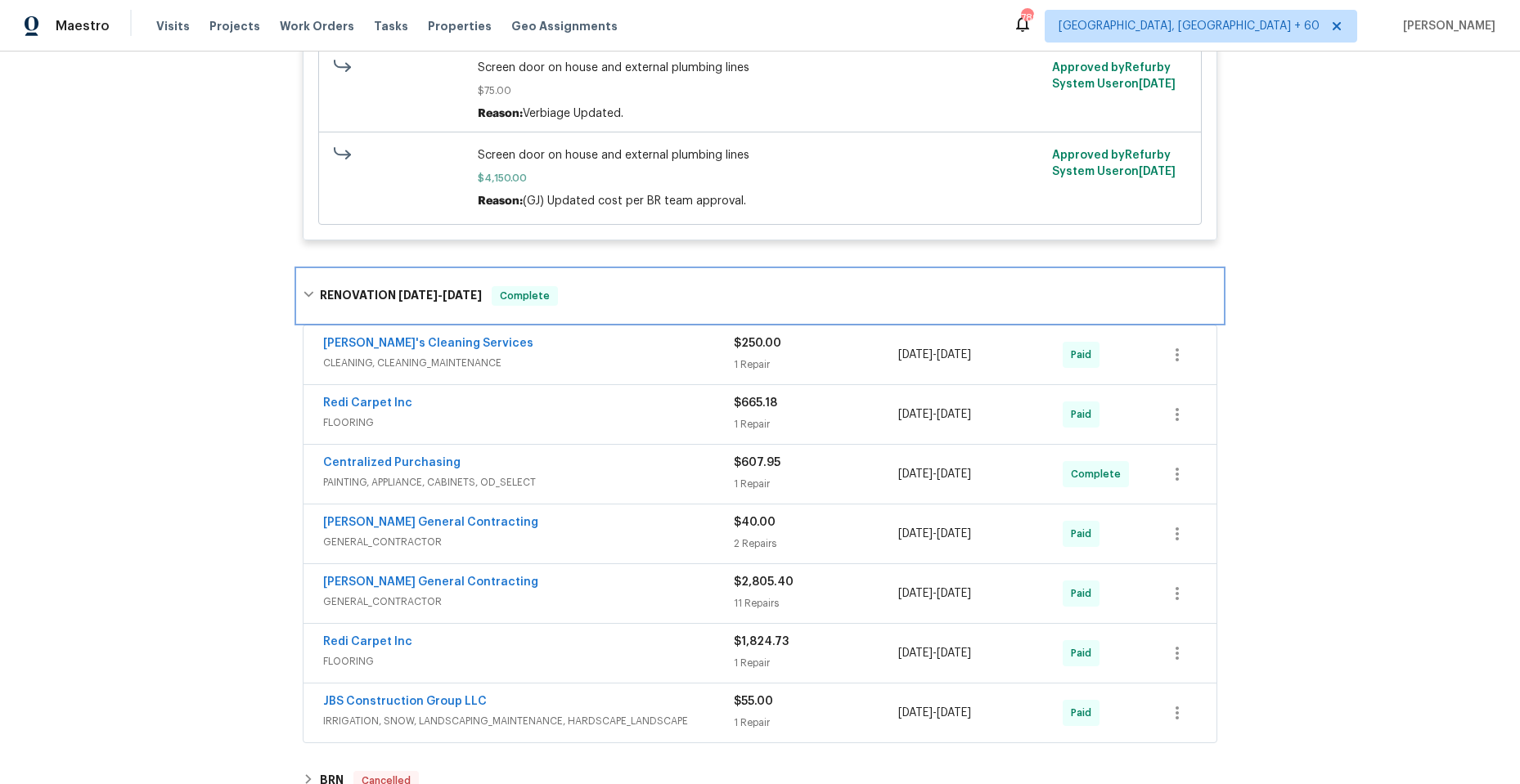
scroll to position [1063, 0]
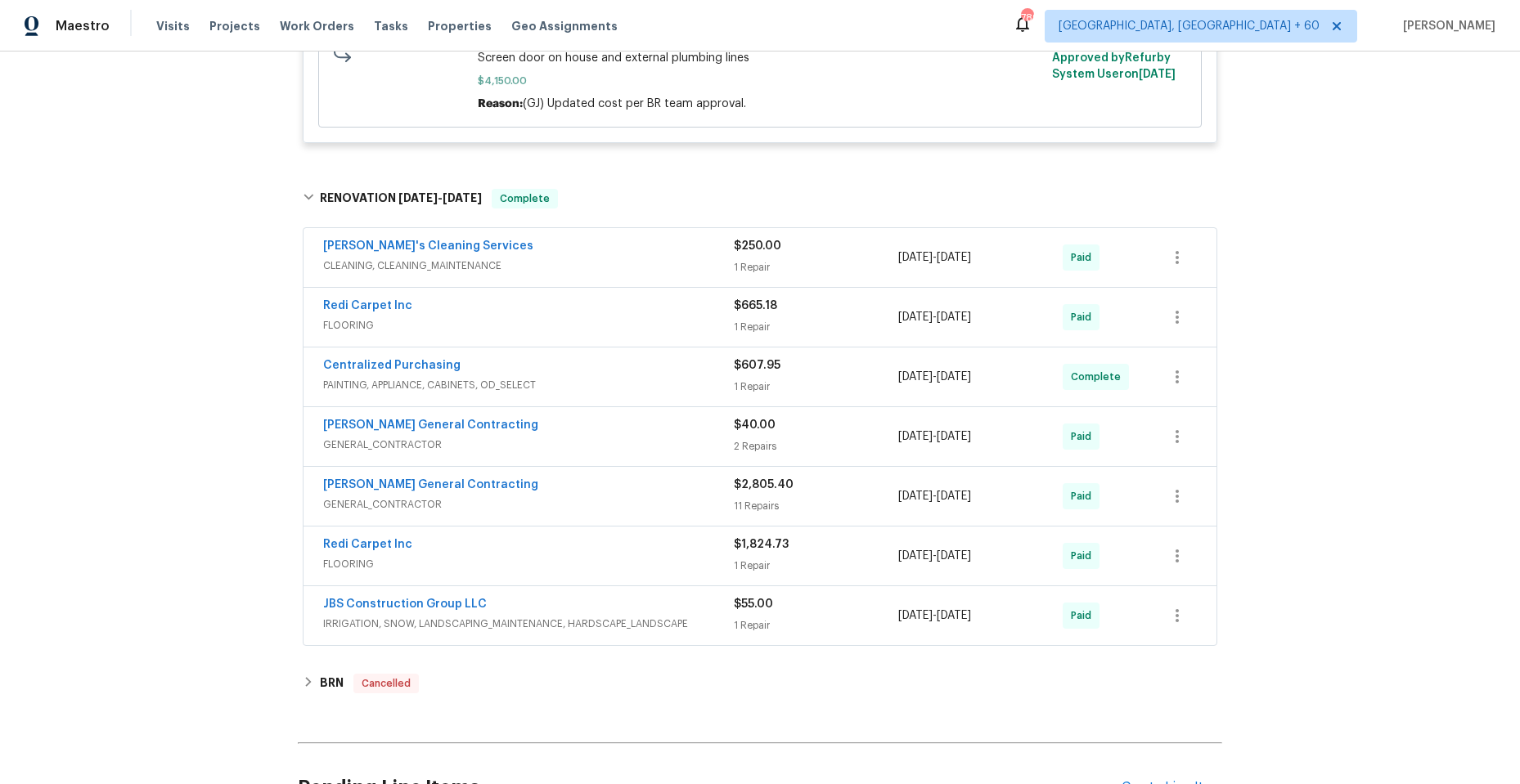
click at [586, 500] on span "GENERAL_CONTRACTOR" at bounding box center [529, 504] width 411 height 16
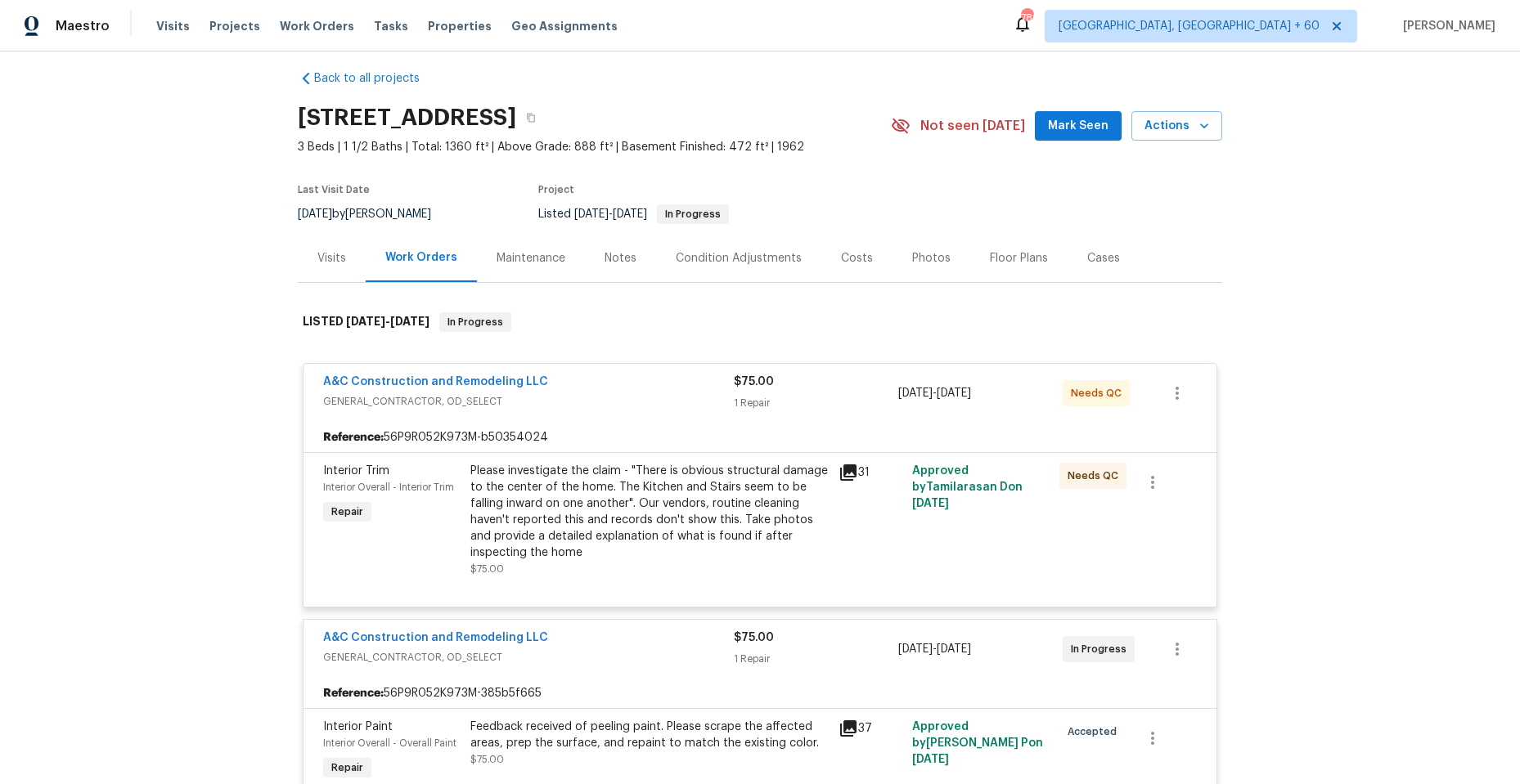
scroll to position [0, 0]
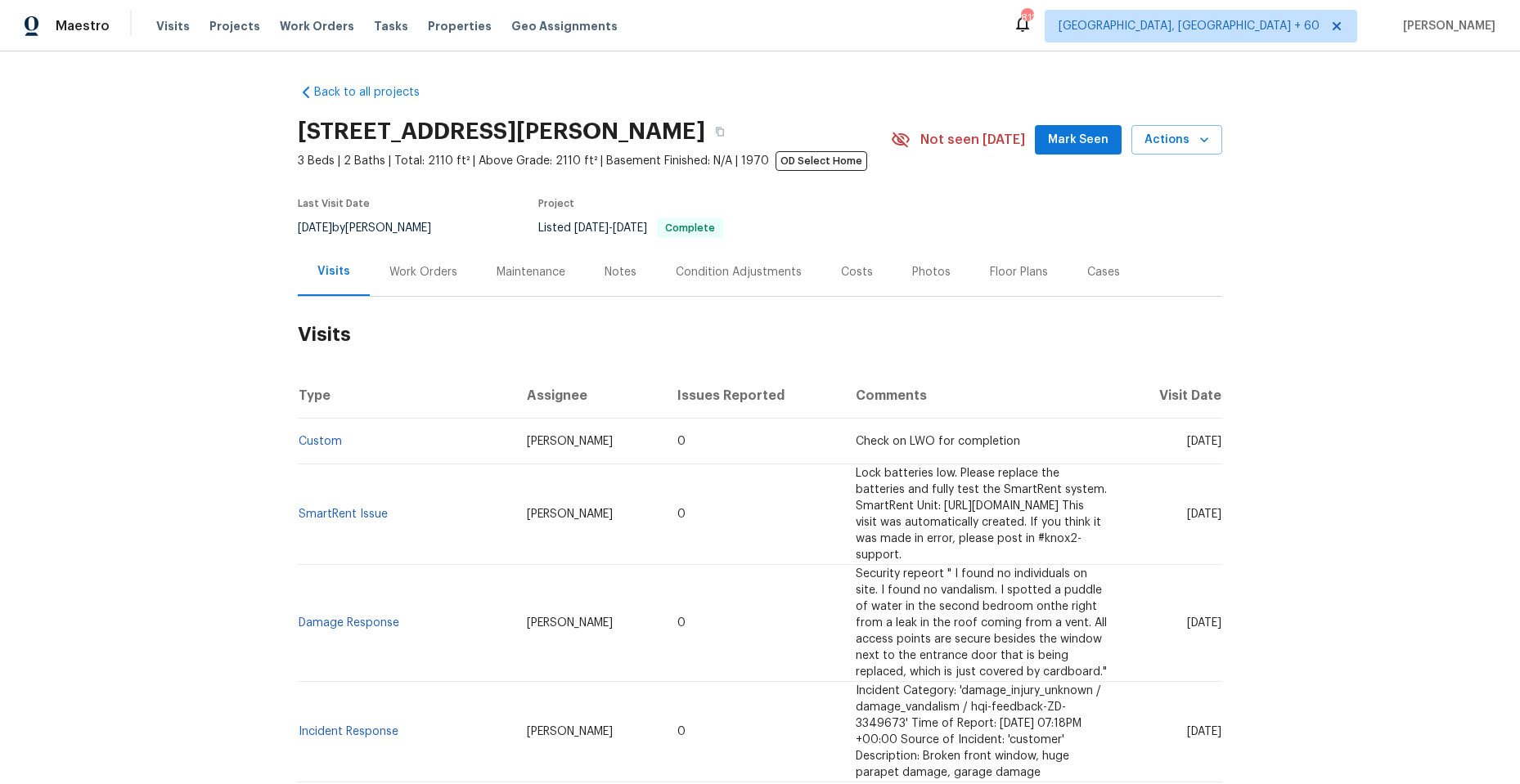
click at [410, 277] on div "Work Orders" at bounding box center [423, 272] width 68 height 16
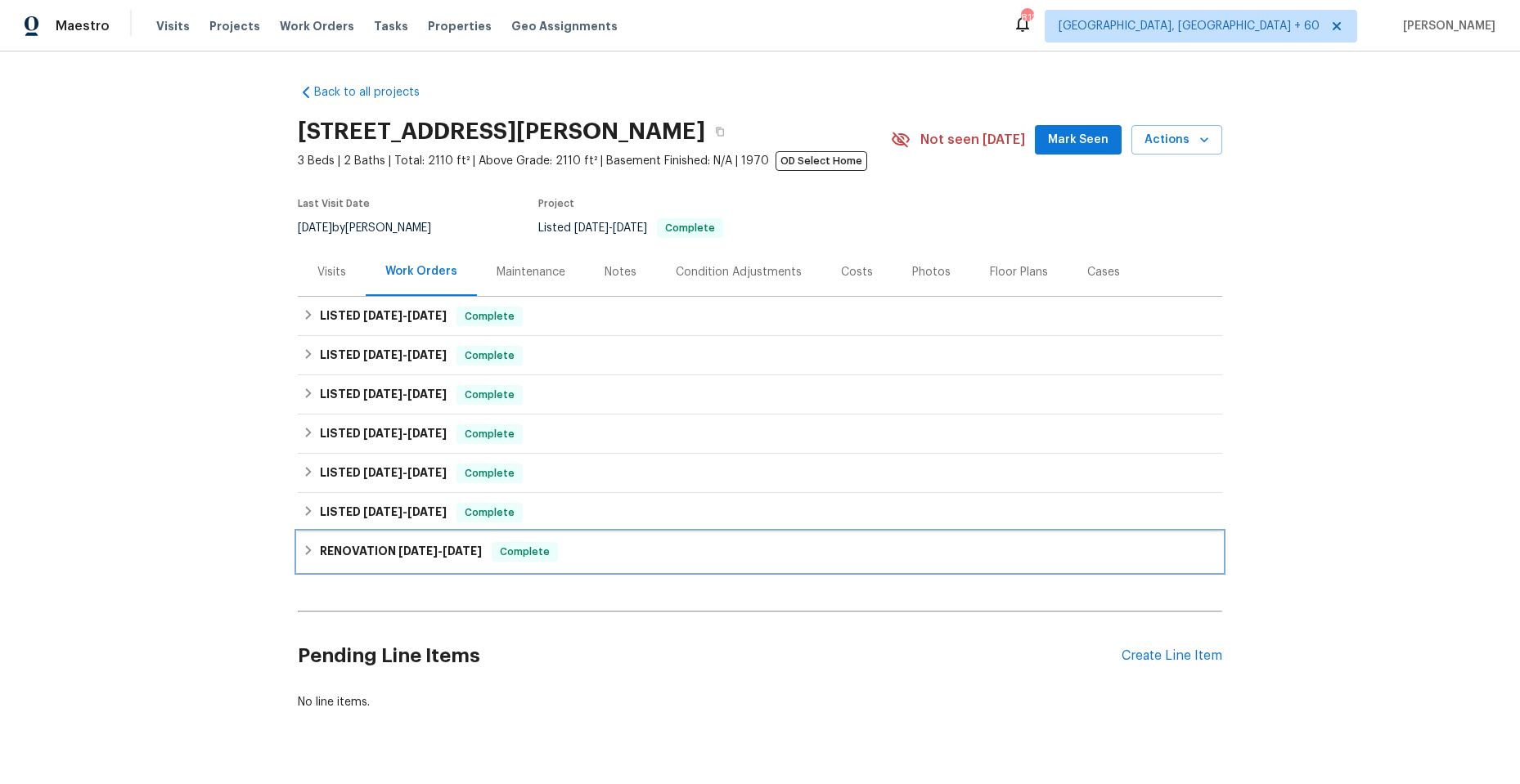
click at [303, 550] on icon at bounding box center [308, 550] width 11 height 11
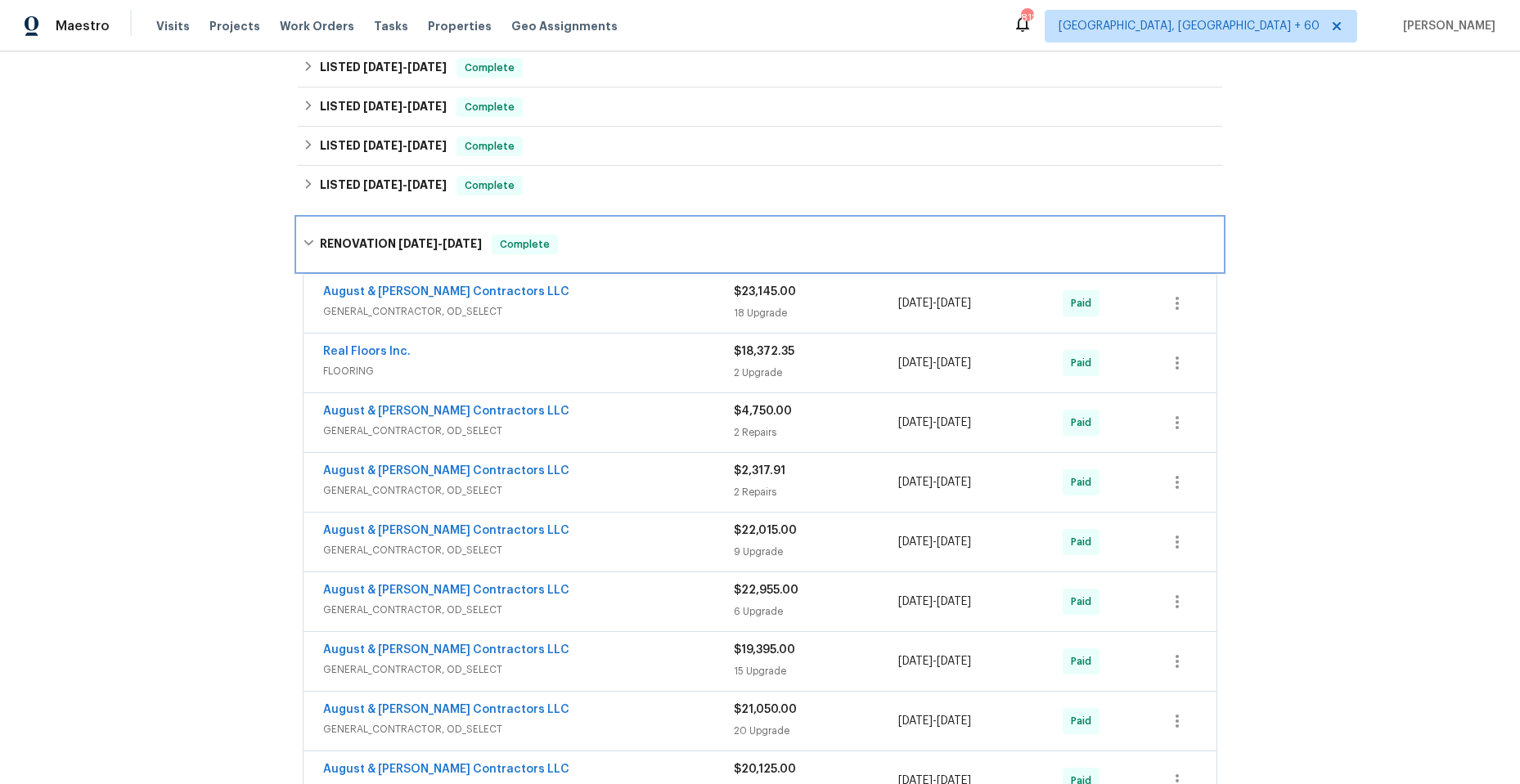
scroll to position [409, 0]
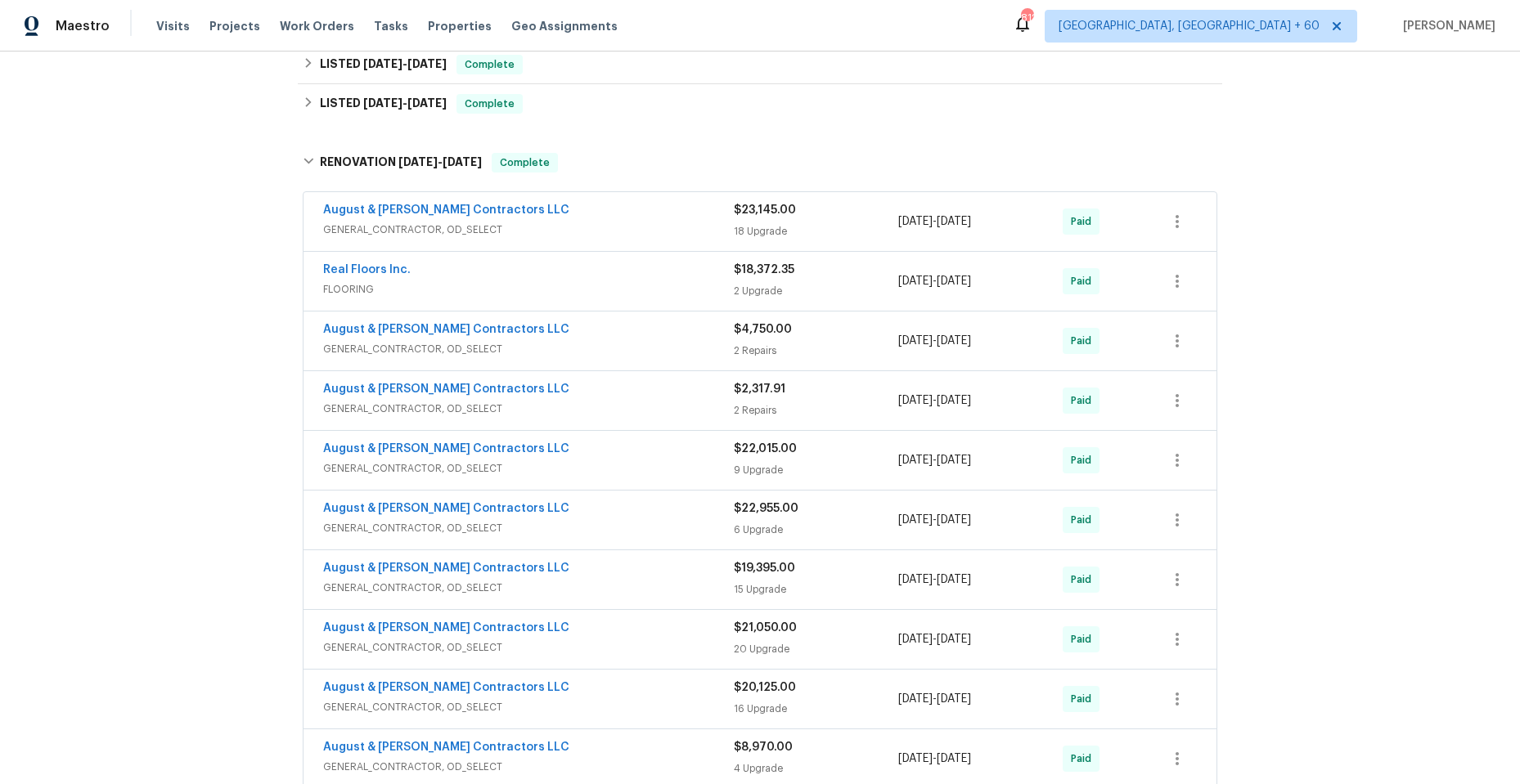
click at [567, 234] on span "GENERAL_CONTRACTOR, OD_SELECT" at bounding box center [529, 229] width 411 height 16
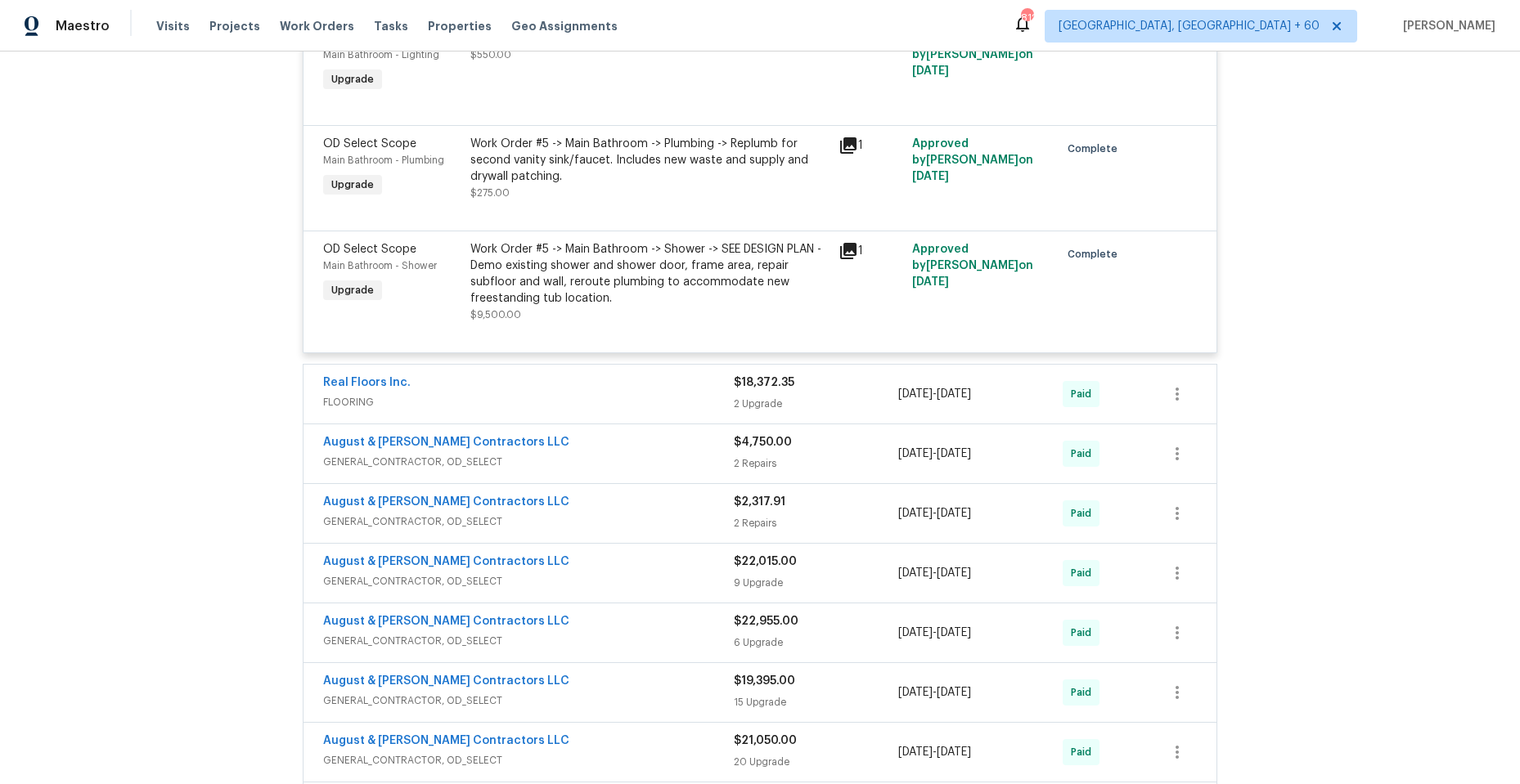
scroll to position [2372, 0]
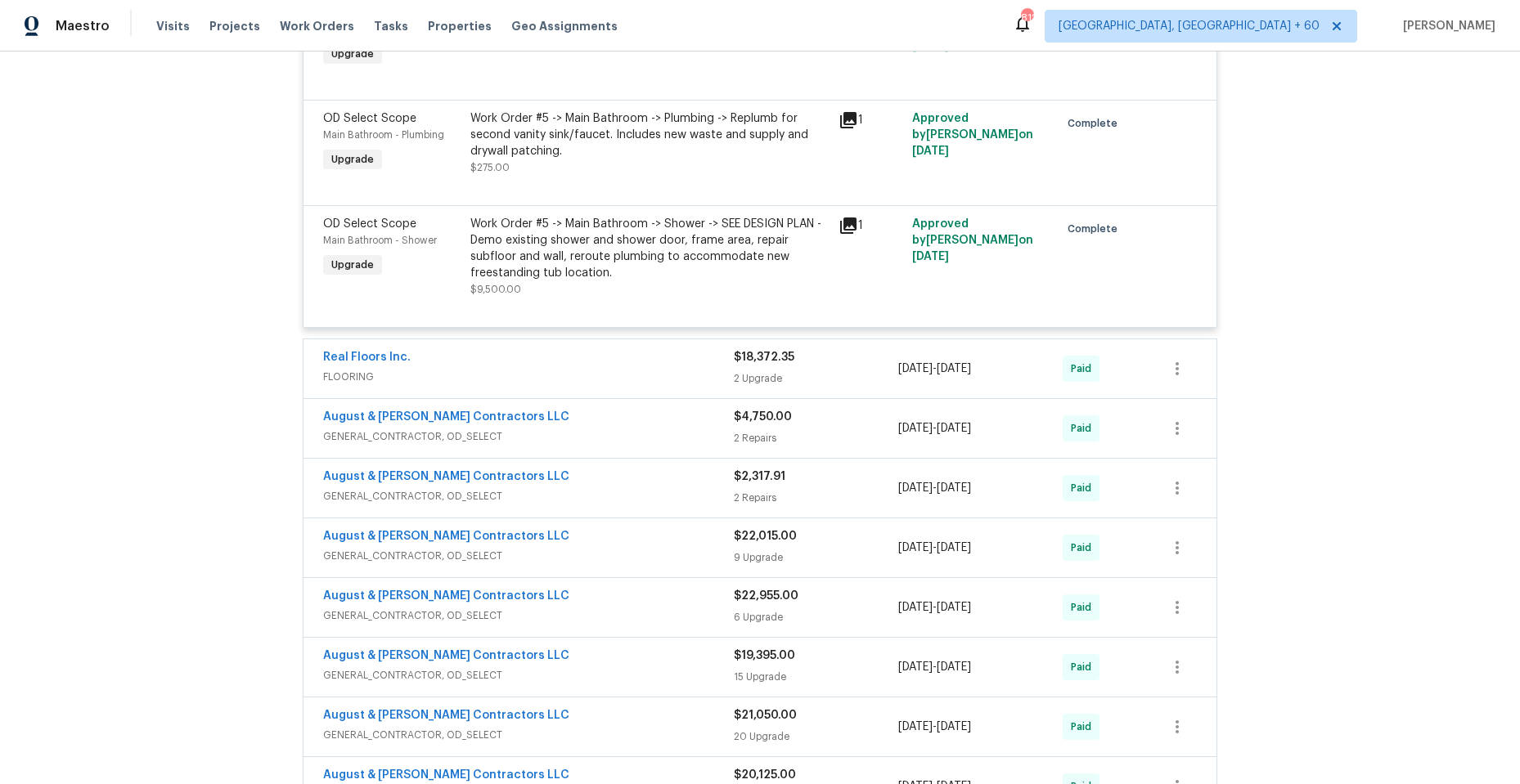
click at [537, 371] on span "FLOORING" at bounding box center [529, 377] width 411 height 16
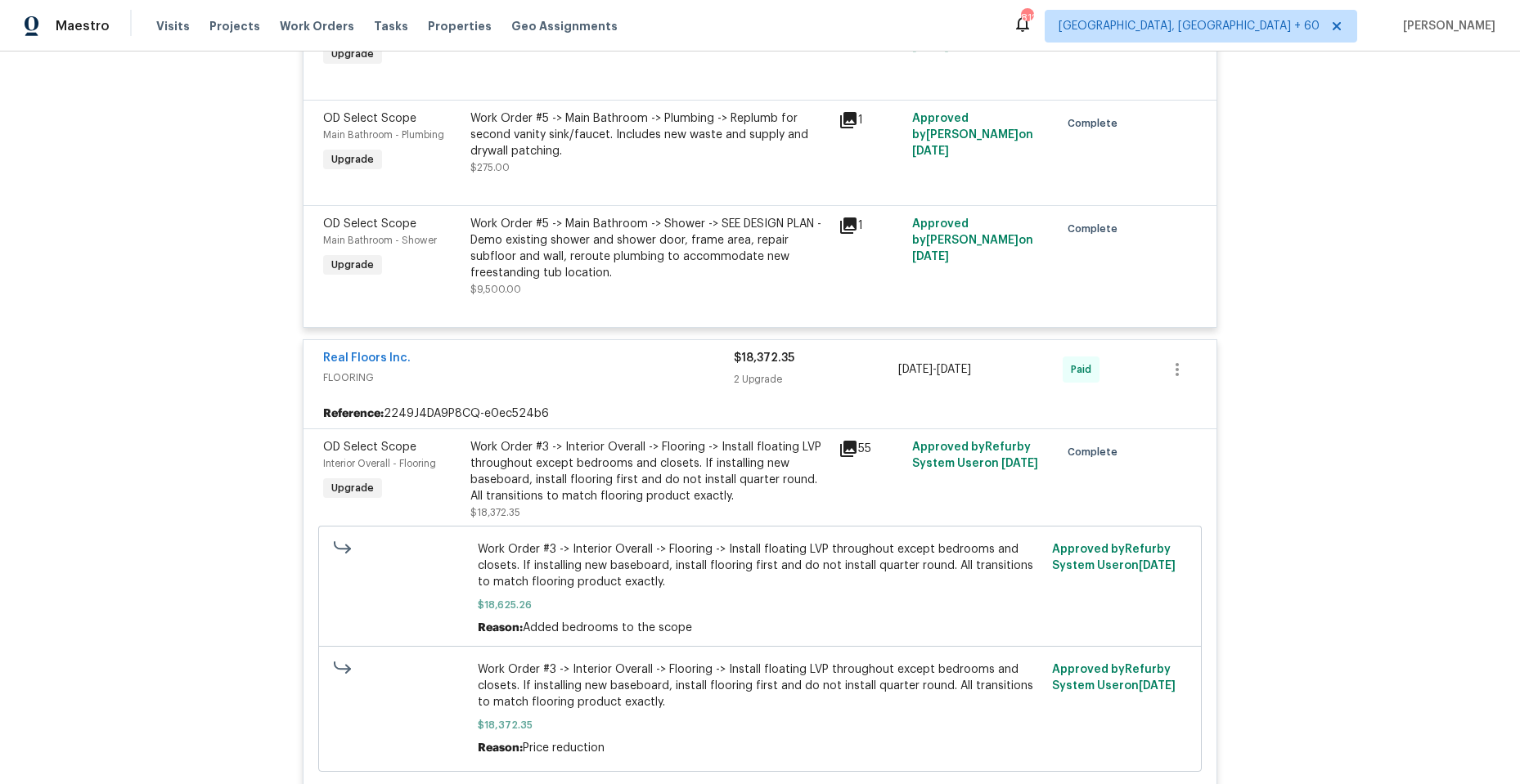
click at [536, 371] on span "FLOORING" at bounding box center [529, 378] width 411 height 16
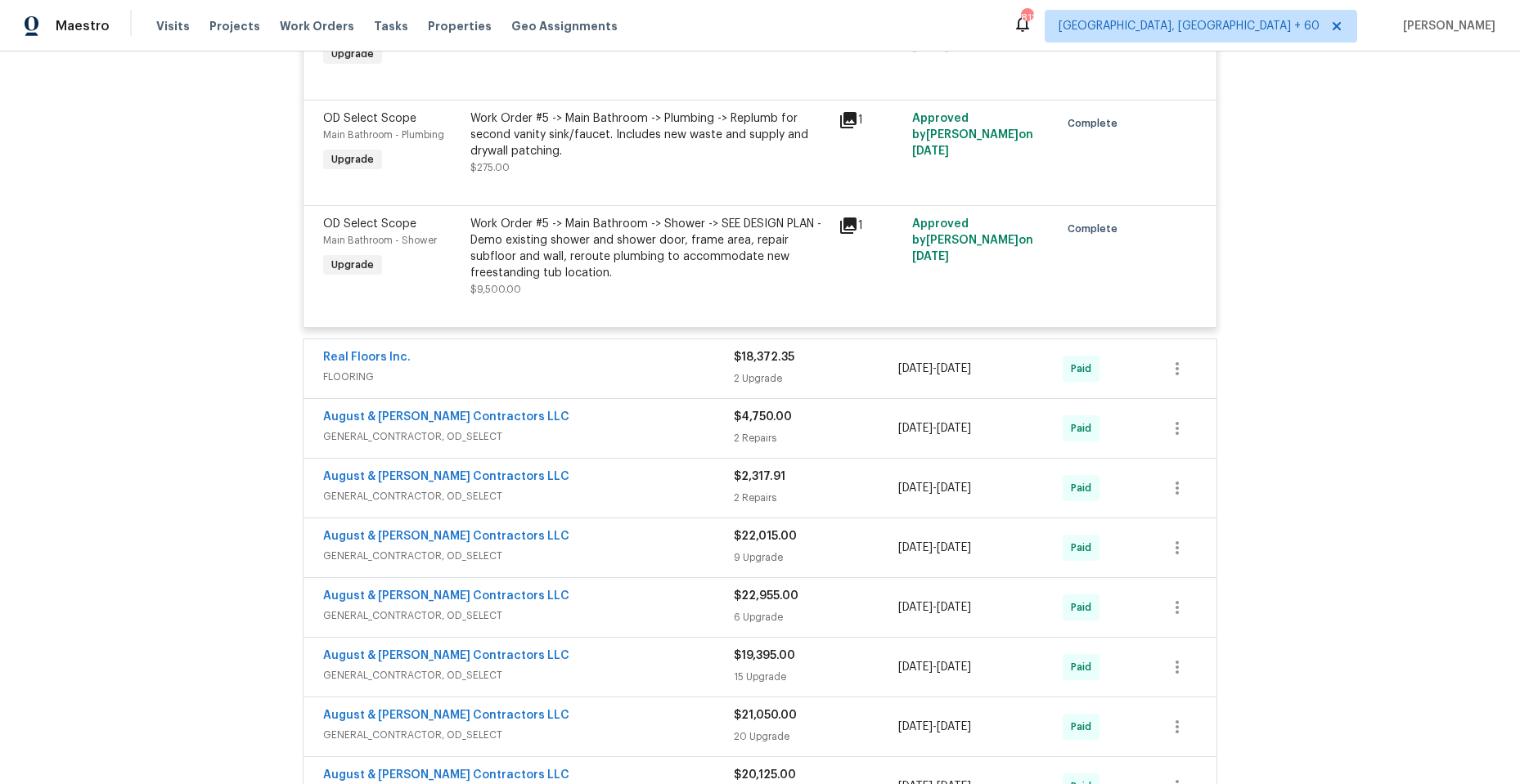
scroll to position [2453, 0]
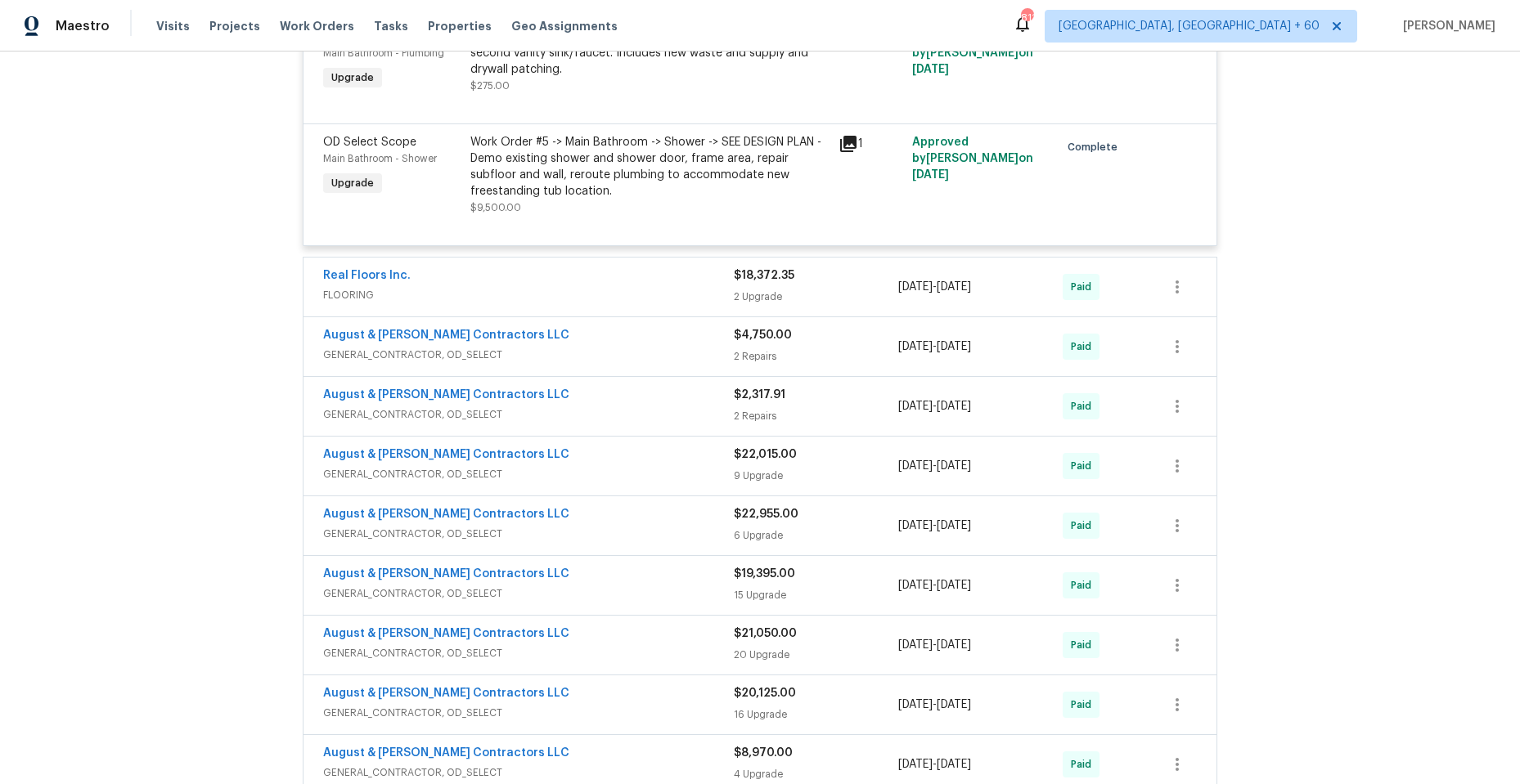
click at [574, 347] on span "GENERAL_CONTRACTOR, OD_SELECT" at bounding box center [529, 355] width 411 height 16
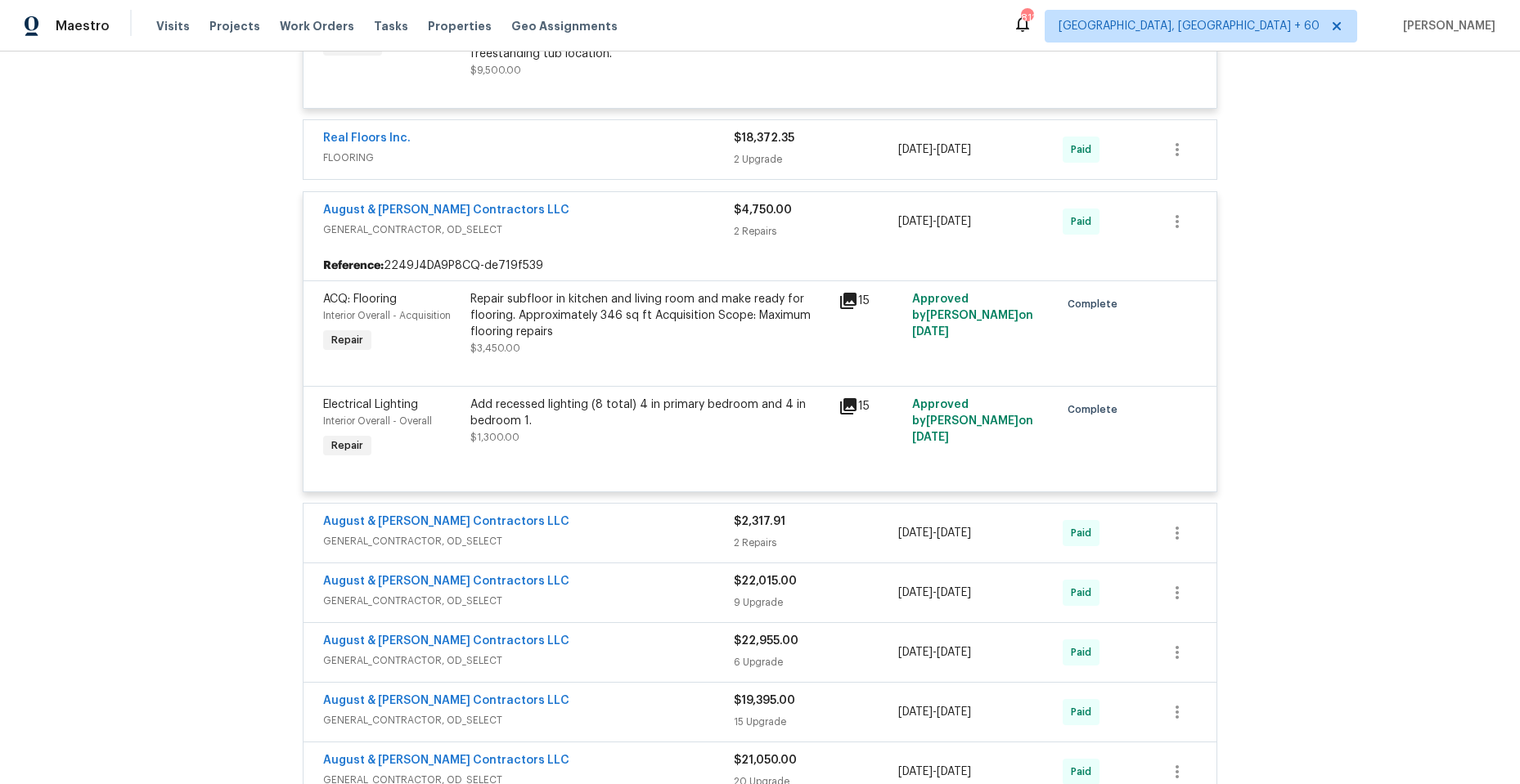
scroll to position [2617, 0]
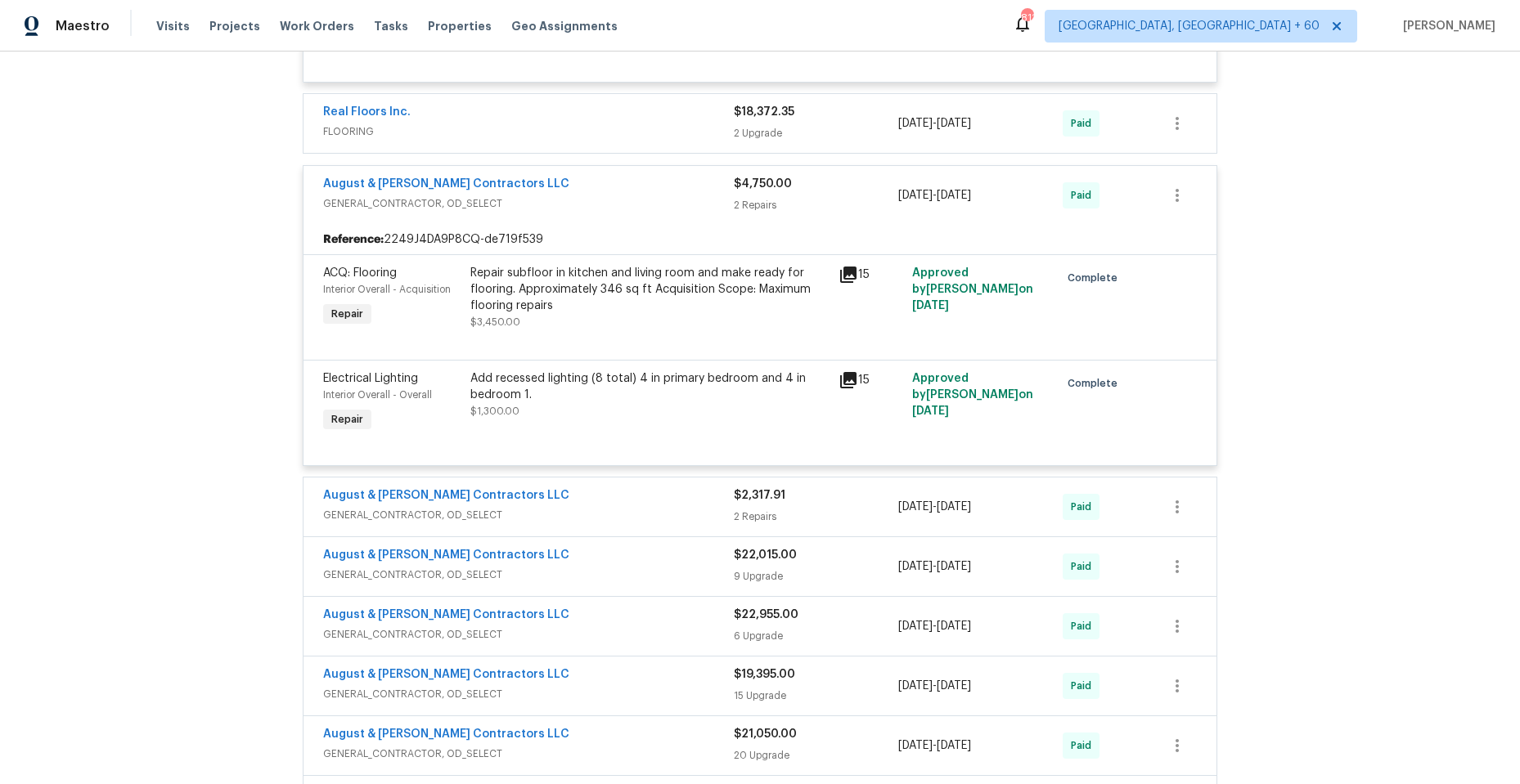
click at [552, 124] on span "FLOORING" at bounding box center [529, 132] width 411 height 16
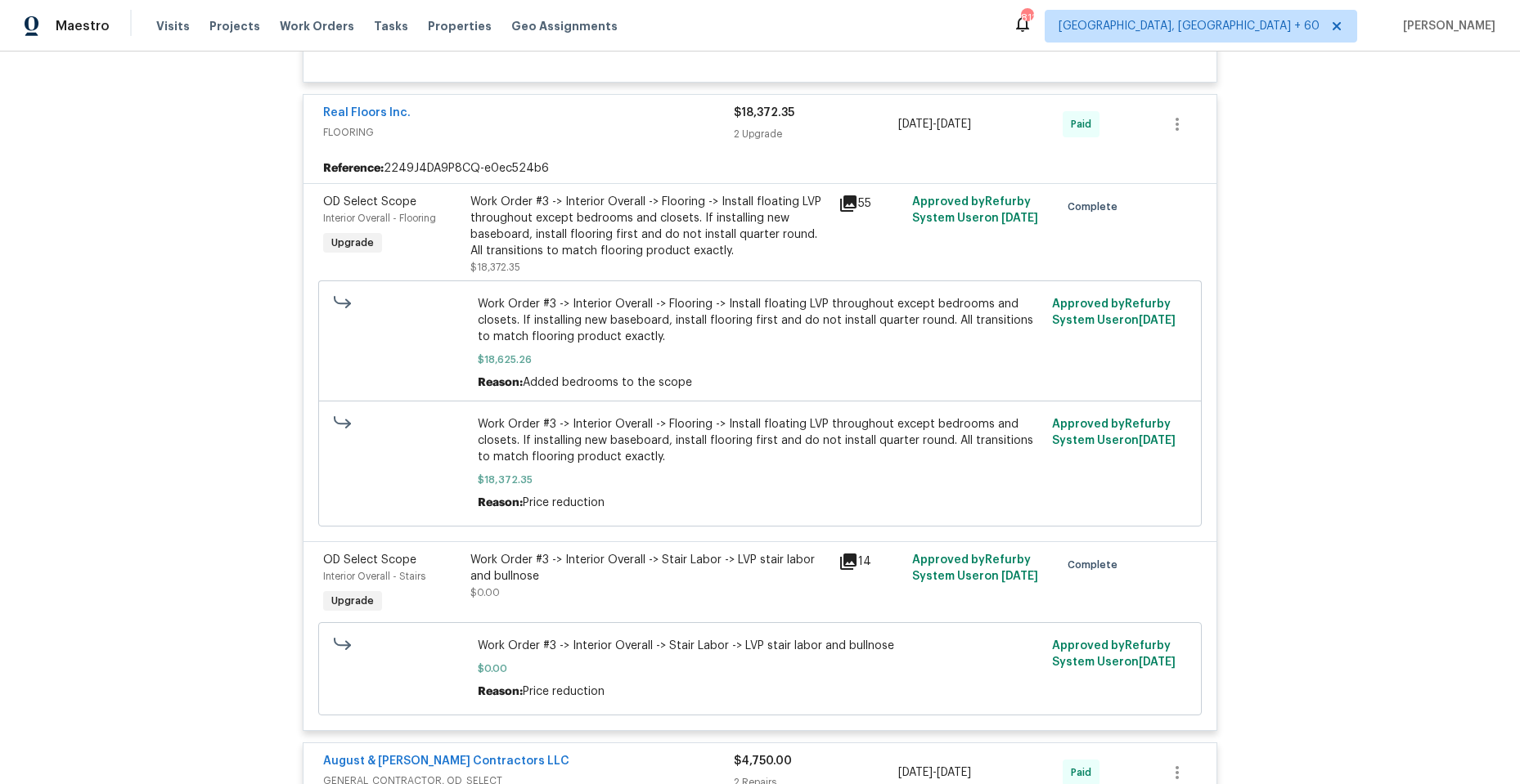
click at [586, 129] on span "FLOORING" at bounding box center [529, 132] width 411 height 16
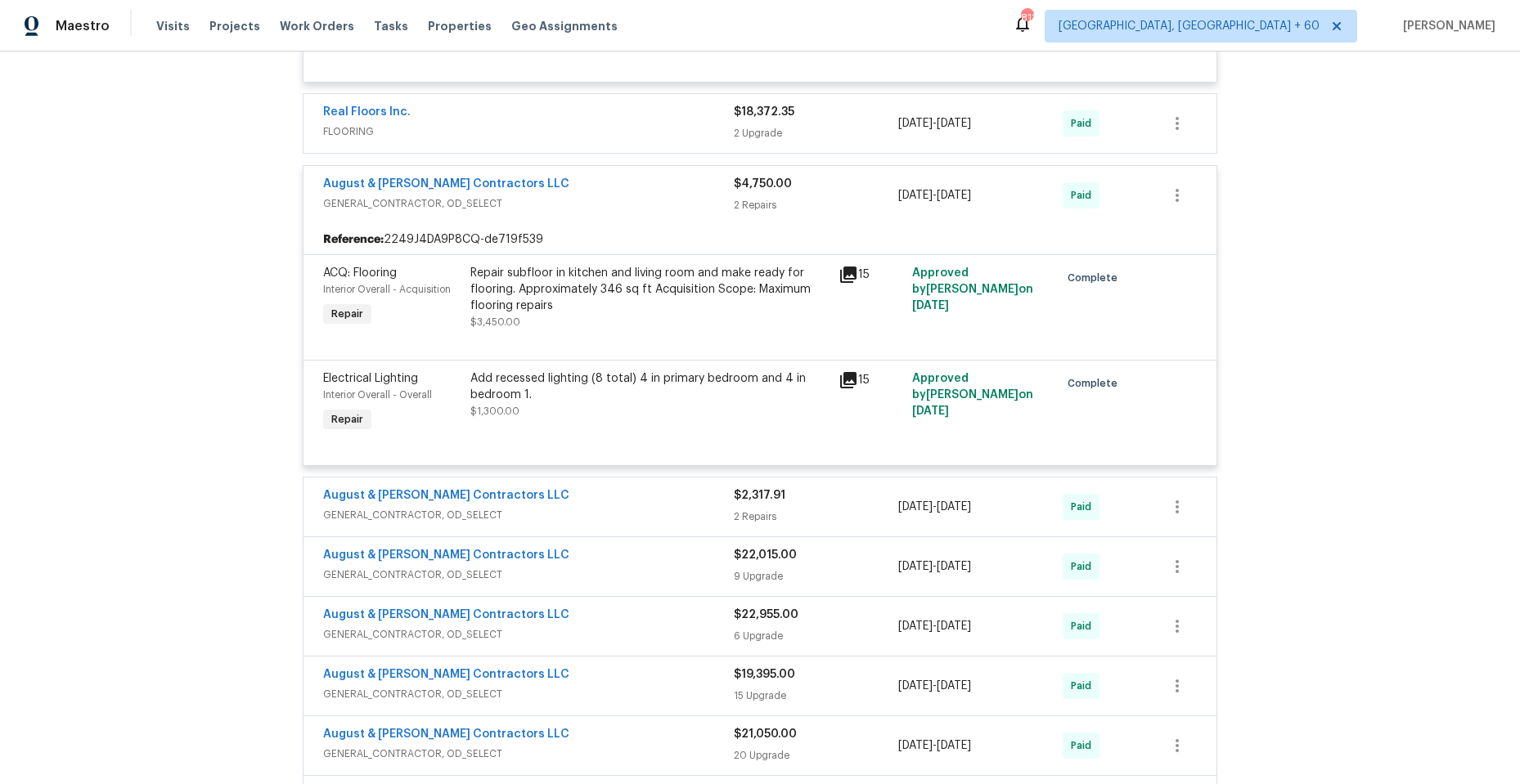
click at [572, 198] on span "GENERAL_CONTRACTOR, OD_SELECT" at bounding box center [529, 203] width 411 height 16
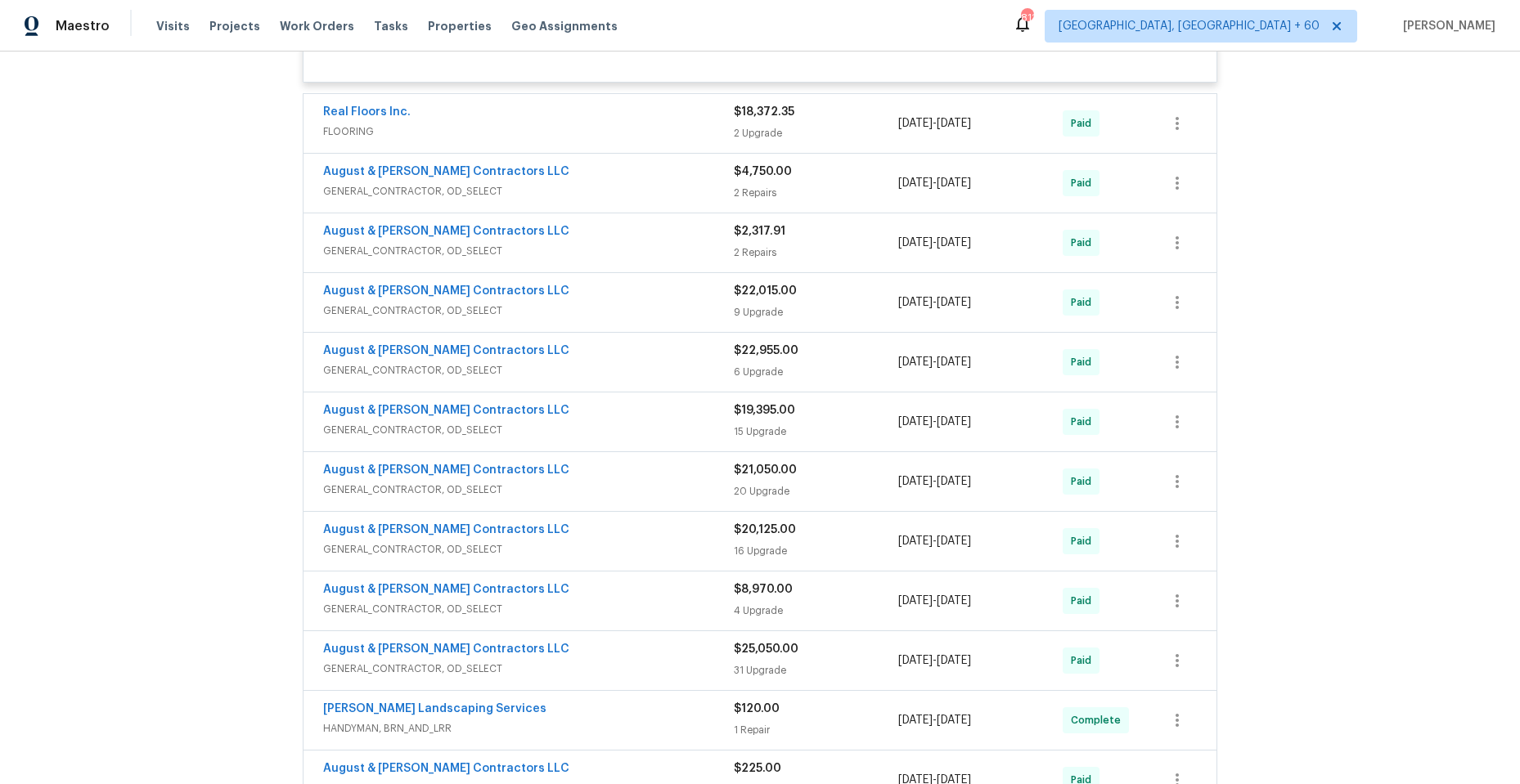
click at [580, 309] on span "GENERAL_CONTRACTOR, OD_SELECT" at bounding box center [529, 311] width 411 height 16
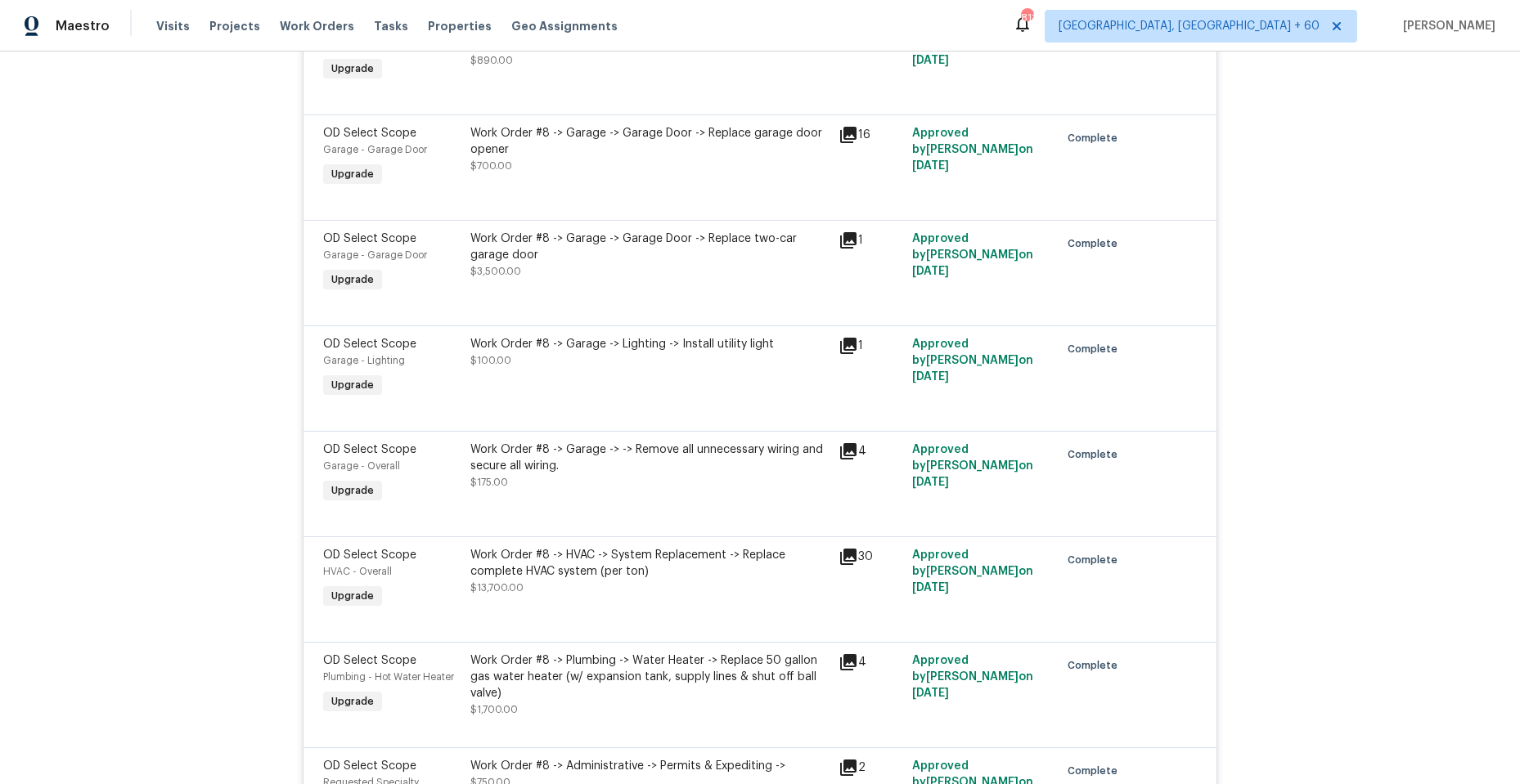
scroll to position [2943, 0]
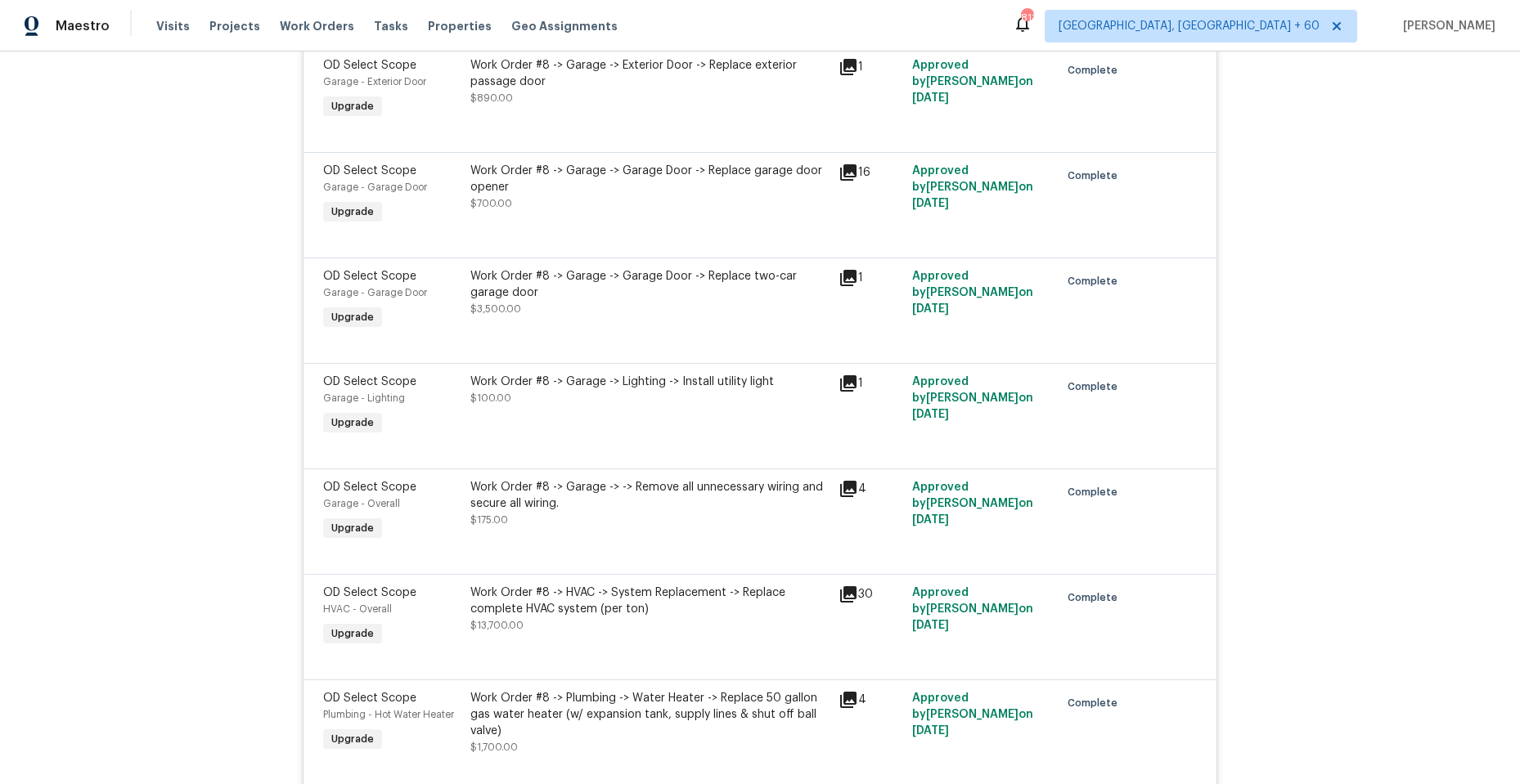
click at [840, 169] on icon at bounding box center [848, 172] width 16 height 16
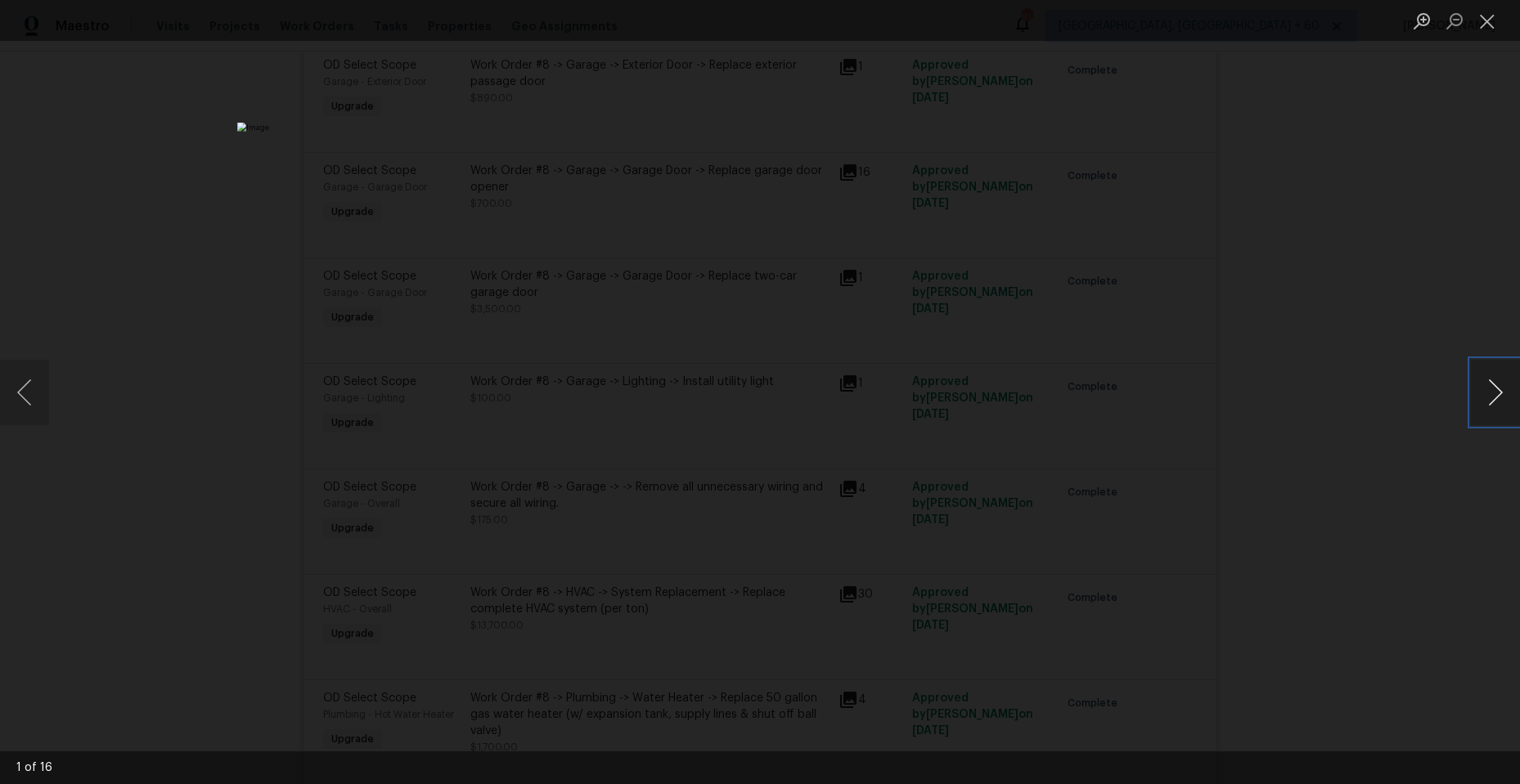
click at [1495, 389] on button "Next image" at bounding box center [1495, 392] width 49 height 65
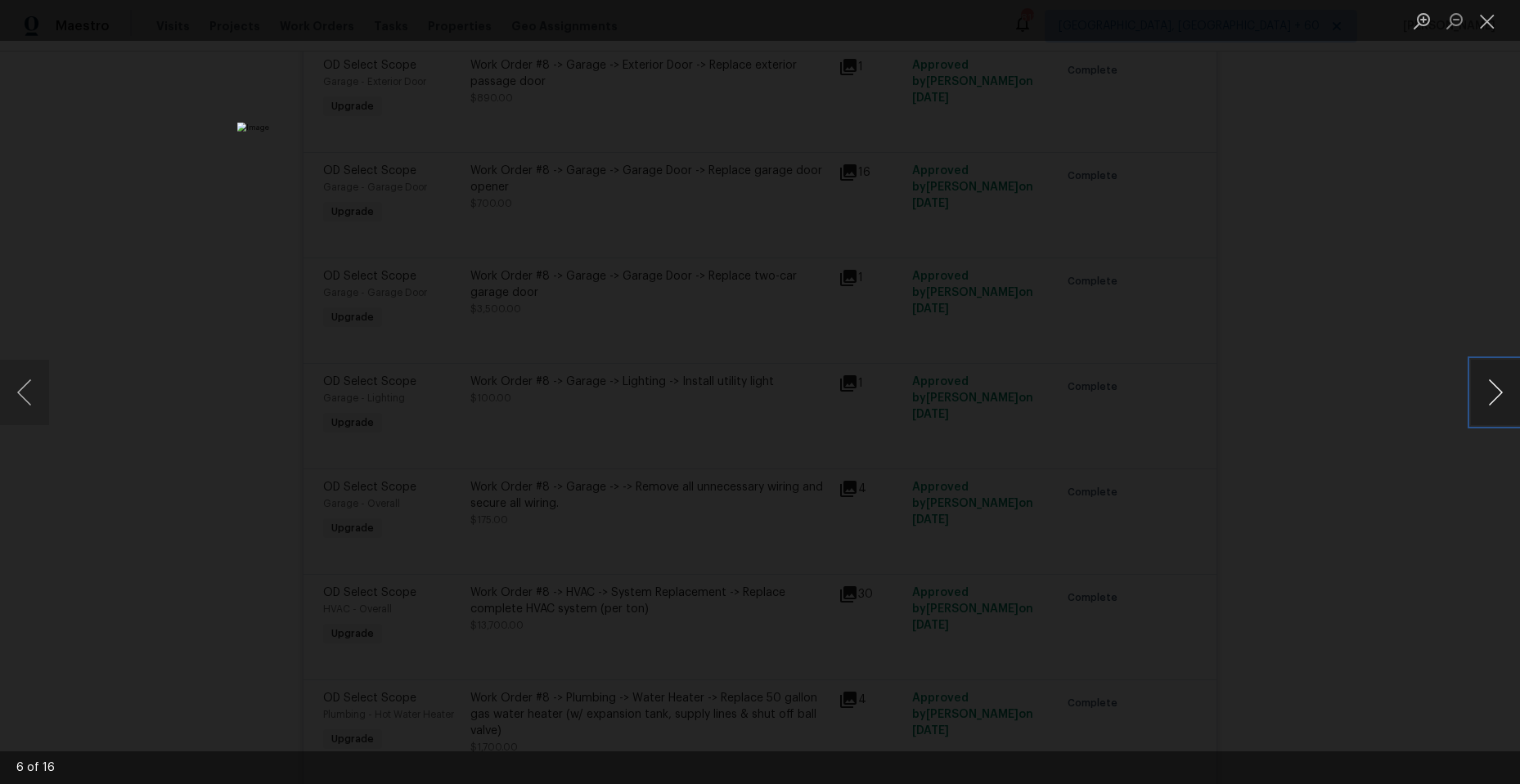
click at [1495, 389] on button "Next image" at bounding box center [1495, 392] width 49 height 65
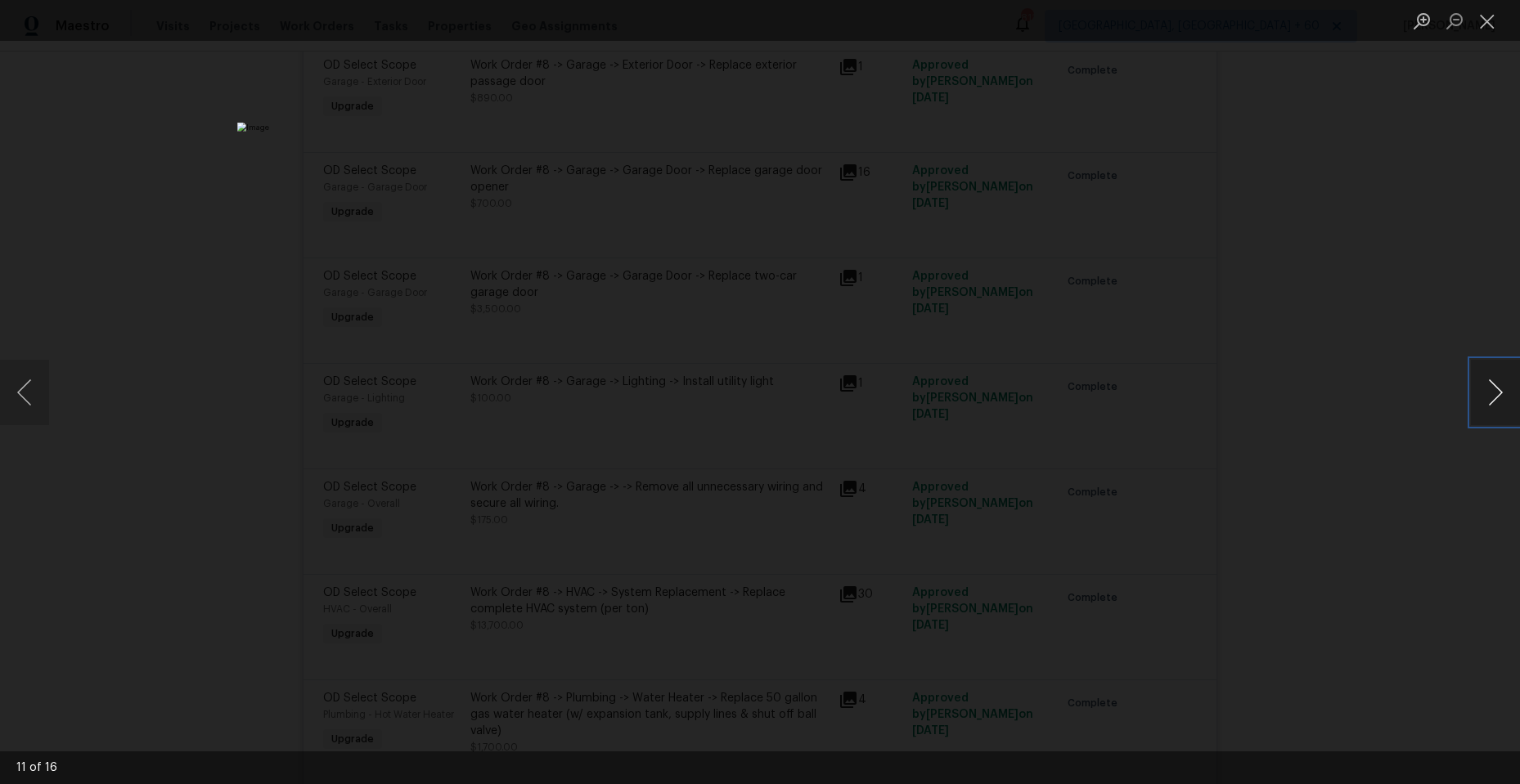
click at [1495, 389] on button "Next image" at bounding box center [1495, 392] width 49 height 65
click at [1489, 22] on button "Close lightbox" at bounding box center [1487, 21] width 33 height 29
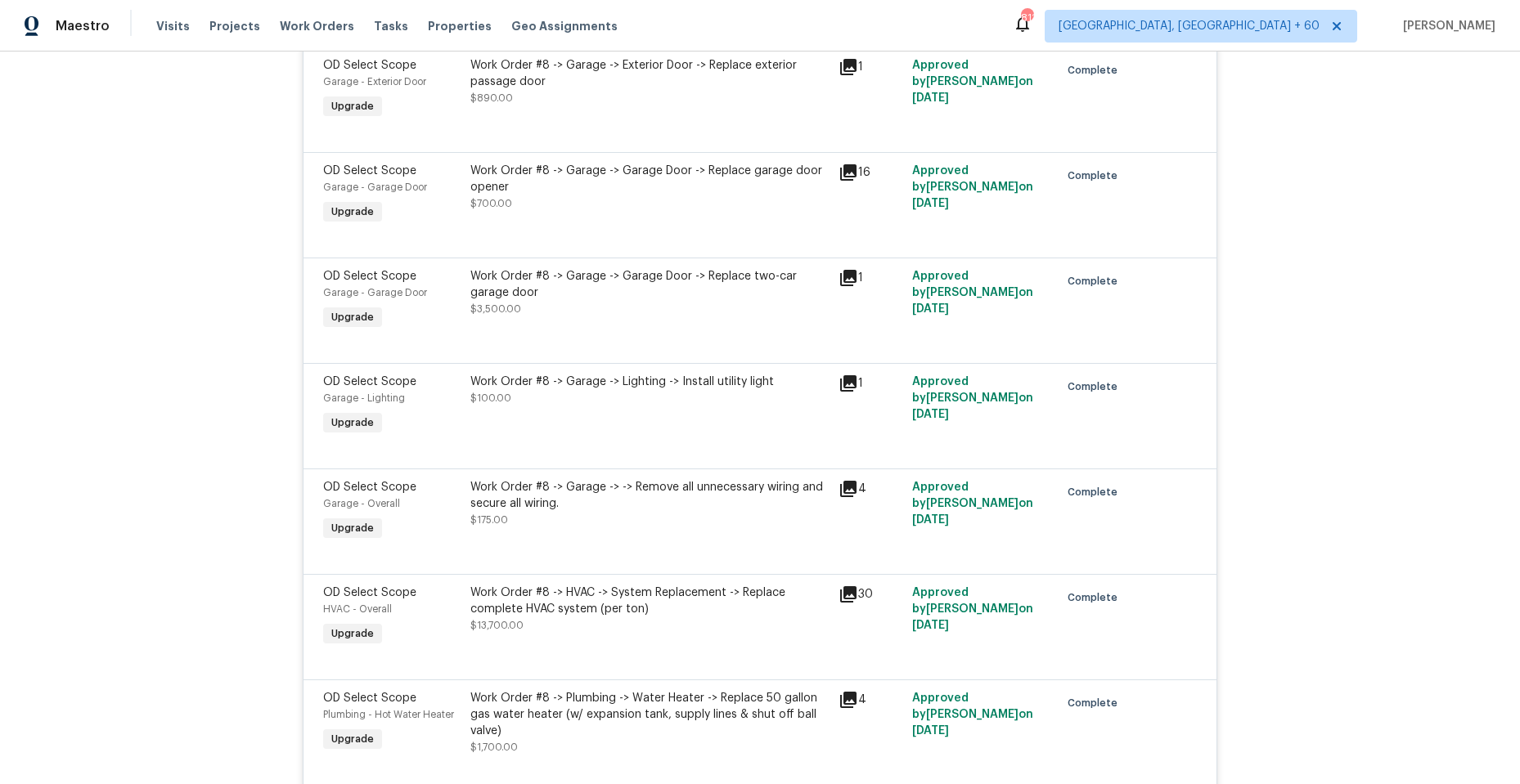
scroll to position [3026, 0]
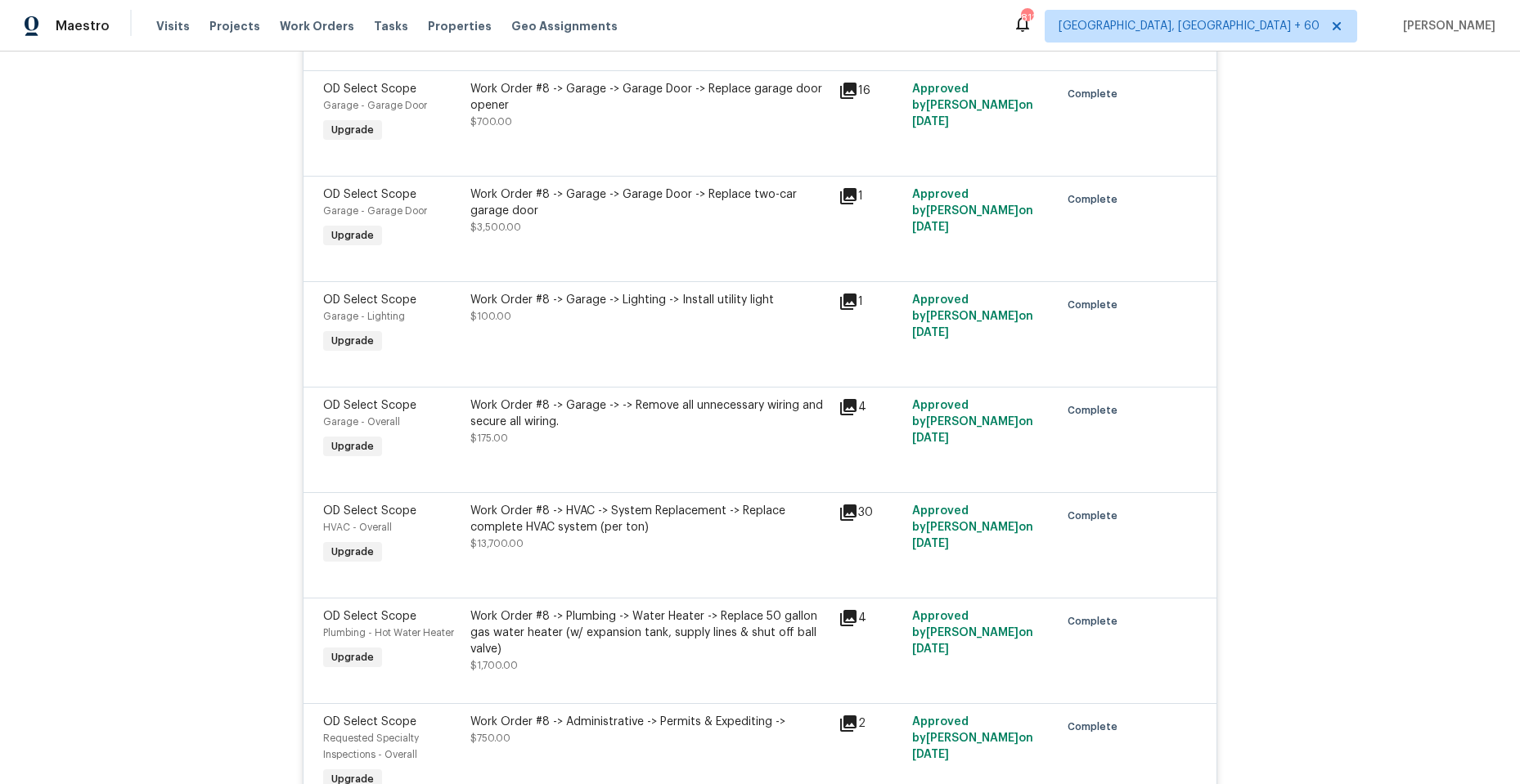
click at [844, 196] on icon at bounding box center [848, 196] width 16 height 16
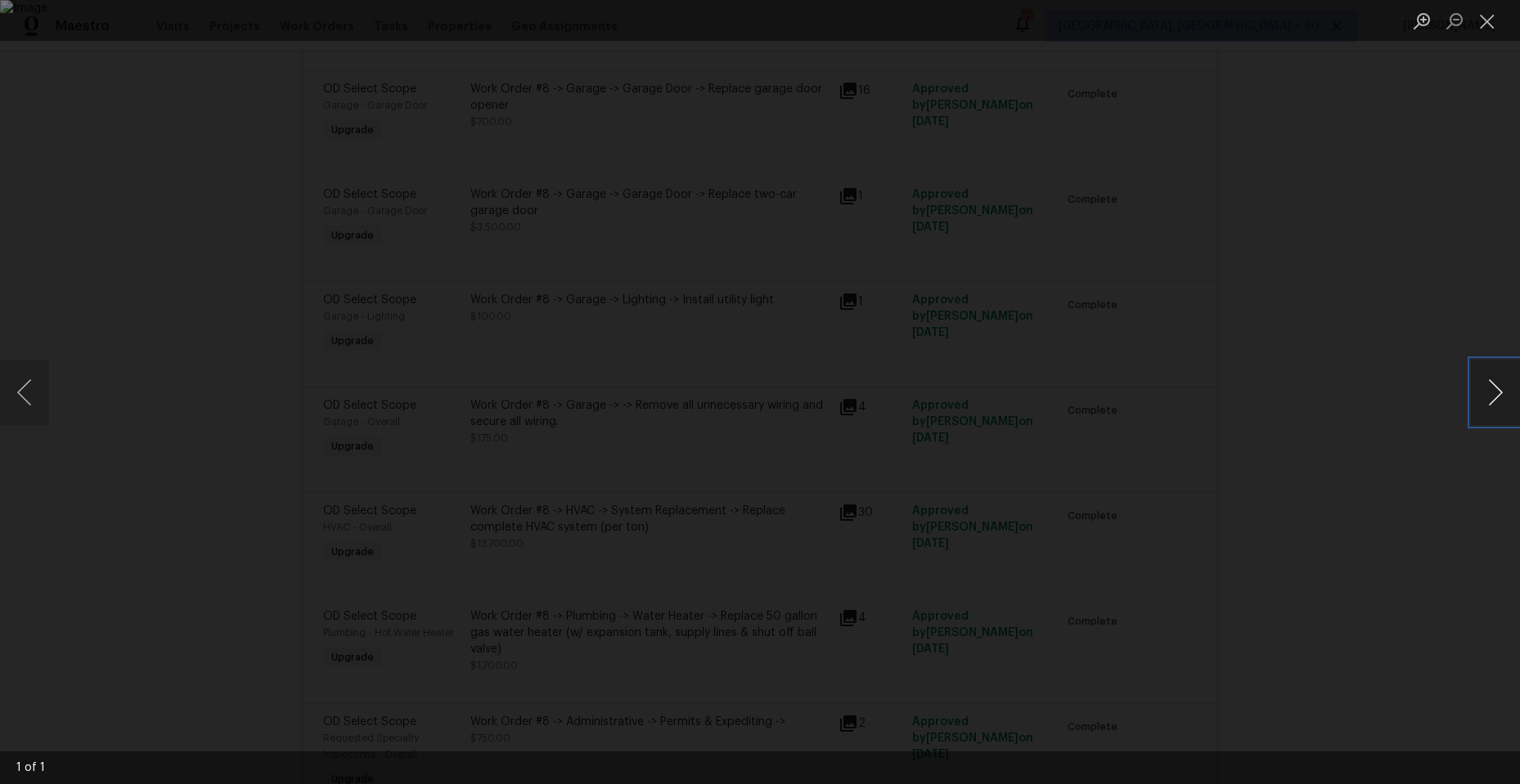
click at [1489, 392] on button "Next image" at bounding box center [1495, 392] width 49 height 65
click at [1491, 387] on button "Next image" at bounding box center [1495, 392] width 49 height 65
click at [1495, 26] on button "Close lightbox" at bounding box center [1487, 21] width 33 height 29
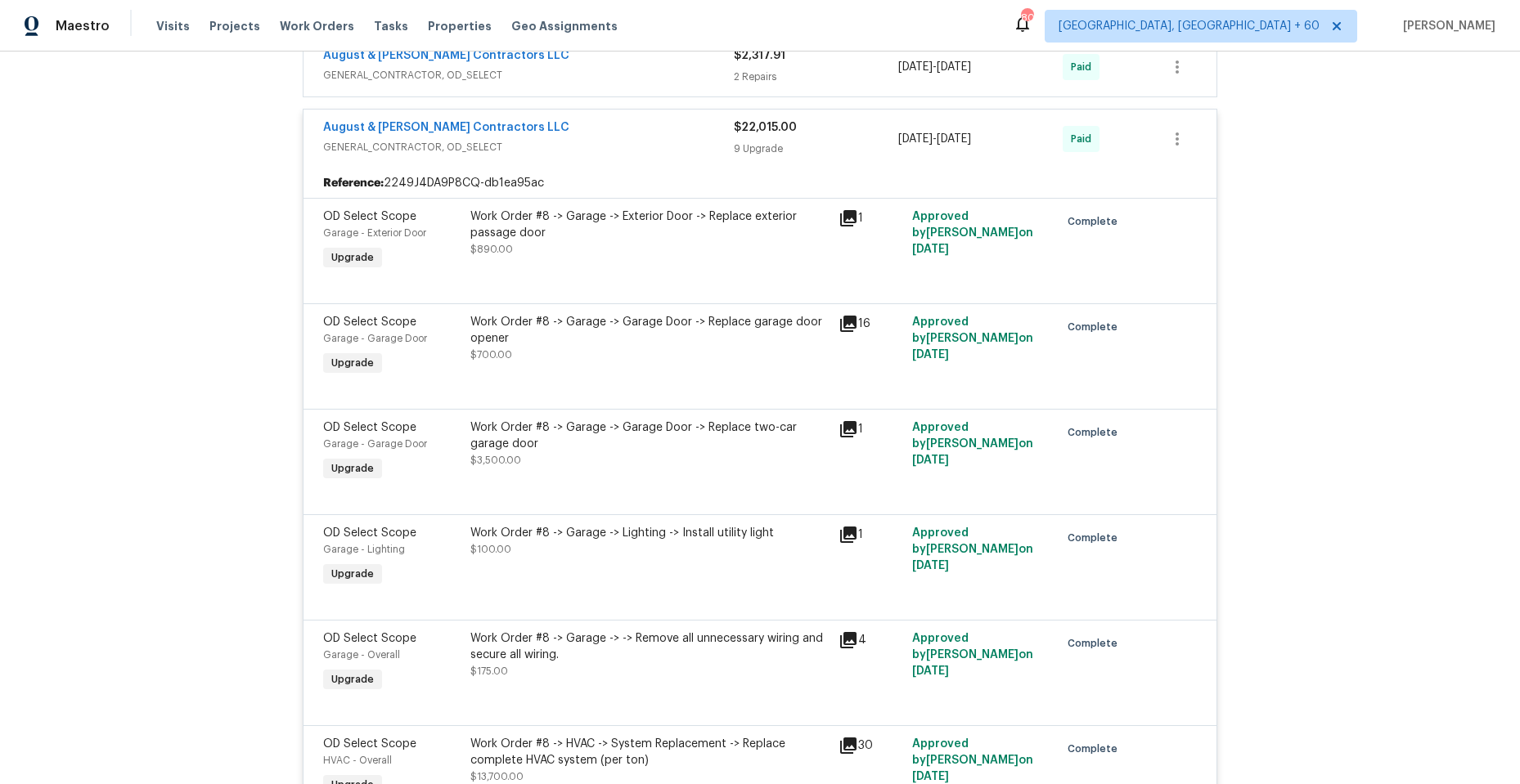
scroll to position [2780, 0]
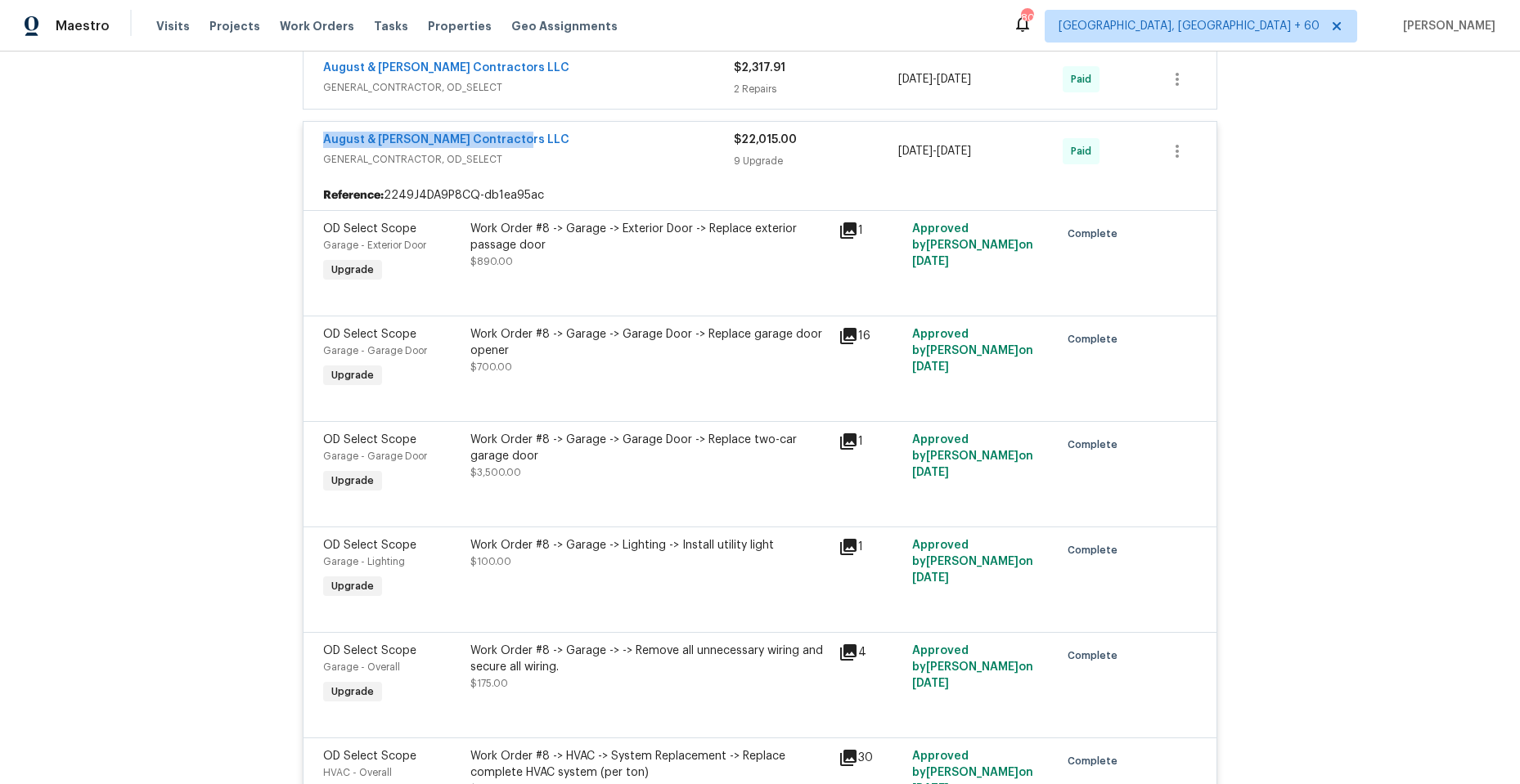
drag, startPoint x: 308, startPoint y: 137, endPoint x: 508, endPoint y: 143, distance: 200.1
click at [508, 143] on div "August & Suttles Contractors LLC GENERAL_CONTRACTOR, OD_SELECT $22,015.00 9 Upg…" at bounding box center [760, 151] width 913 height 59
copy link "August & Suttles Contractors LLC"
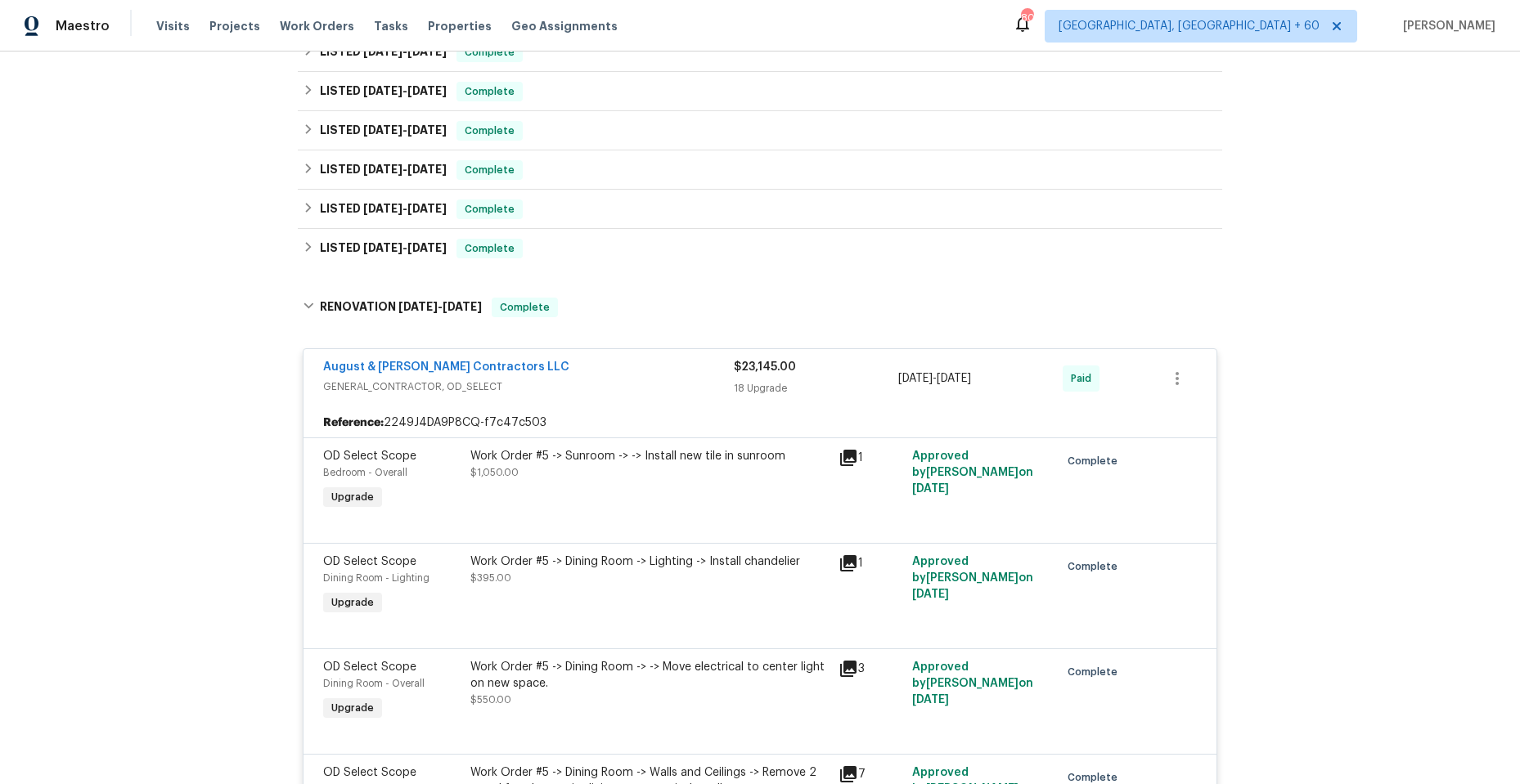
scroll to position [0, 0]
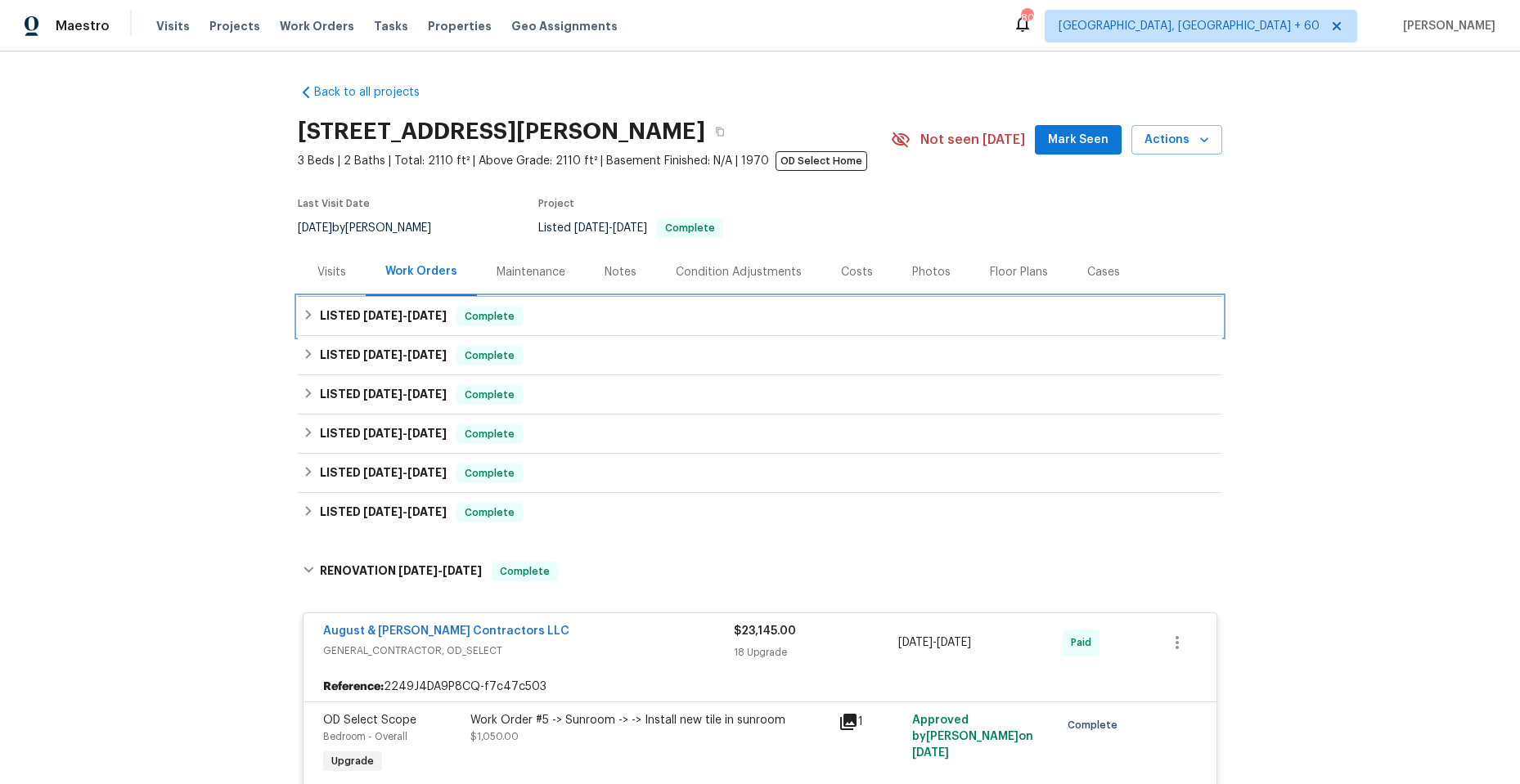
click at [303, 311] on icon at bounding box center [308, 314] width 11 height 11
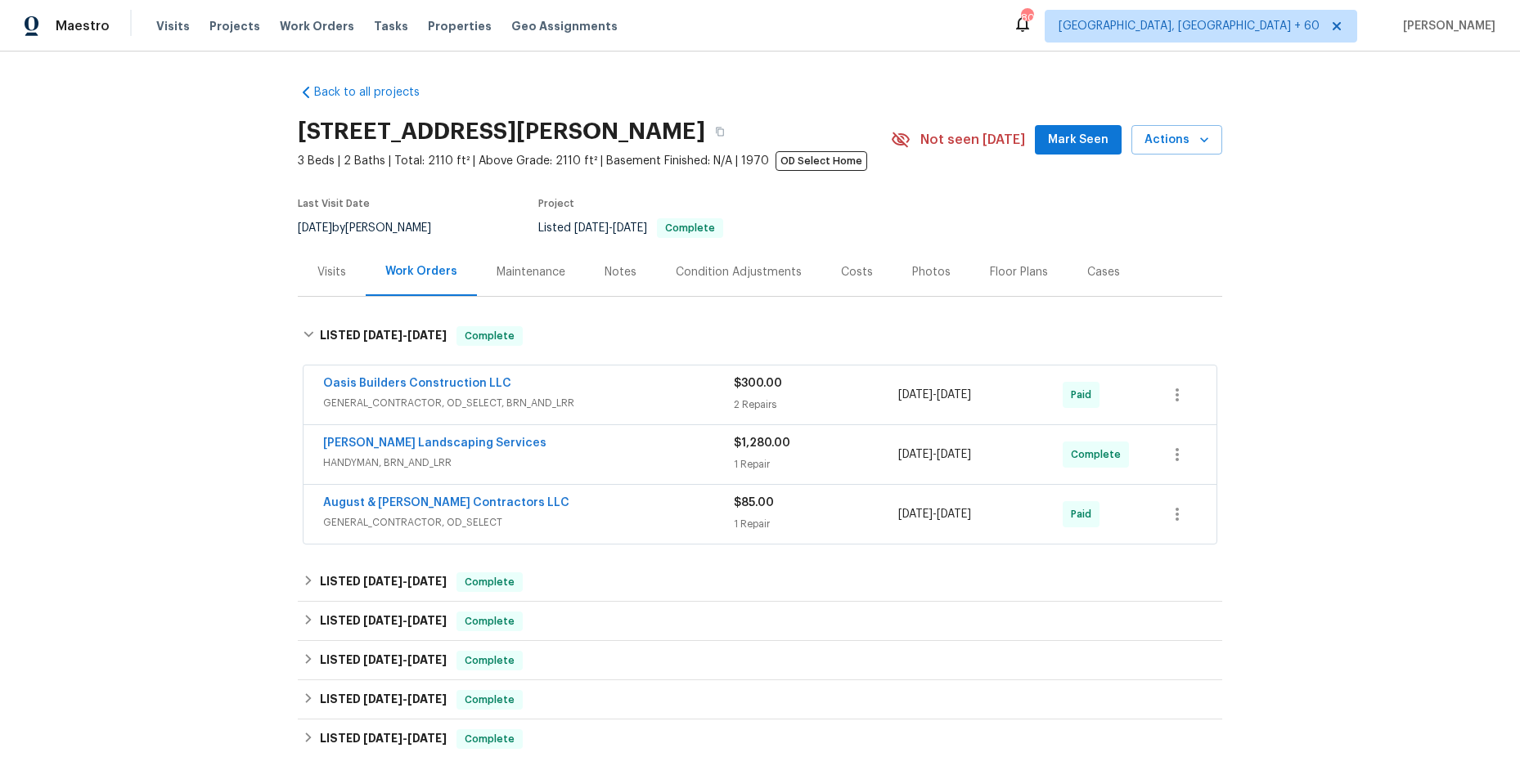
click at [627, 400] on span "GENERAL_CONTRACTOR, OD_SELECT, BRN_AND_LRR" at bounding box center [529, 402] width 411 height 16
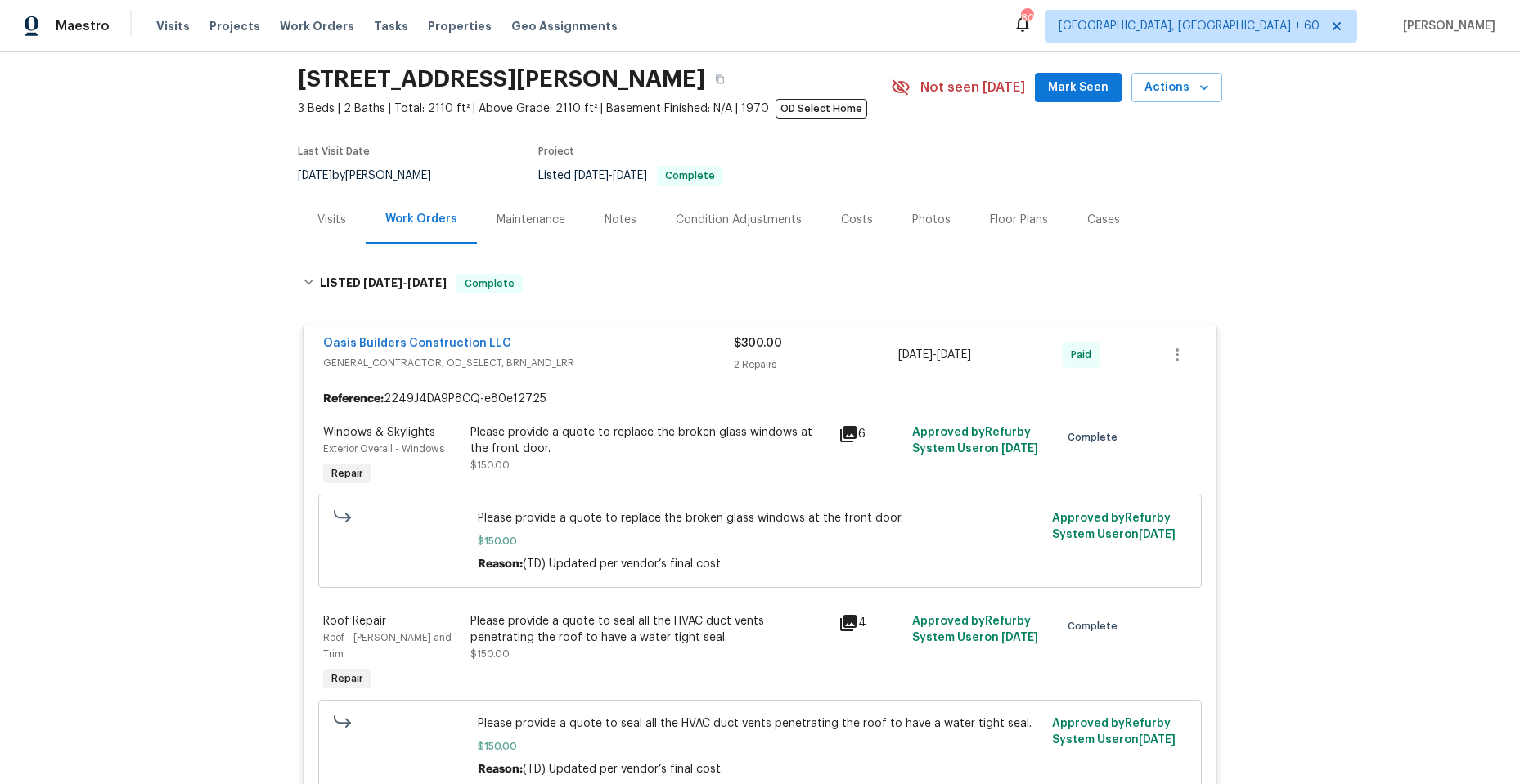
scroll to position [81, 0]
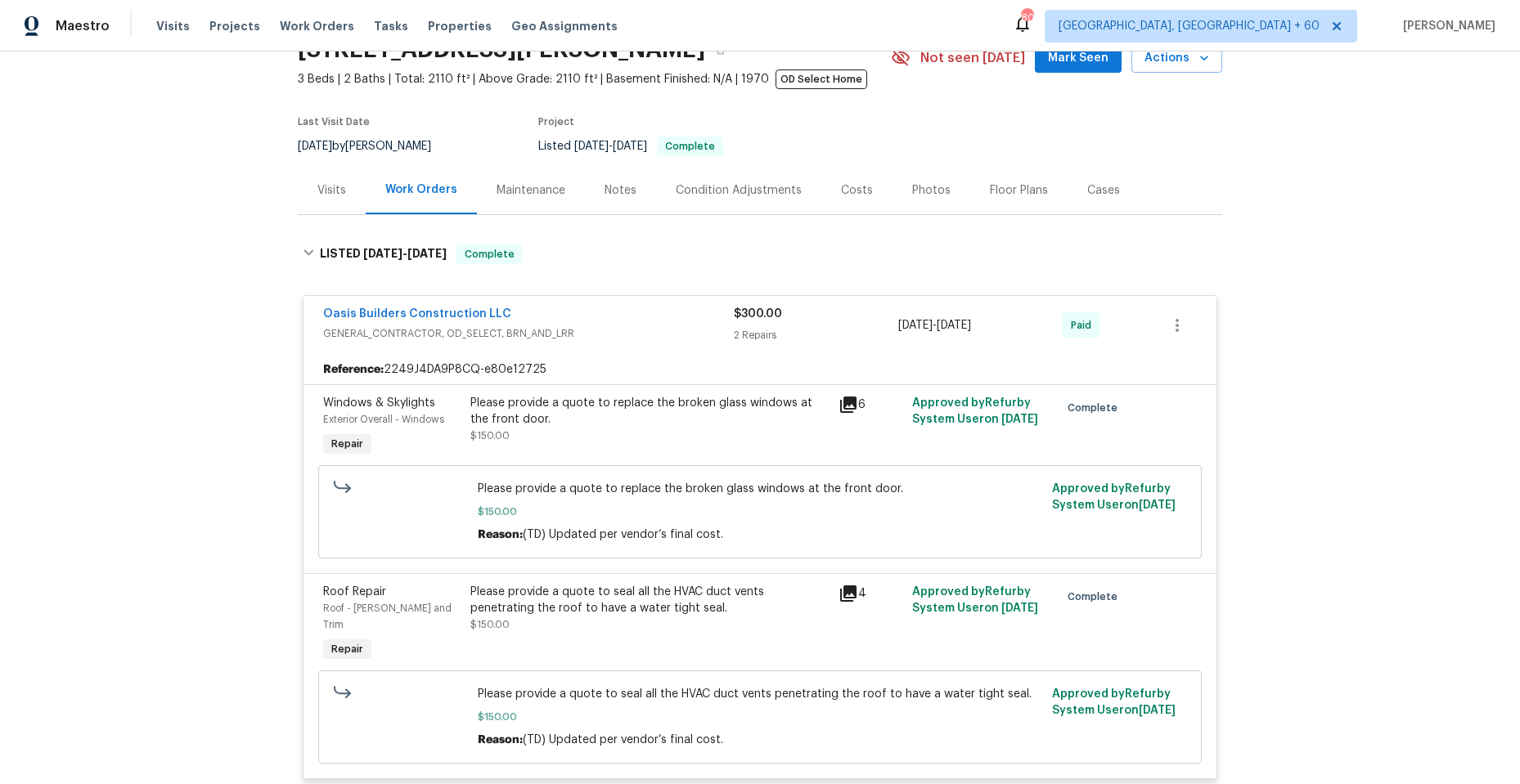
click at [589, 326] on span "GENERAL_CONTRACTOR, OD_SELECT, BRN_AND_LRR" at bounding box center [529, 333] width 411 height 16
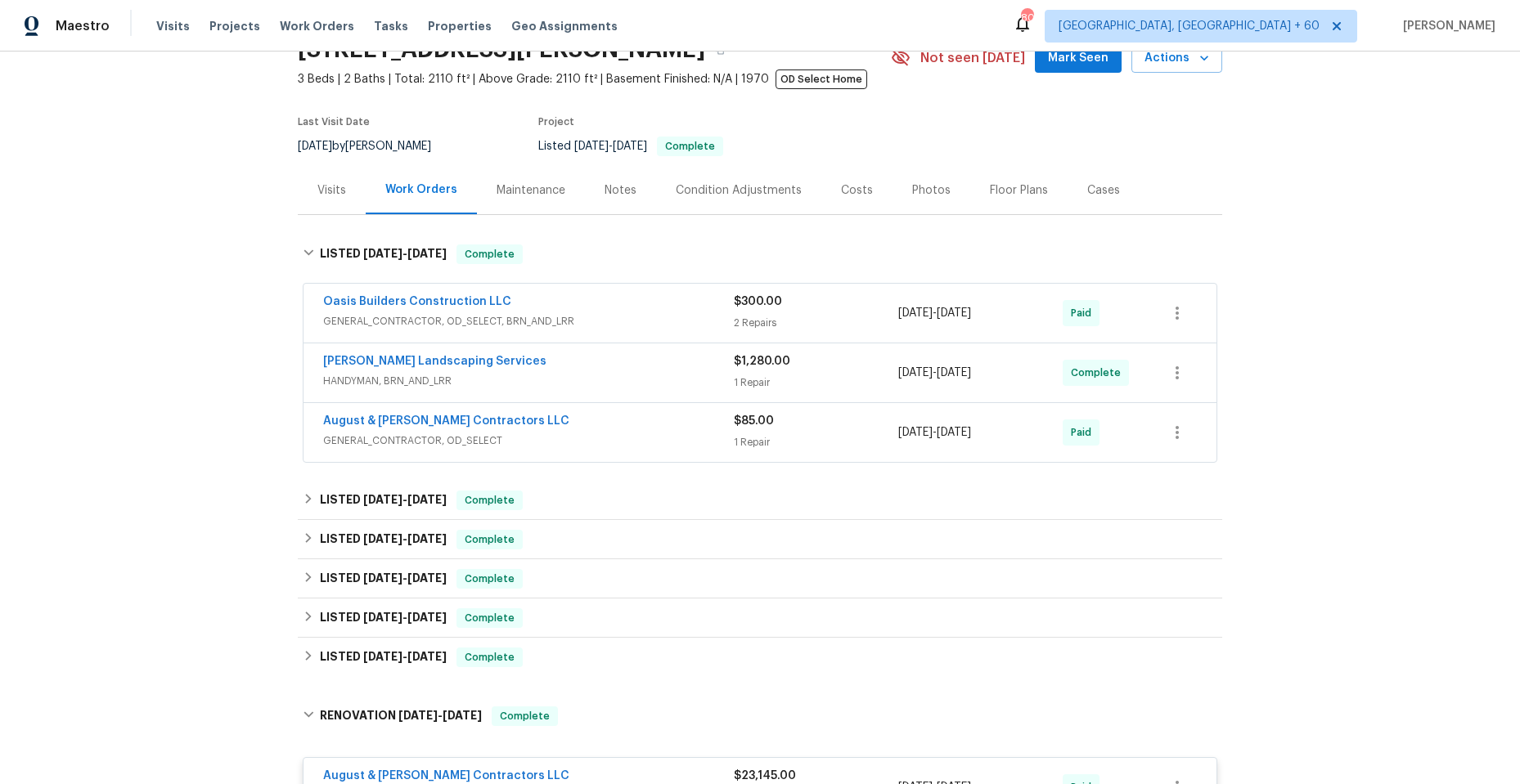
click at [570, 371] on div "Rodriguez Landscaping Services" at bounding box center [529, 362] width 411 height 20
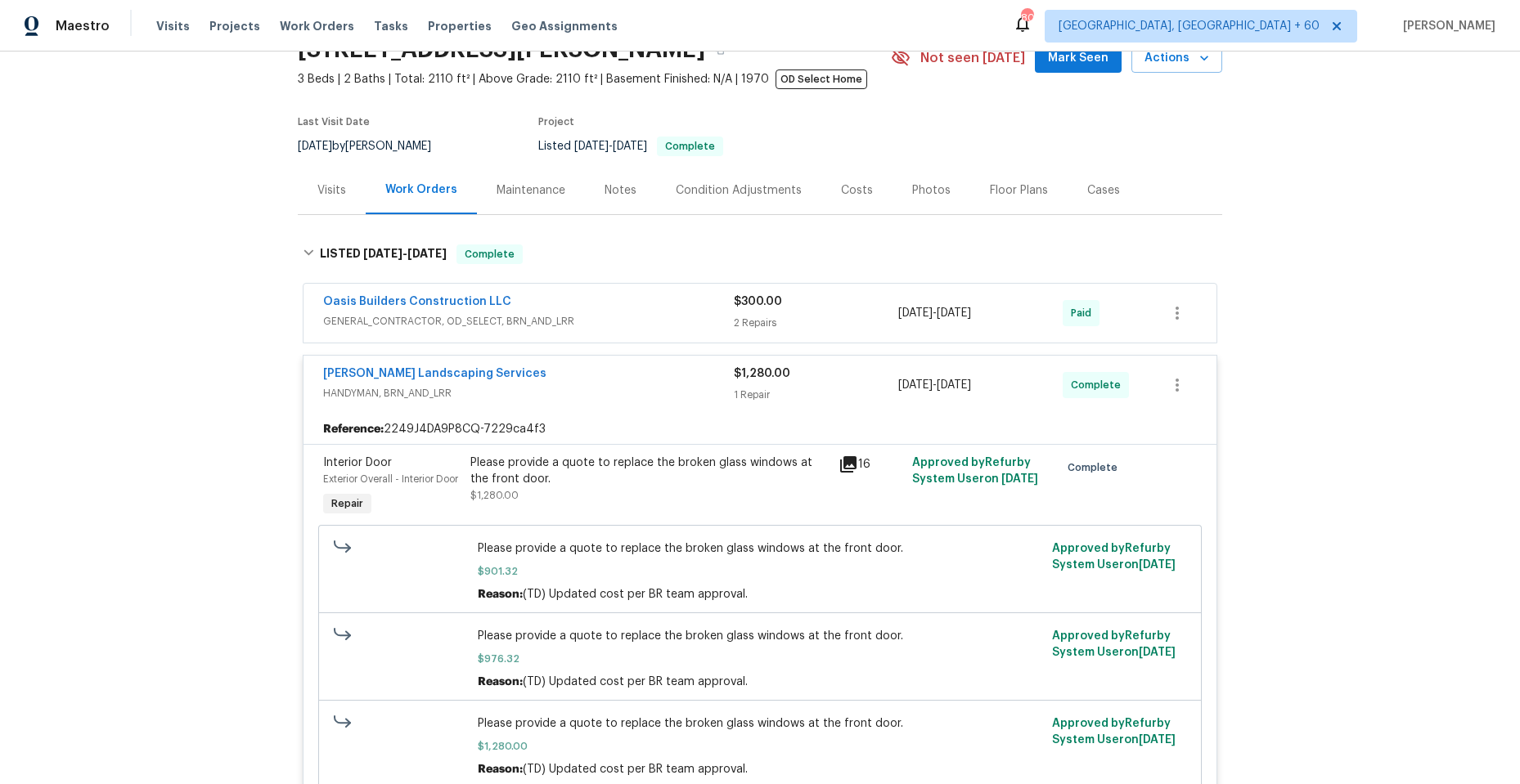
click at [570, 378] on div "Rodriguez Landscaping Services" at bounding box center [529, 375] width 411 height 20
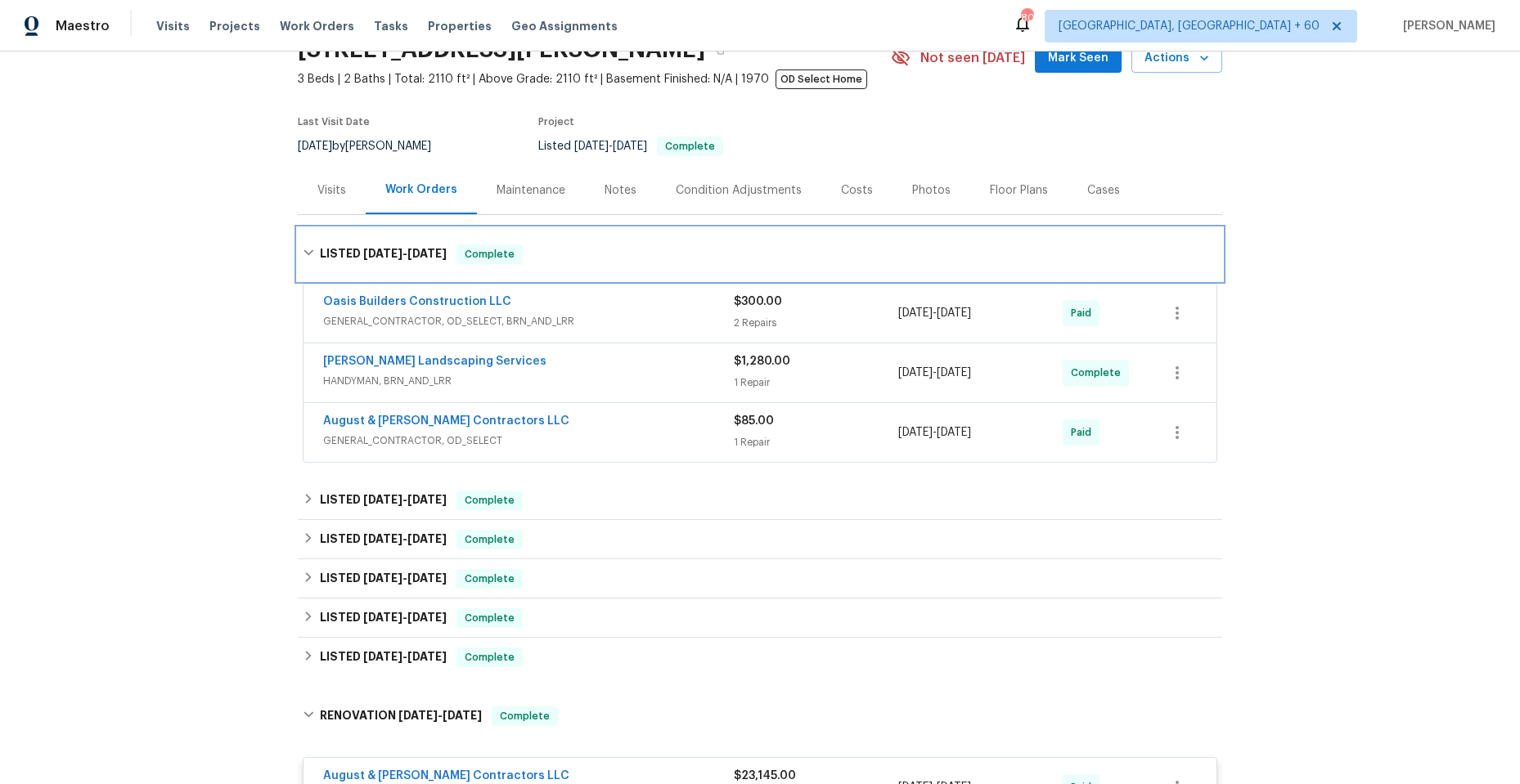
click at [303, 254] on icon at bounding box center [308, 252] width 11 height 11
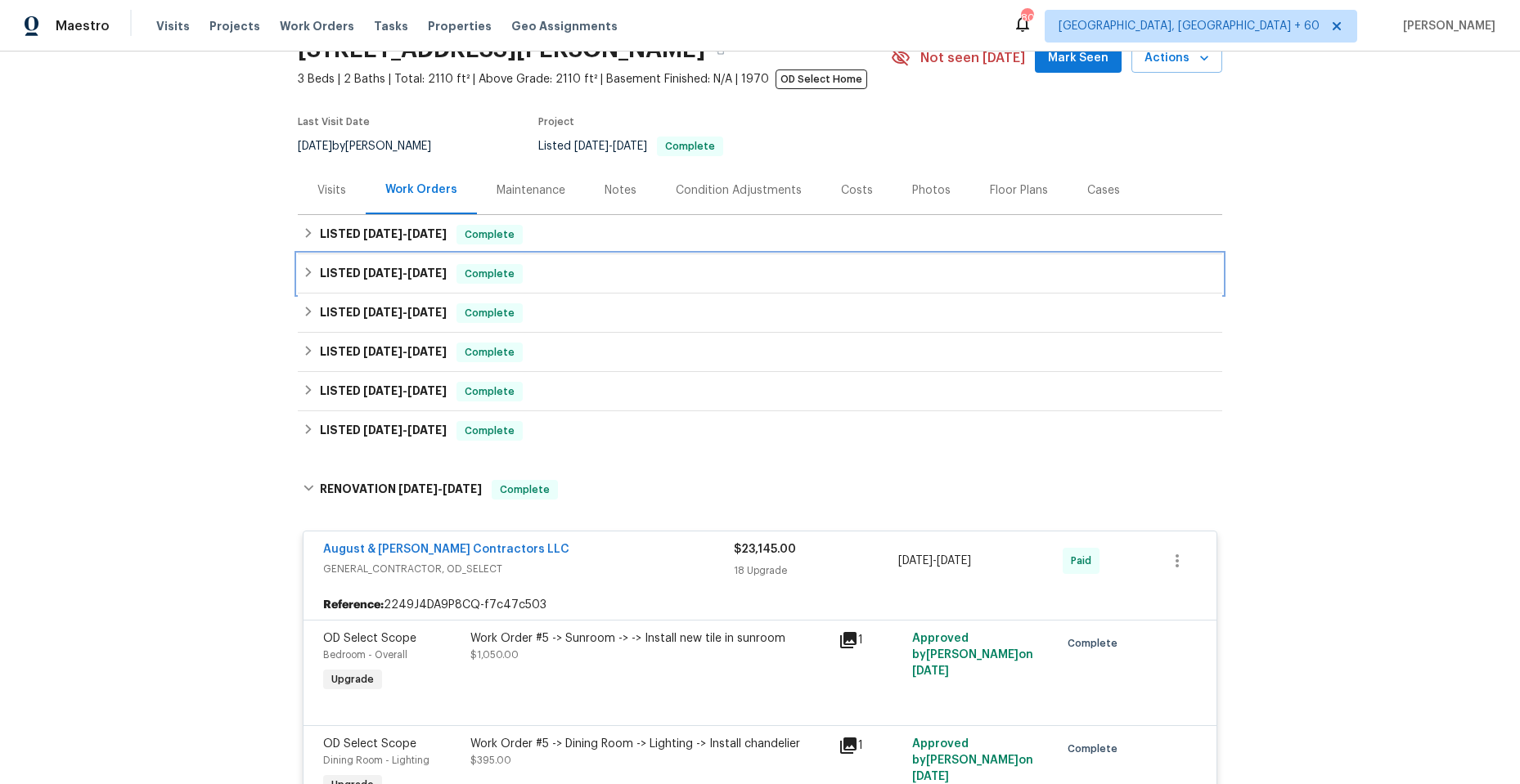
click at [303, 270] on icon at bounding box center [308, 272] width 11 height 11
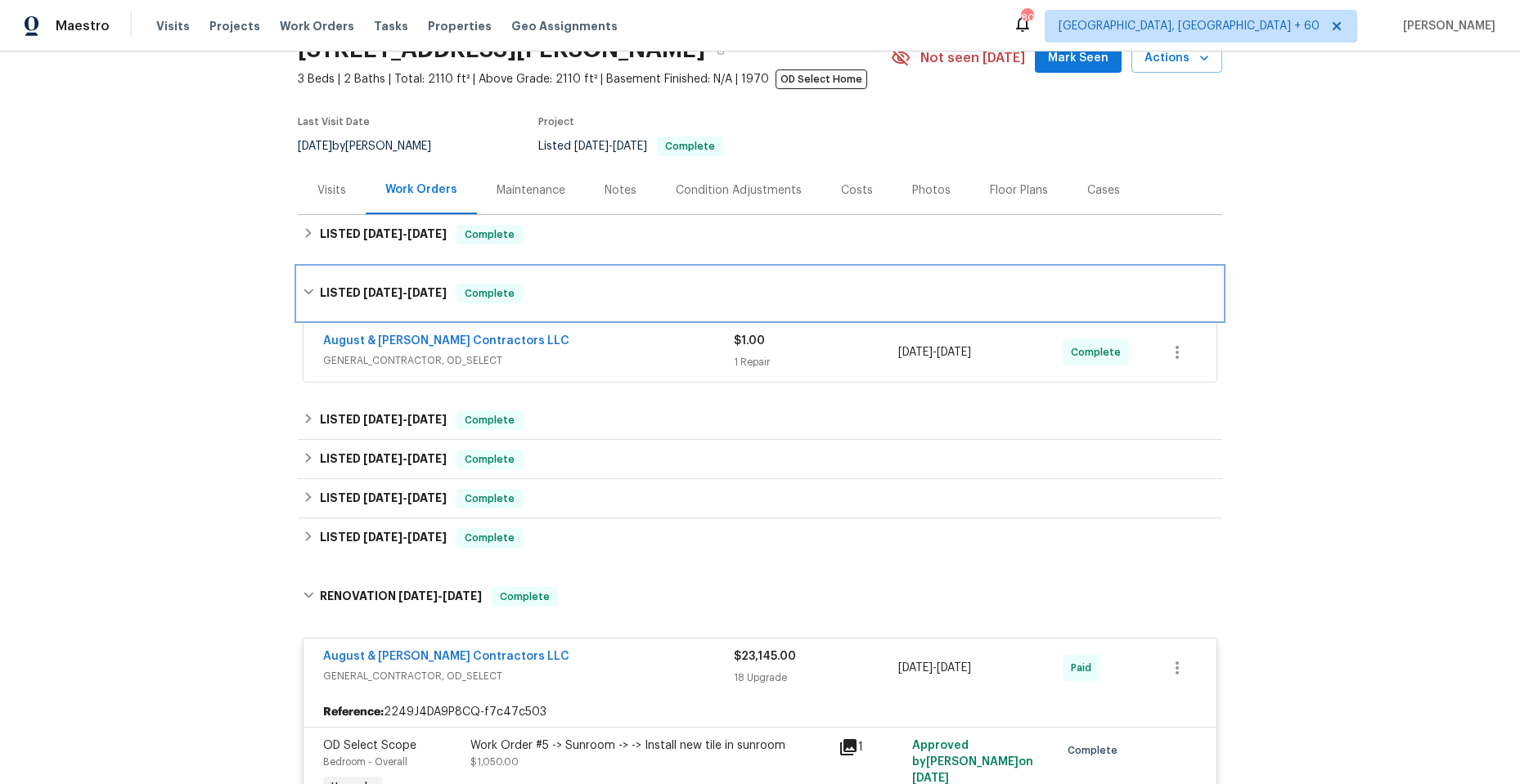
click at [303, 293] on icon at bounding box center [308, 291] width 11 height 11
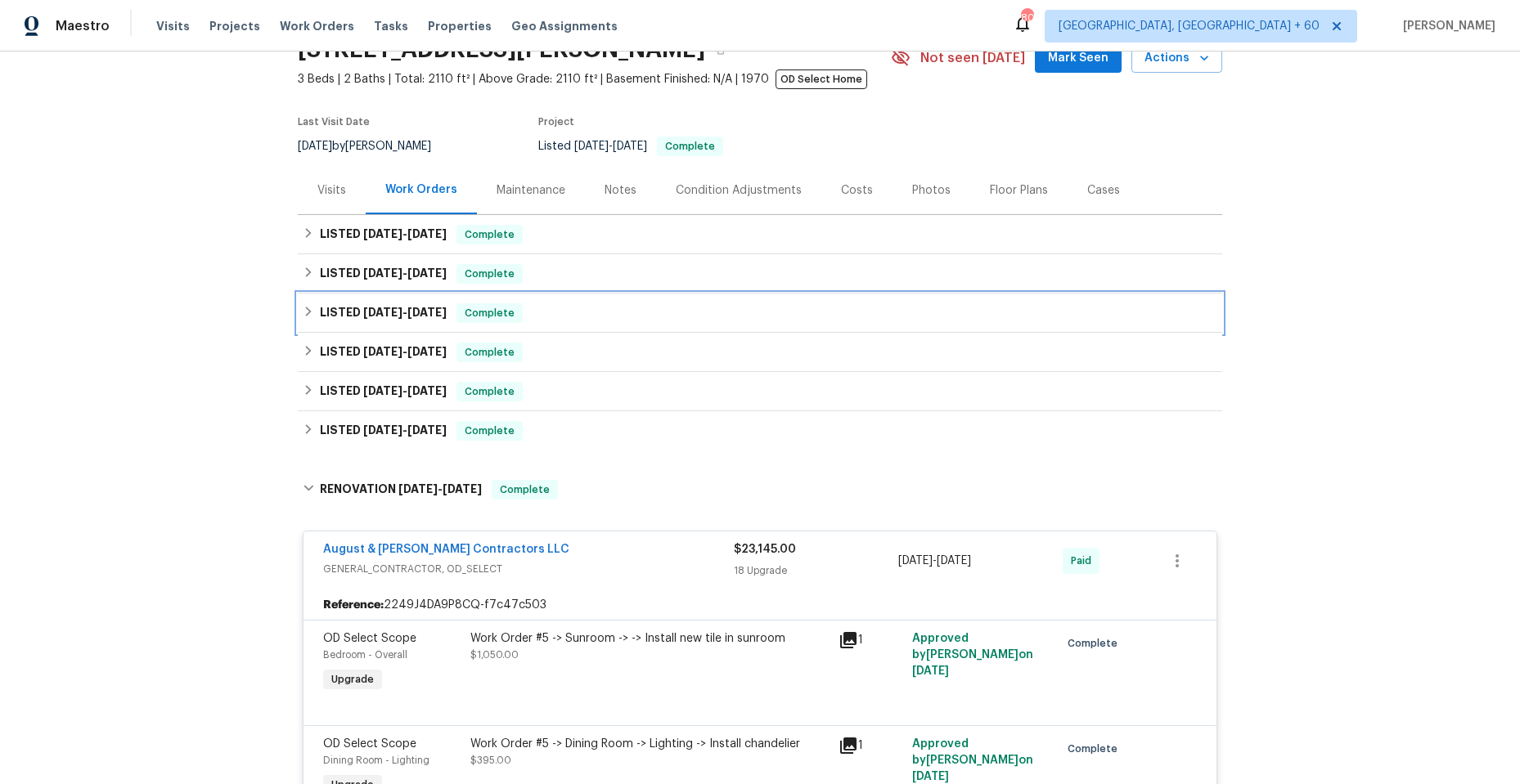
click at [303, 309] on icon at bounding box center [308, 311] width 11 height 11
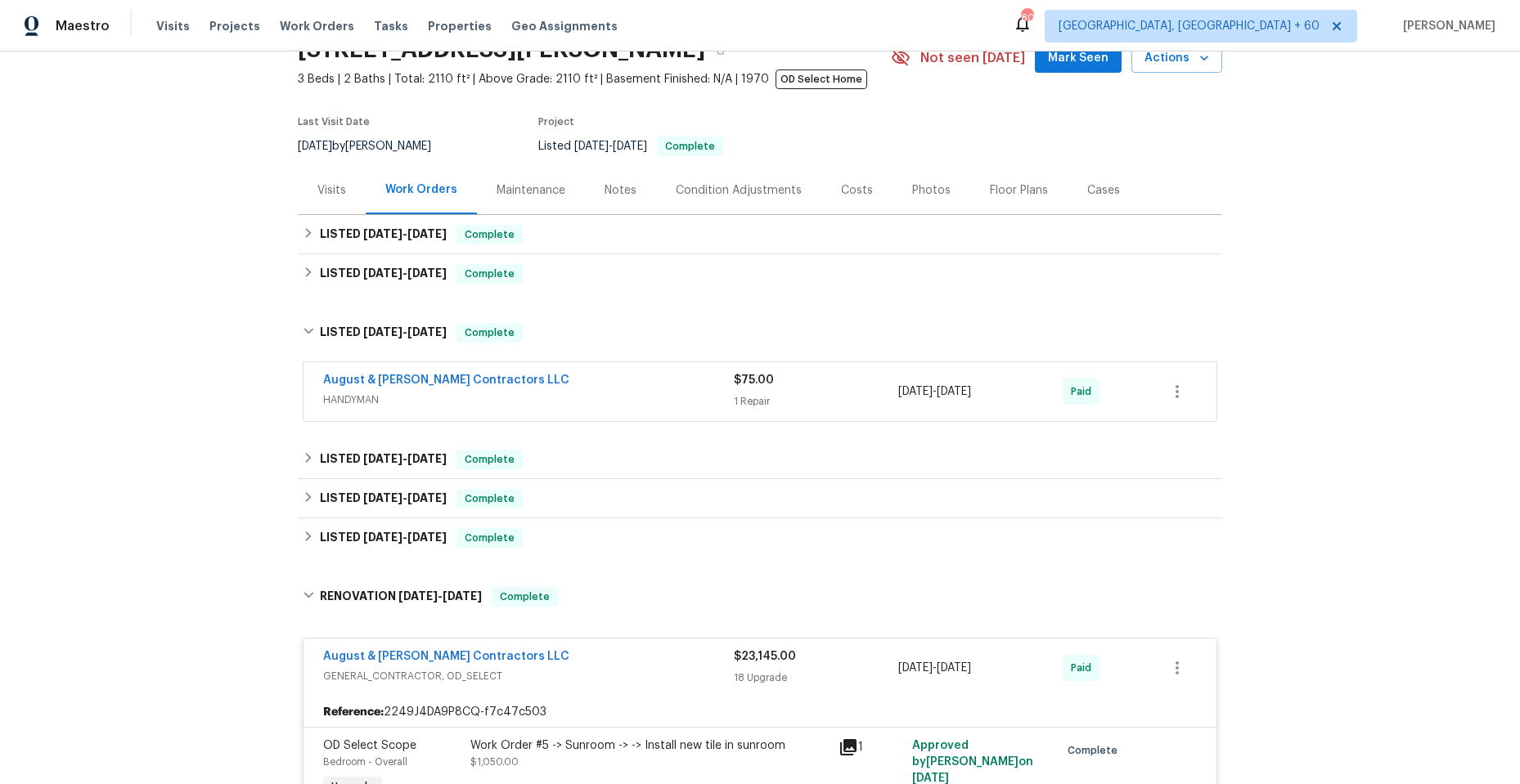
click at [558, 400] on span "HANDYMAN" at bounding box center [529, 400] width 411 height 16
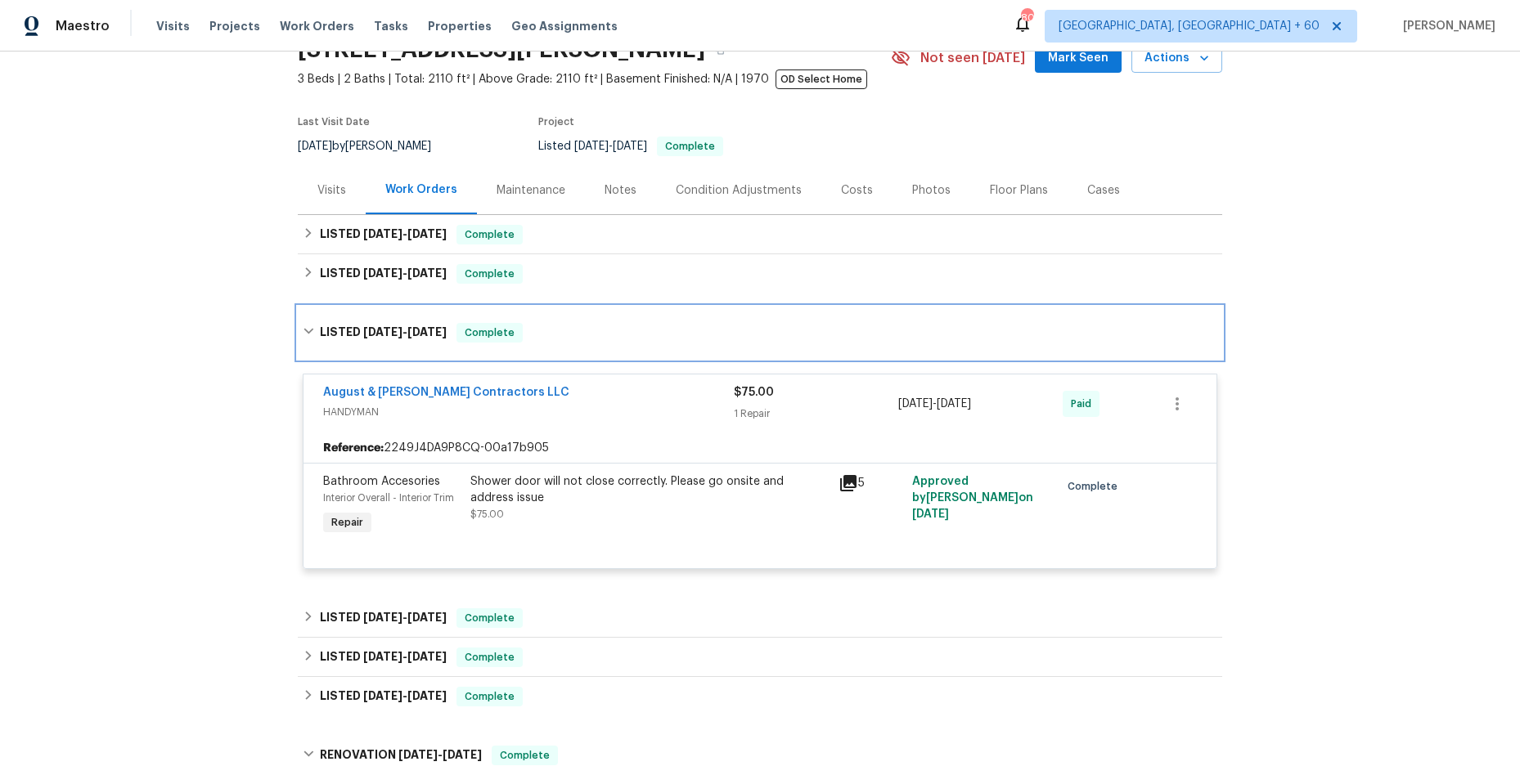
click at [303, 326] on icon at bounding box center [308, 331] width 11 height 11
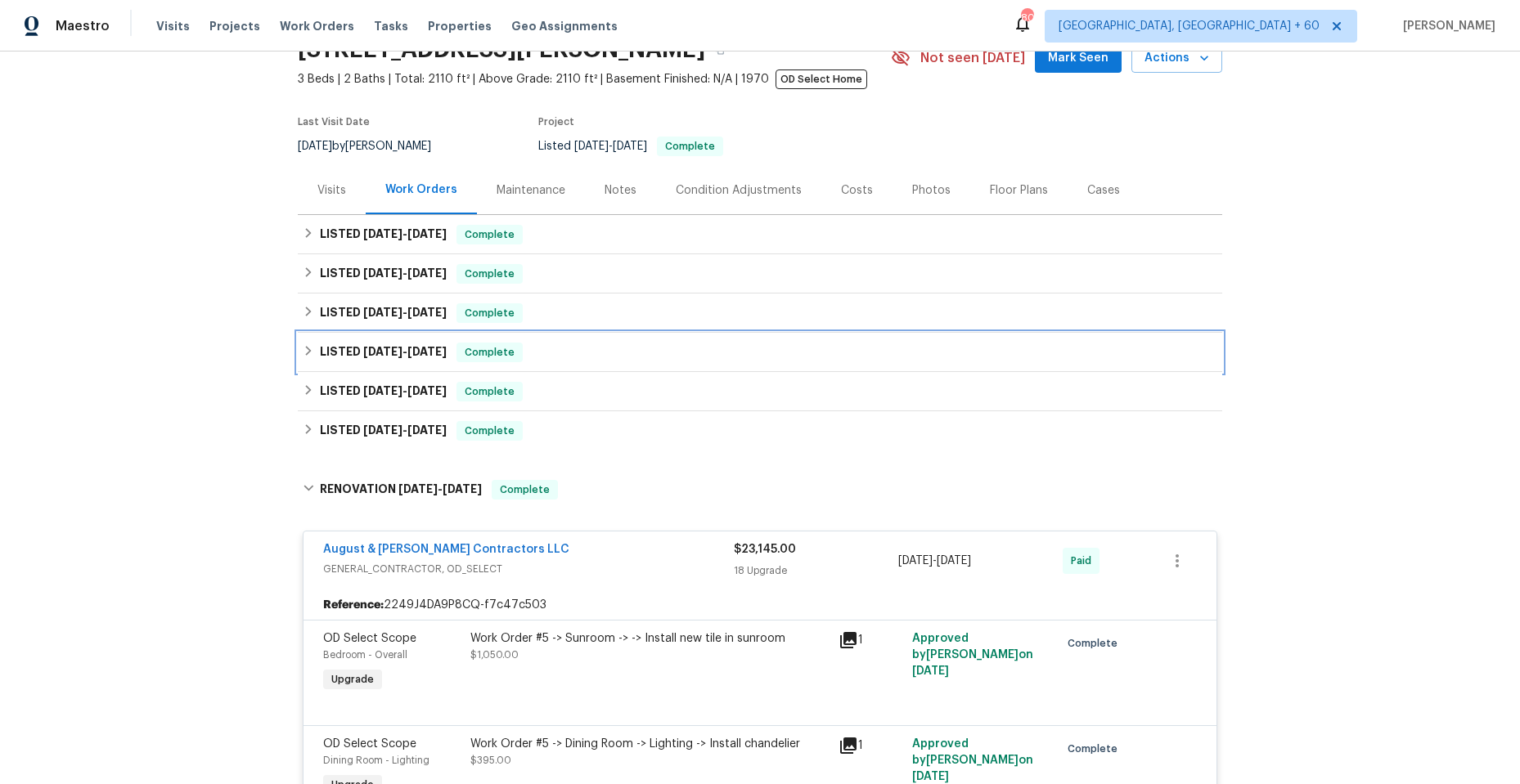
click at [303, 350] on icon at bounding box center [308, 350] width 11 height 11
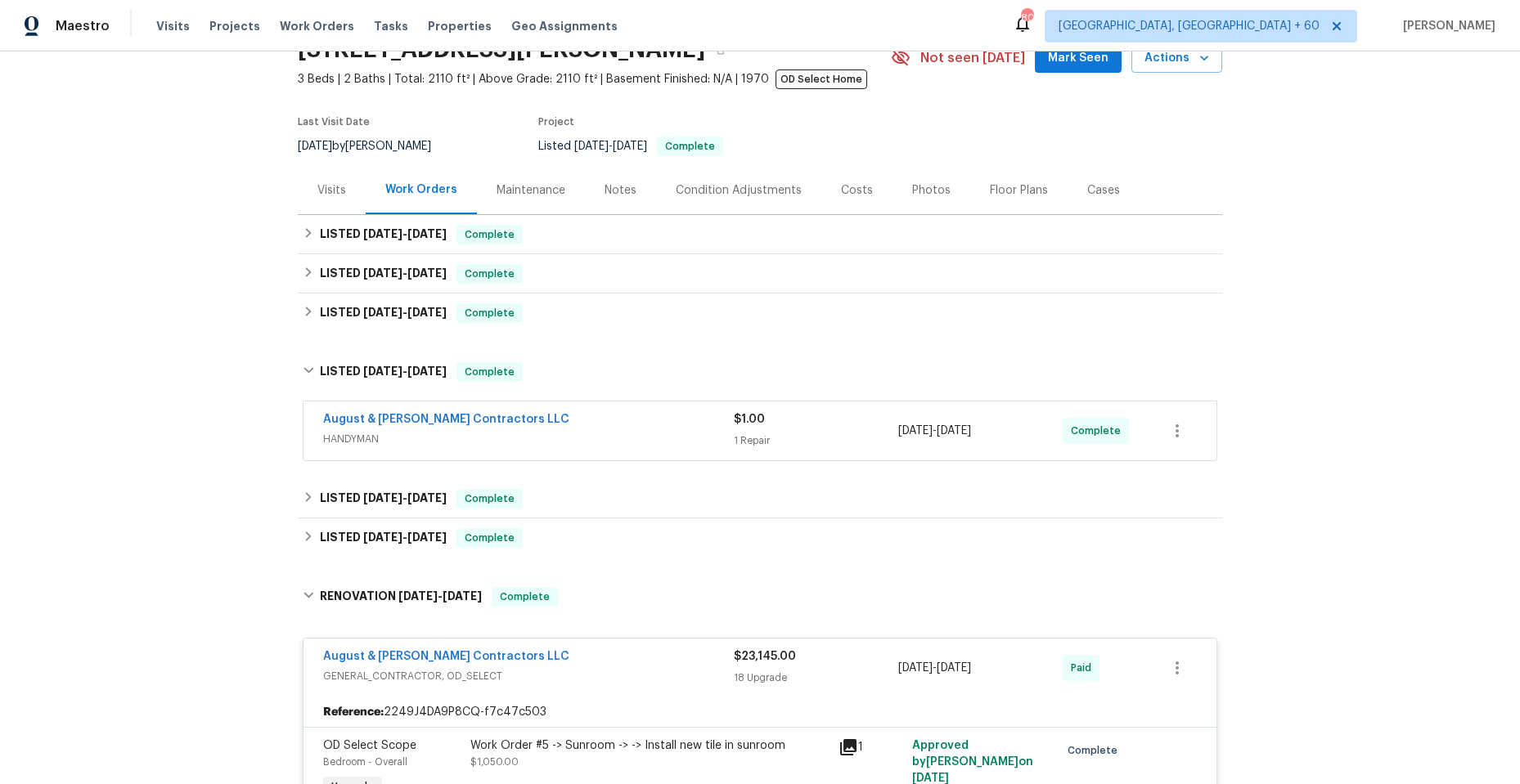
click at [568, 433] on span "HANDYMAN" at bounding box center [529, 439] width 411 height 16
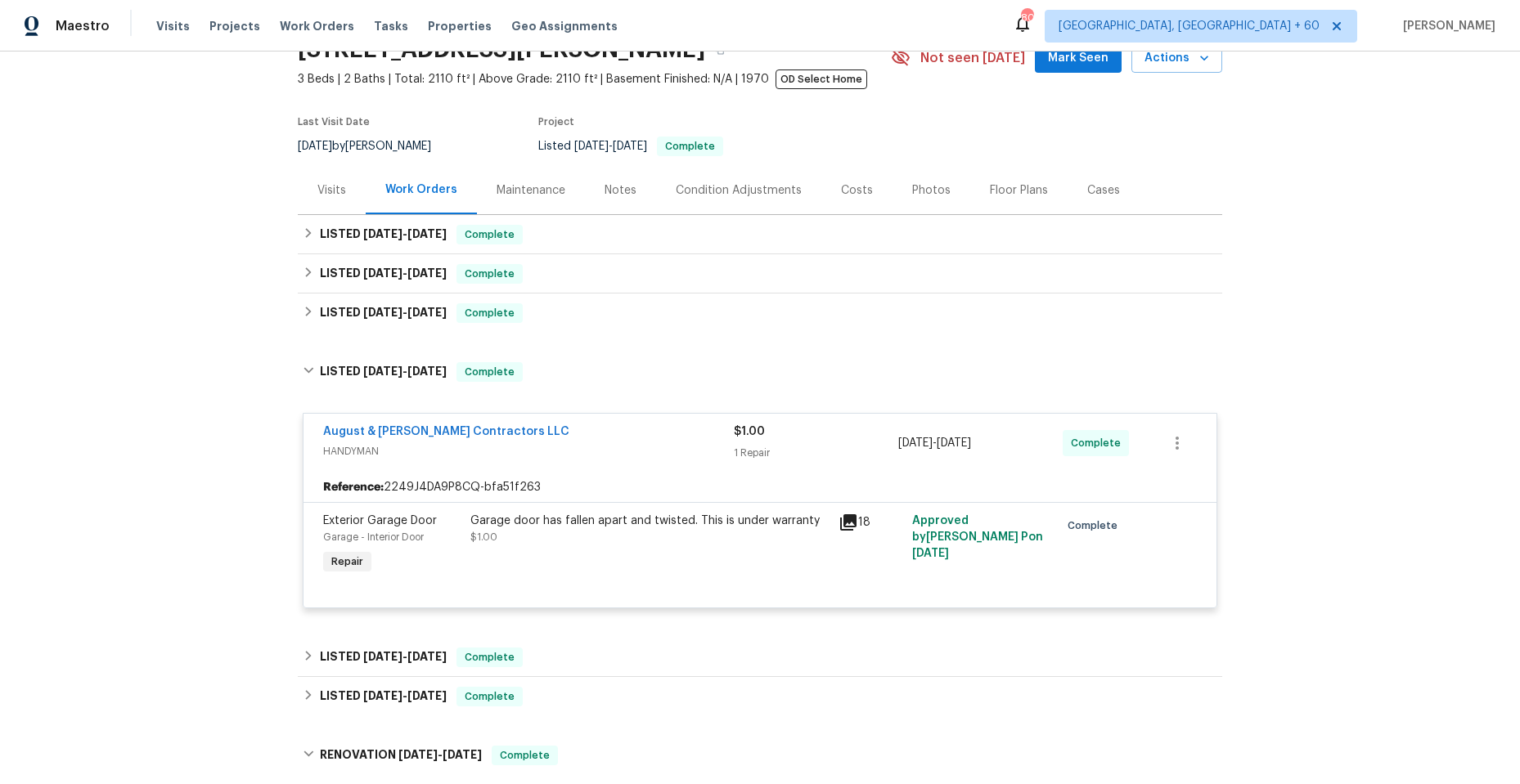
click at [845, 518] on icon at bounding box center [848, 522] width 16 height 16
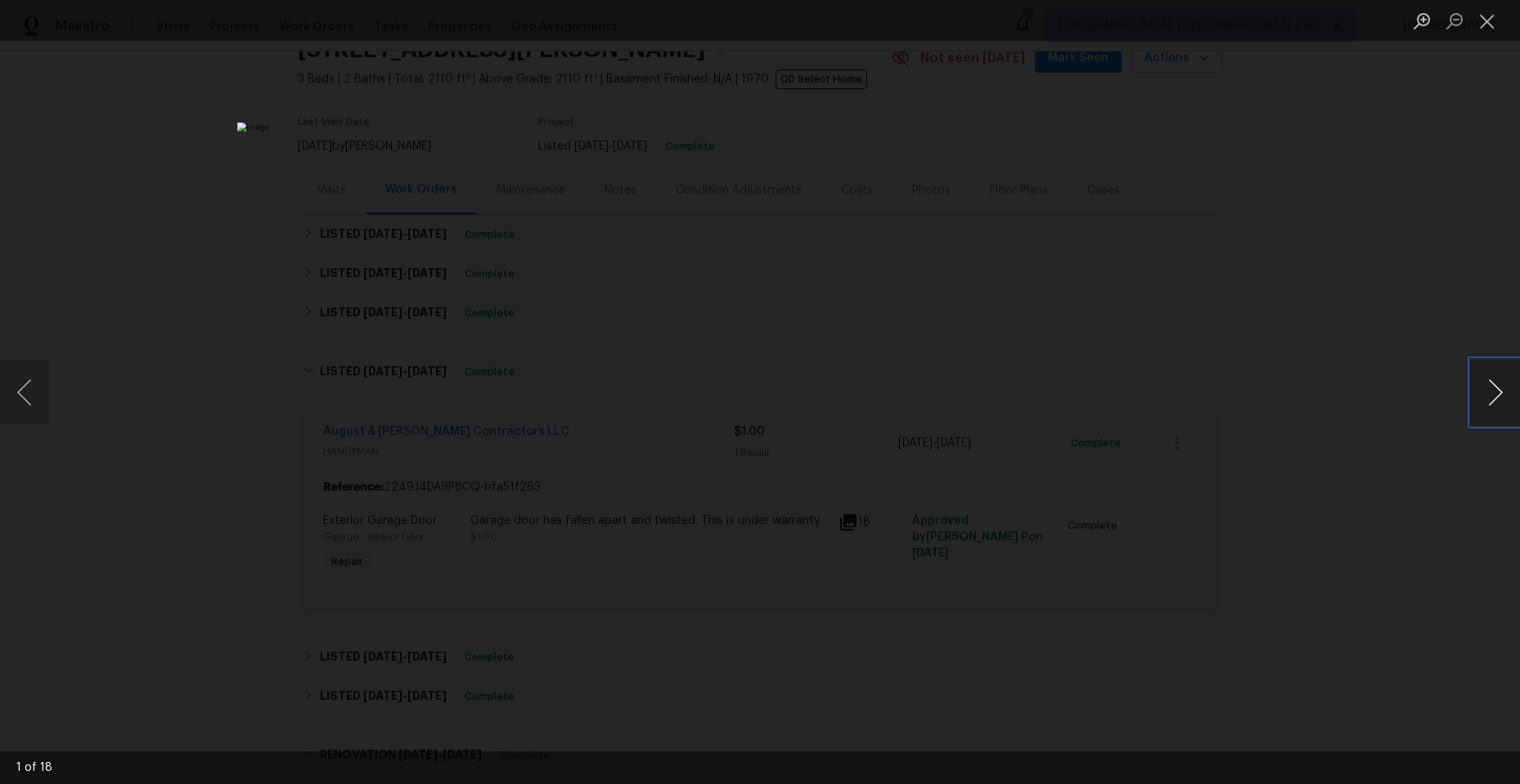
click at [1487, 394] on button "Next image" at bounding box center [1495, 392] width 49 height 65
click at [1474, 394] on button "Next image" at bounding box center [1495, 392] width 49 height 65
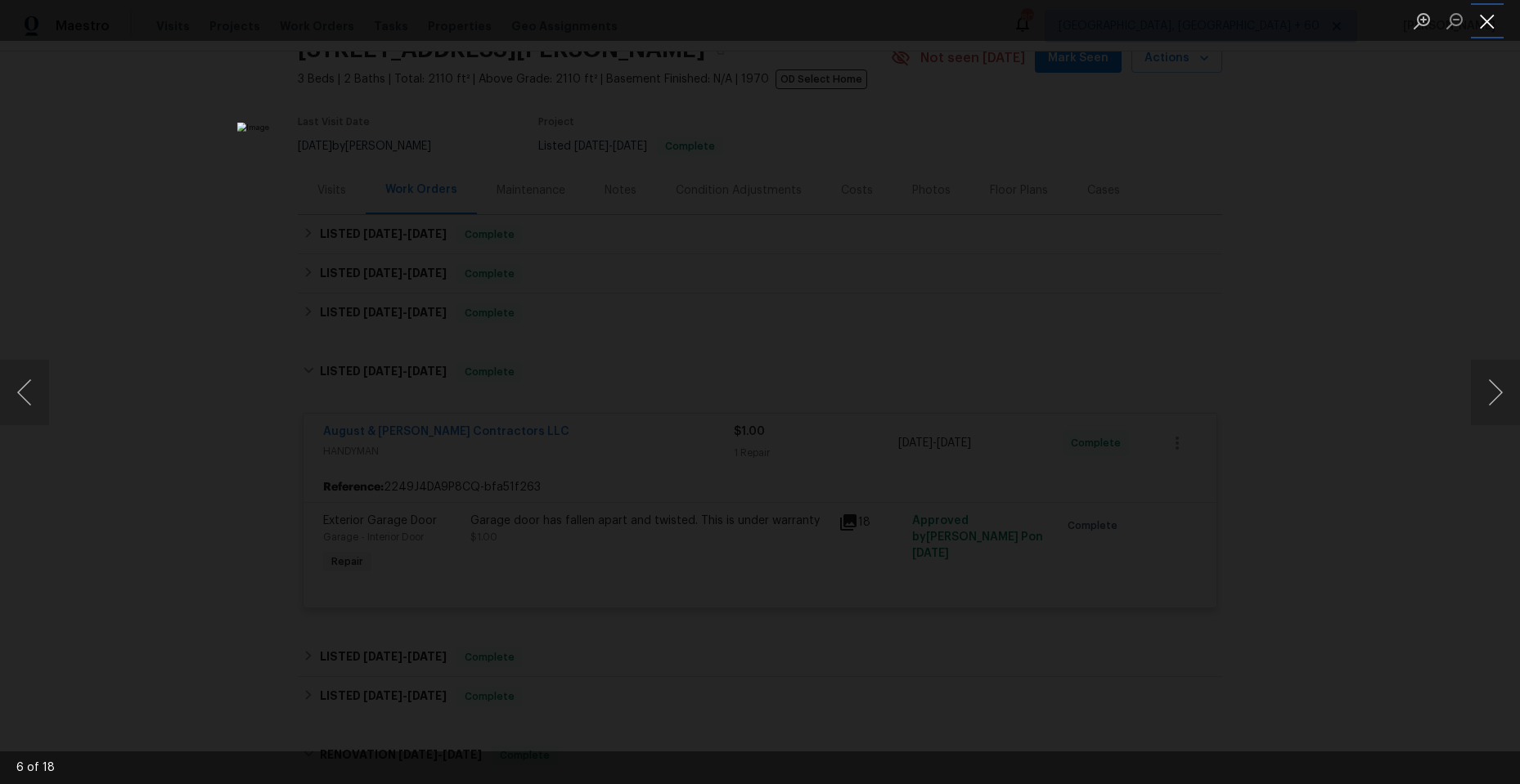
click at [1484, 26] on button "Close lightbox" at bounding box center [1487, 21] width 33 height 29
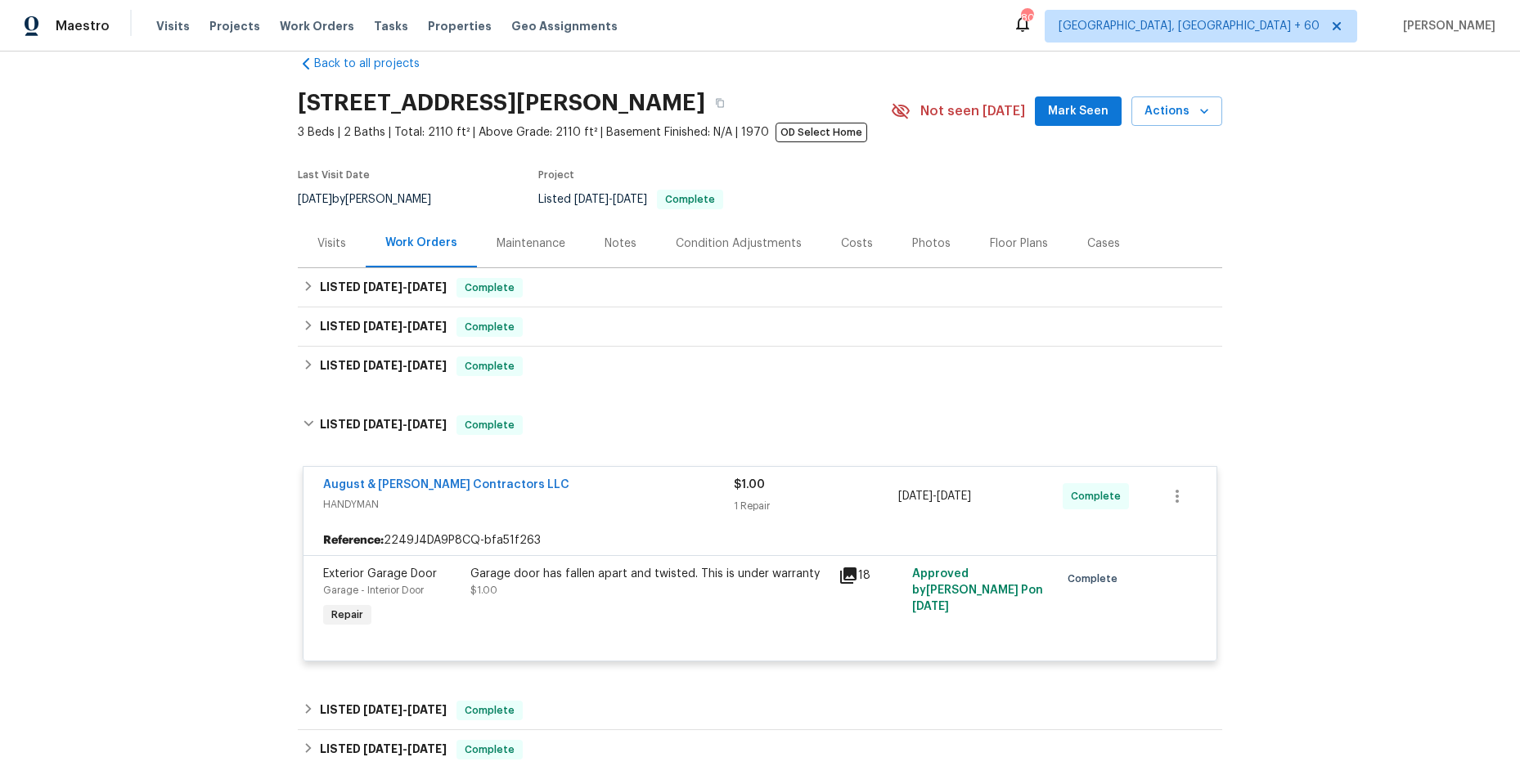
scroll to position [0, 0]
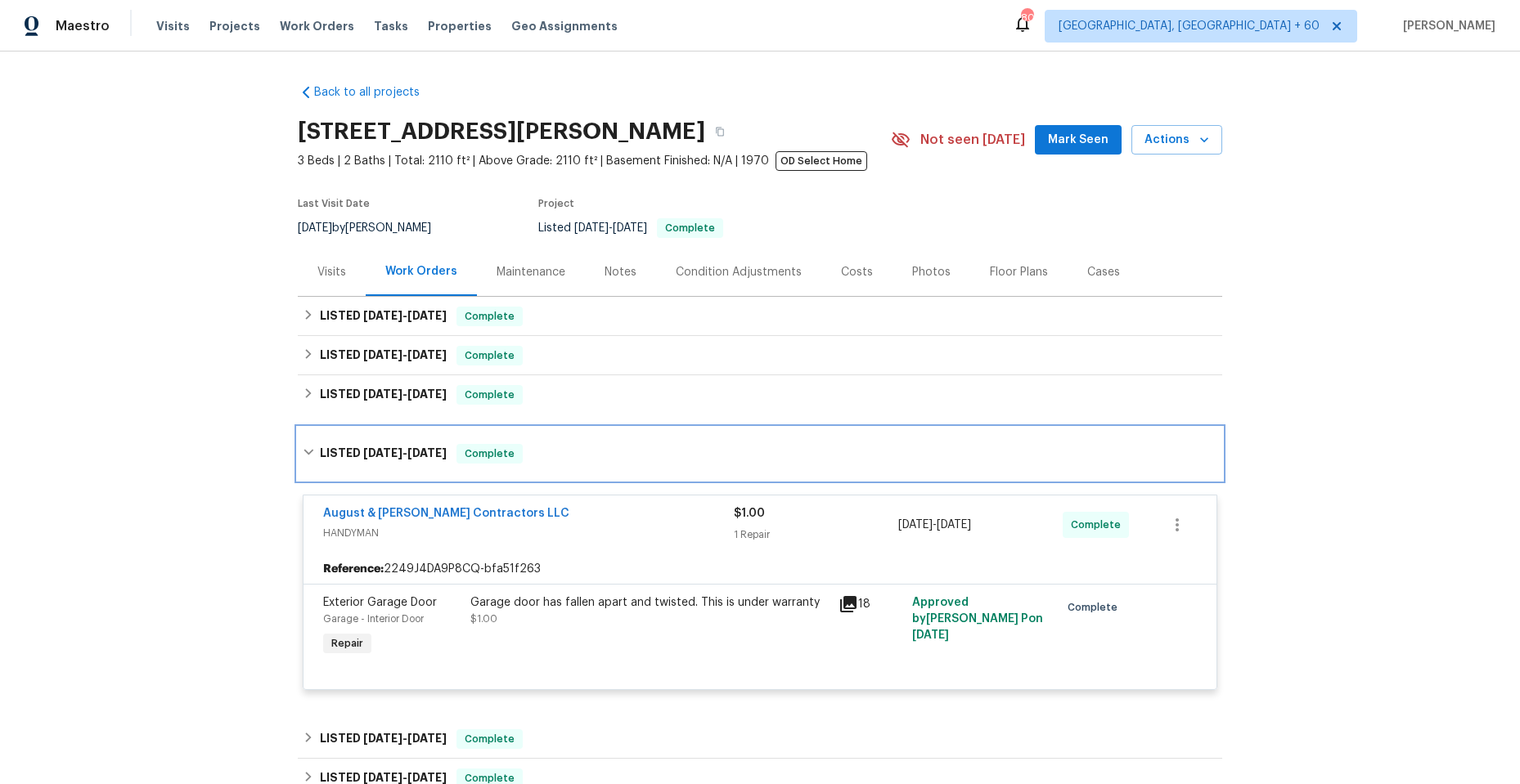
click at [303, 449] on icon at bounding box center [308, 451] width 11 height 11
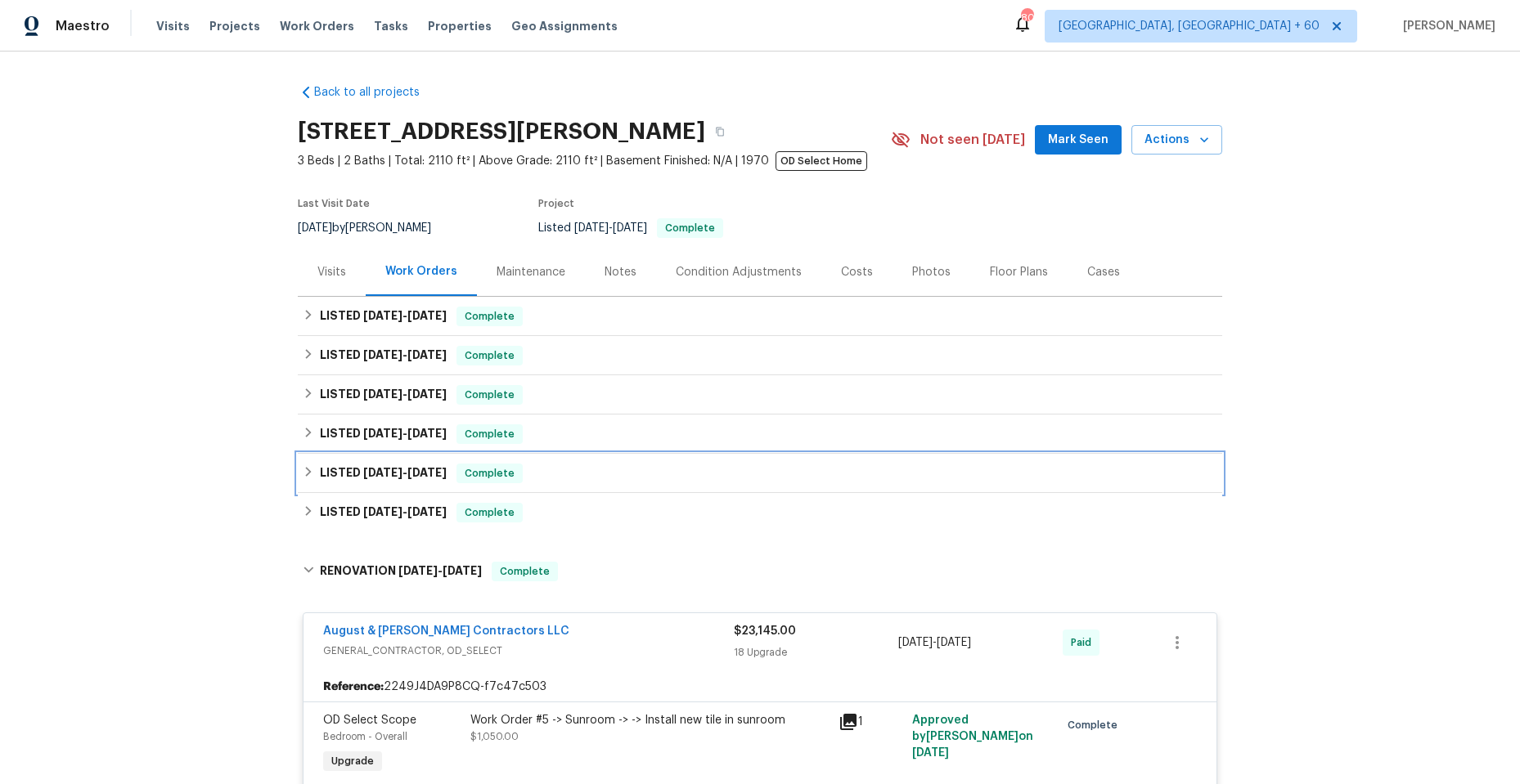
click at [303, 472] on icon at bounding box center [308, 471] width 11 height 11
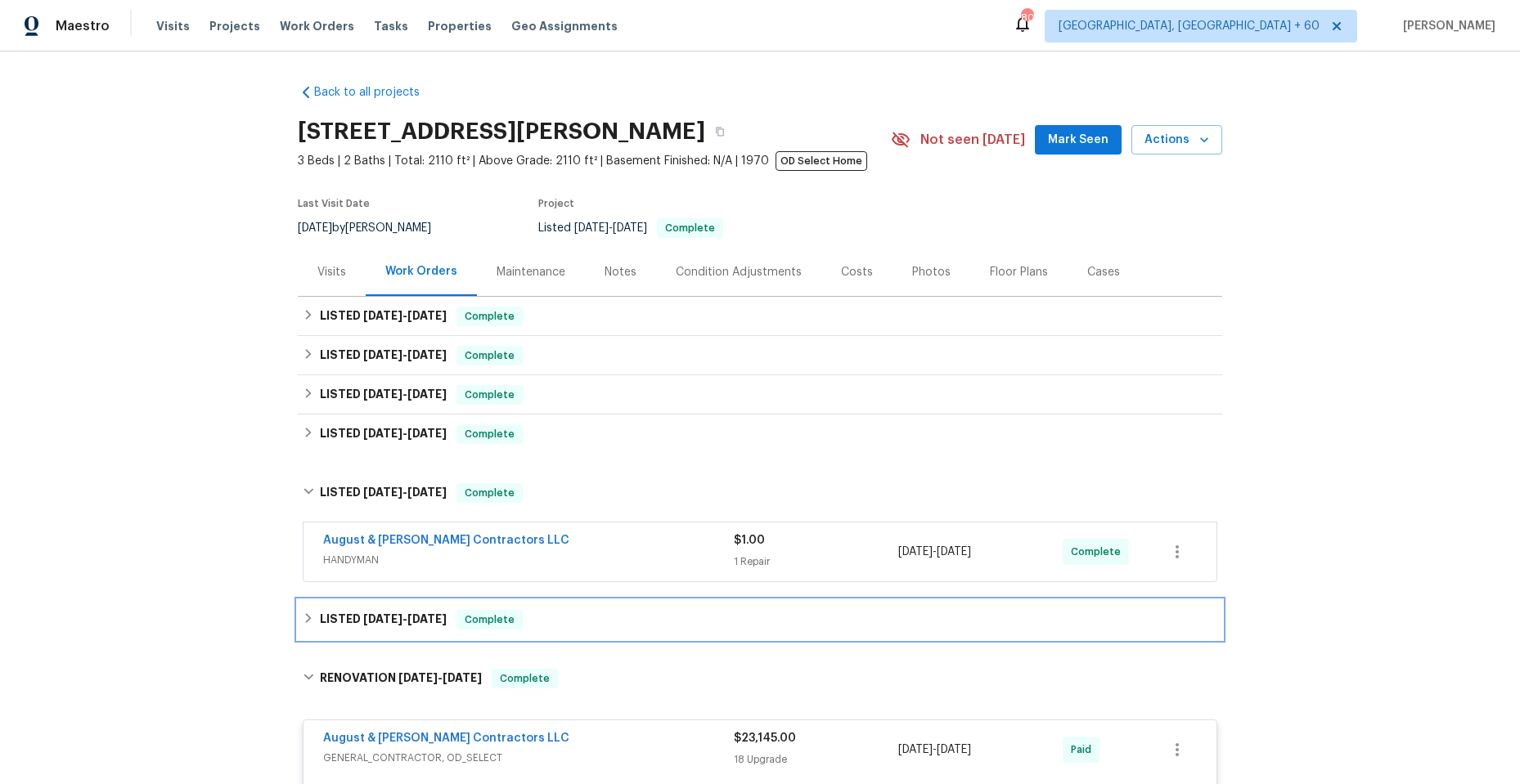
click at [305, 615] on icon at bounding box center [308, 618] width 11 height 11
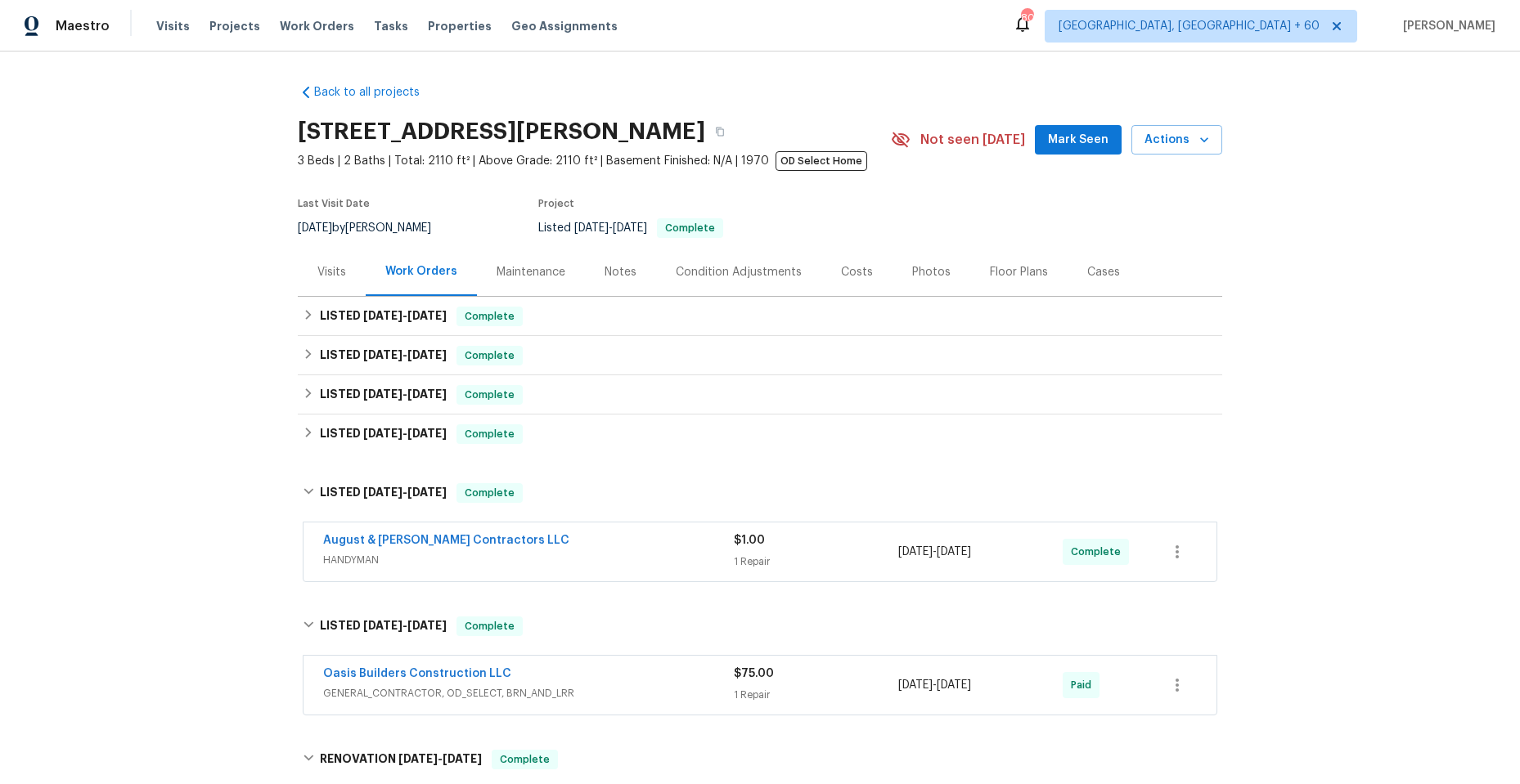
click at [611, 671] on div "Oasis Builders Construction LLC" at bounding box center [529, 675] width 411 height 20
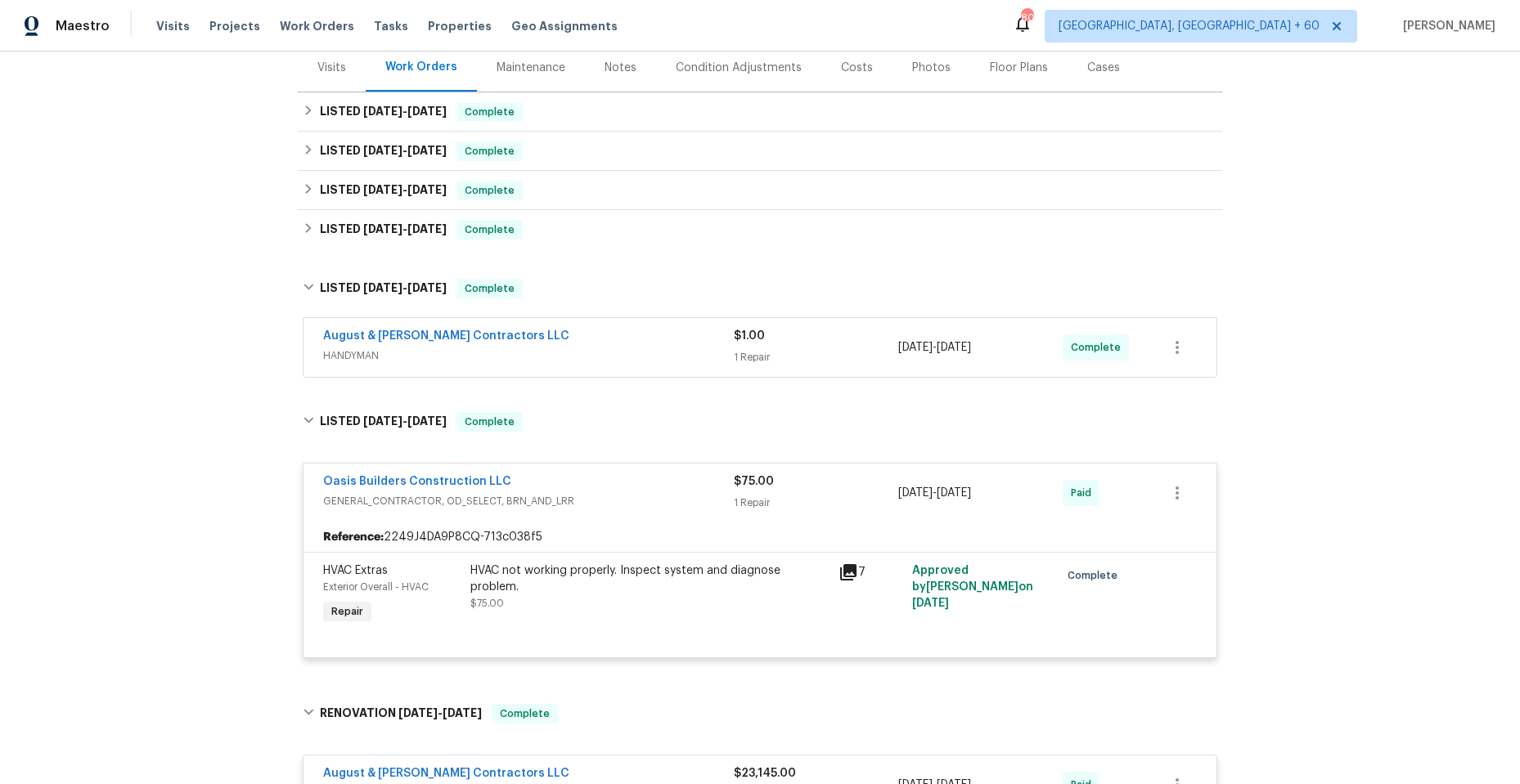
scroll to position [327, 0]
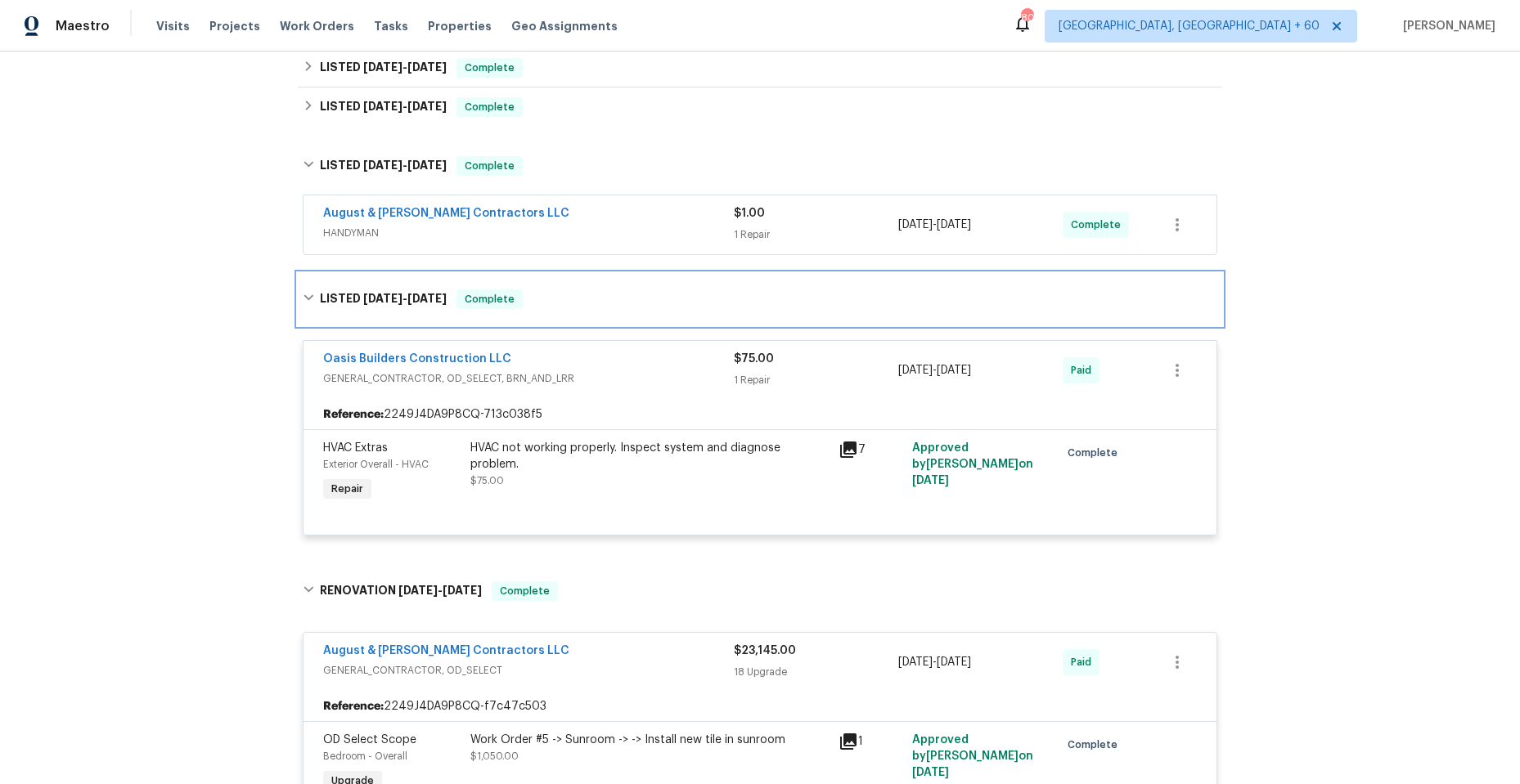
click at [303, 298] on icon at bounding box center [308, 297] width 11 height 11
